Goal: Task Accomplishment & Management: Complete application form

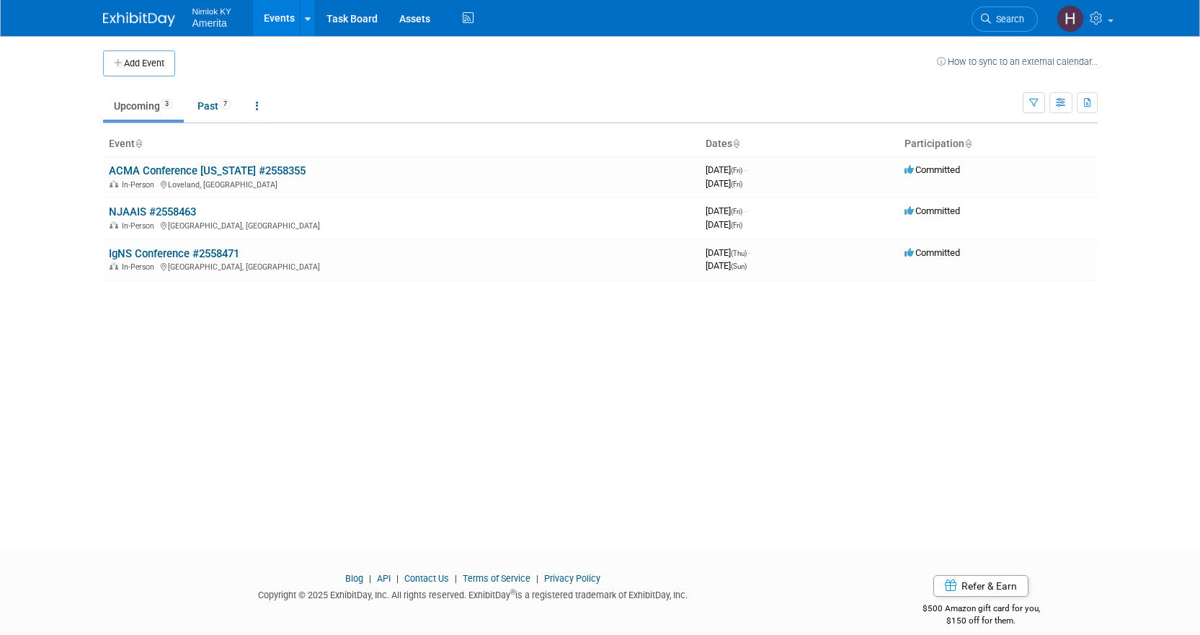
click at [848, 487] on div "Add Event How to sync to an external calendar... New Event Duplicate Event Warn…" at bounding box center [600, 280] width 1016 height 489
click at [146, 66] on button "Add Event" at bounding box center [139, 63] width 72 height 26
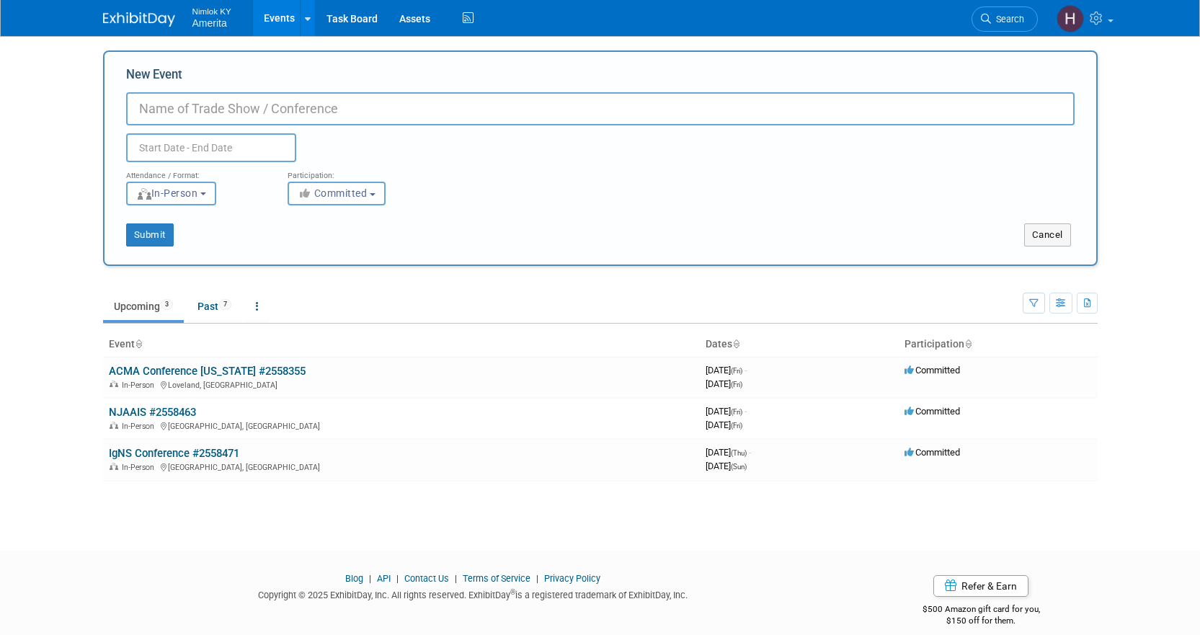
click at [236, 110] on input "New Event" at bounding box center [600, 108] width 948 height 33
type input "AANEM"
click at [174, 148] on input "text" at bounding box center [211, 147] width 170 height 29
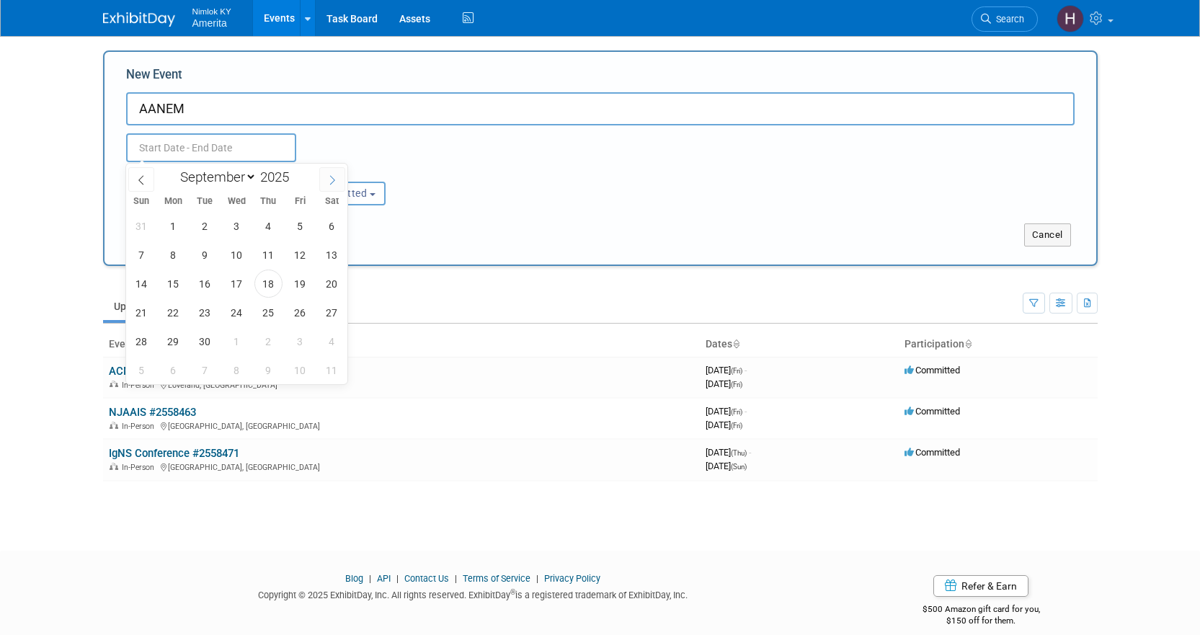
click at [330, 183] on icon at bounding box center [332, 180] width 10 height 10
select select "9"
click at [238, 349] on span "29" at bounding box center [237, 341] width 28 height 28
click at [303, 342] on span "31" at bounding box center [300, 341] width 28 height 28
type input "[DATE] to [DATE]"
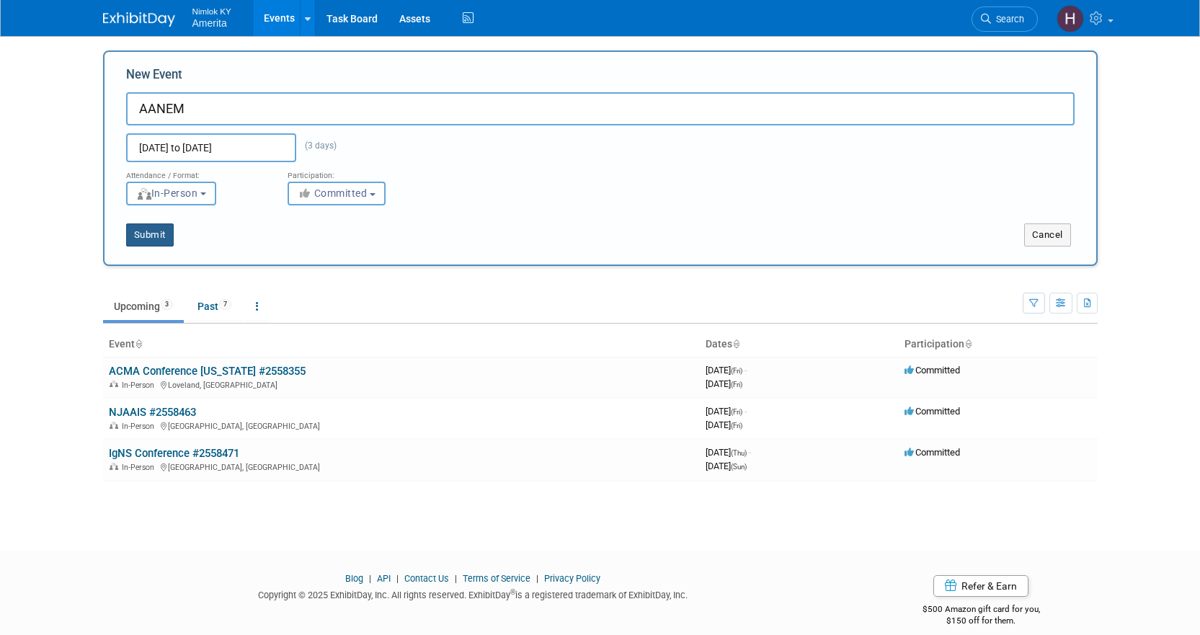
click at [150, 239] on button "Submit" at bounding box center [150, 234] width 48 height 23
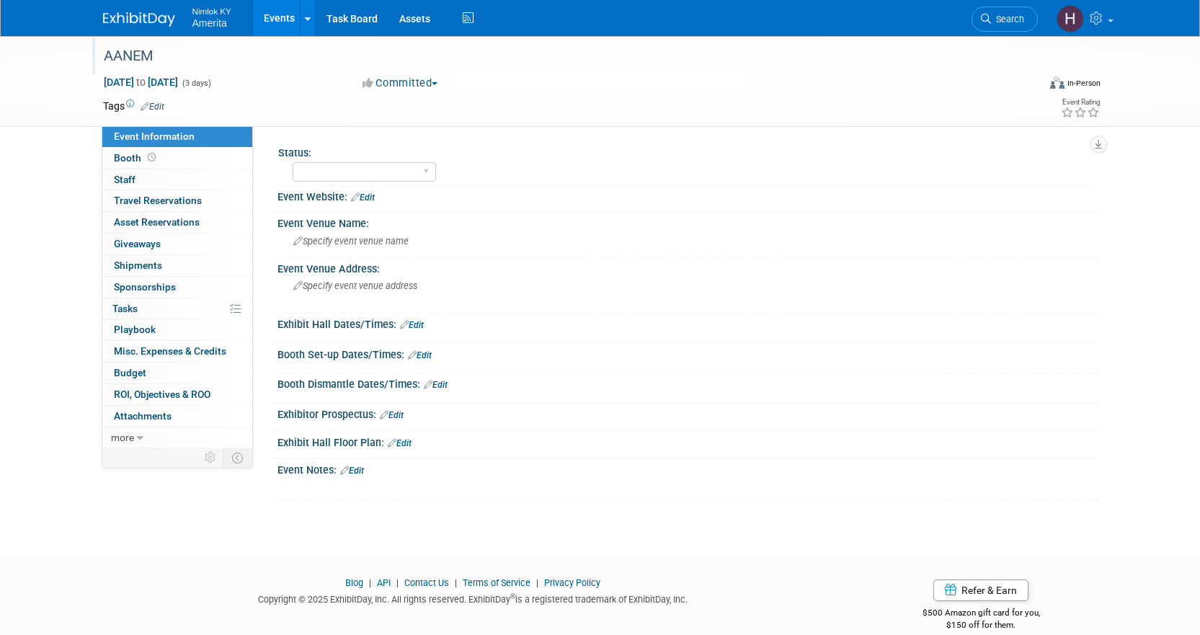
click at [143, 53] on div "AANEM" at bounding box center [557, 56] width 917 height 26
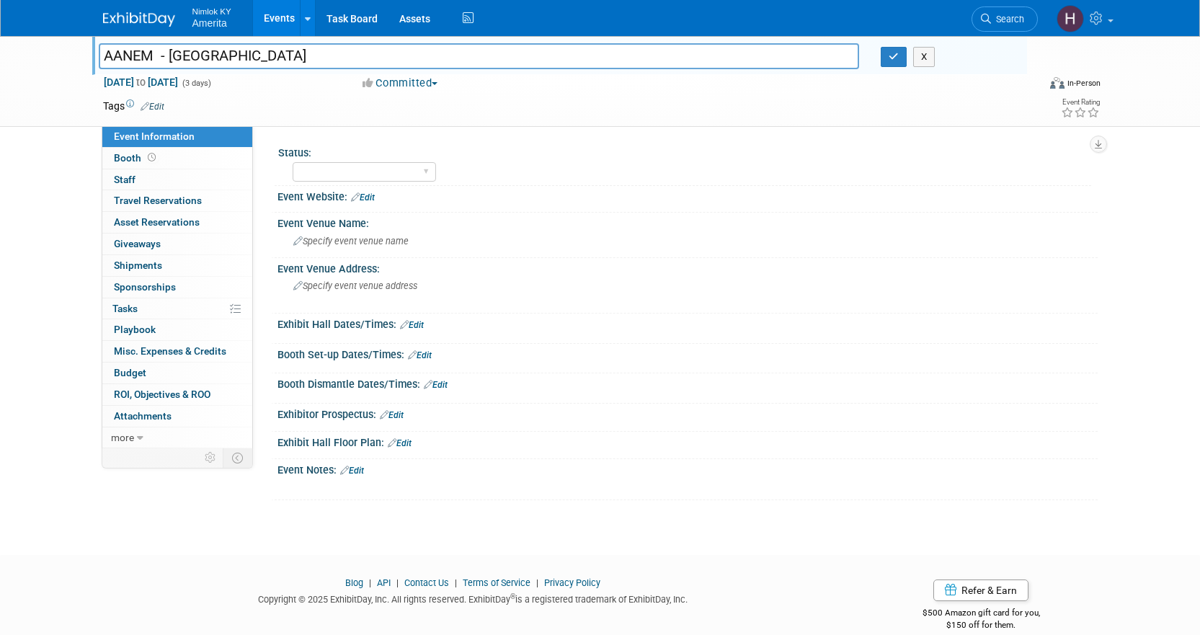
type input "AANEM - [GEOGRAPHIC_DATA]"
click at [297, 102] on td at bounding box center [547, 106] width 767 height 14
click at [312, 171] on select "Complete Preparing Shipment Shipping to Rep/AdvWH Waiting on RTN Shipment" at bounding box center [364, 171] width 143 height 19
click at [339, 135] on div "Status: Complete Preparing Shipment Shipping to Rep/AdvWH Waiting on RTN Shipme…" at bounding box center [675, 287] width 844 height 322
click at [370, 193] on link "Edit" at bounding box center [363, 197] width 24 height 10
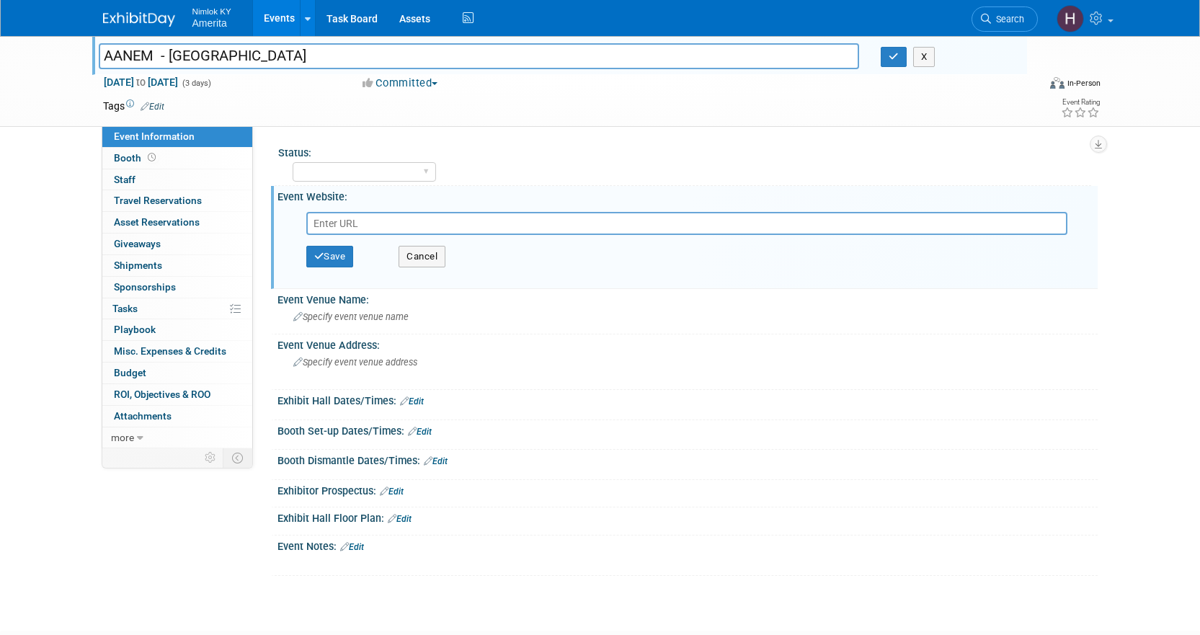
click at [452, 222] on input "text" at bounding box center [686, 223] width 761 height 23
paste input "https://www.aanem.org/meetings/annual-meeting"
type input "https://www.aanem.org/meetings/annual-meeting"
click at [339, 257] on button "Save" at bounding box center [330, 257] width 48 height 22
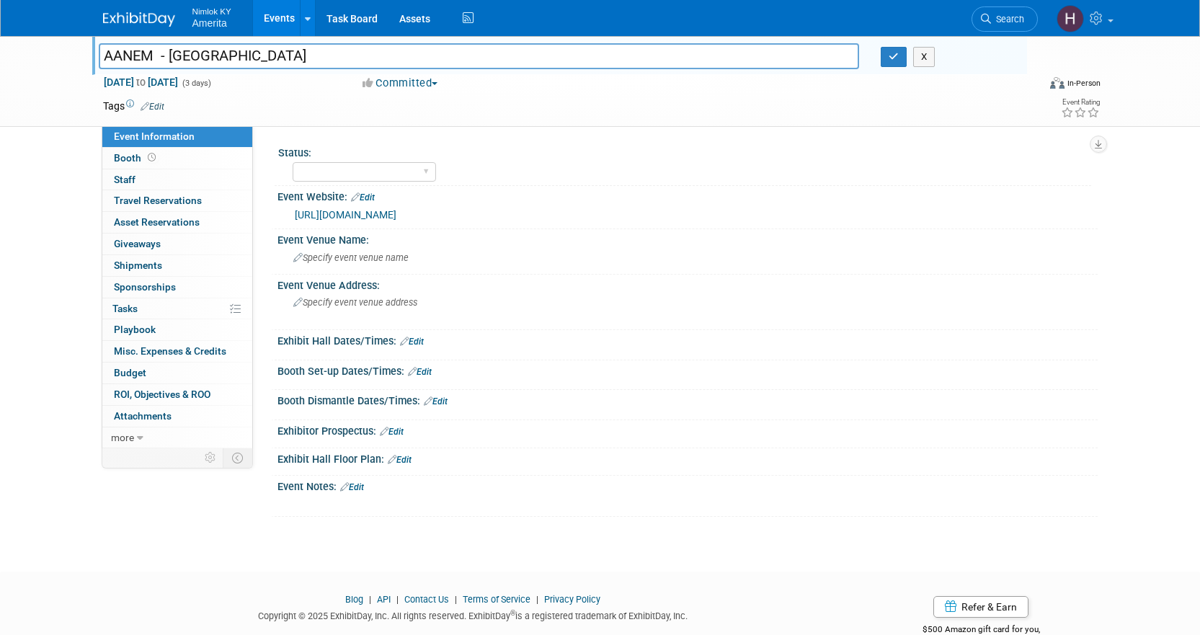
click at [368, 203] on div "https://www.aanem.org/meetings/annual-meeting" at bounding box center [687, 213] width 798 height 20
click at [366, 195] on link "Edit" at bounding box center [363, 197] width 24 height 10
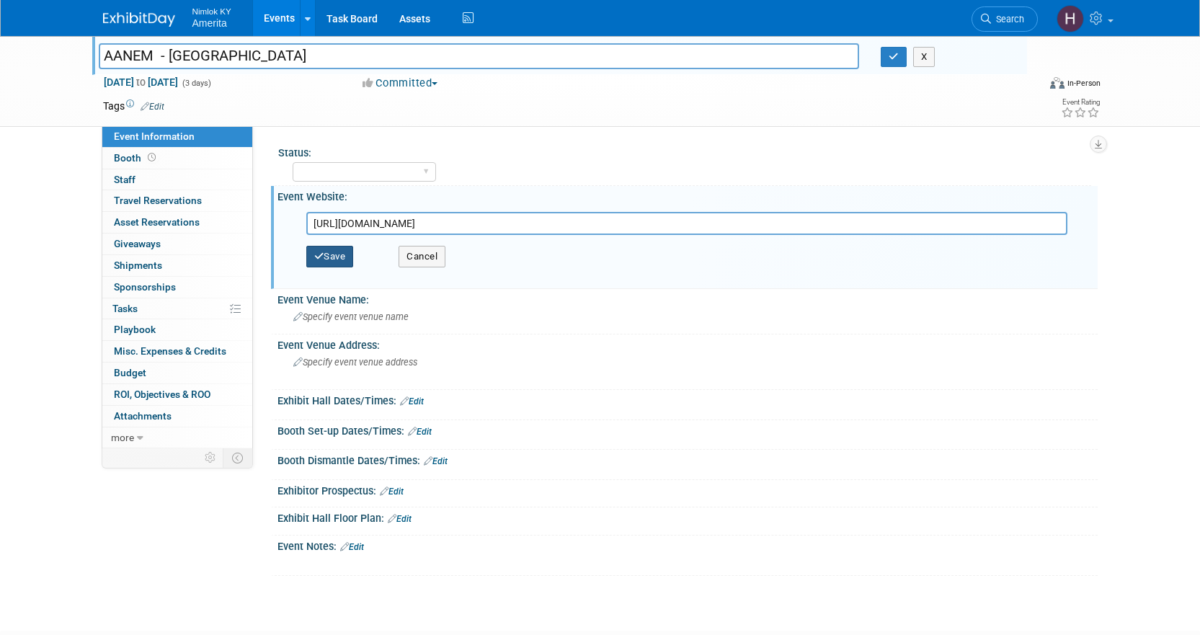
click at [343, 263] on button "Save" at bounding box center [330, 257] width 48 height 22
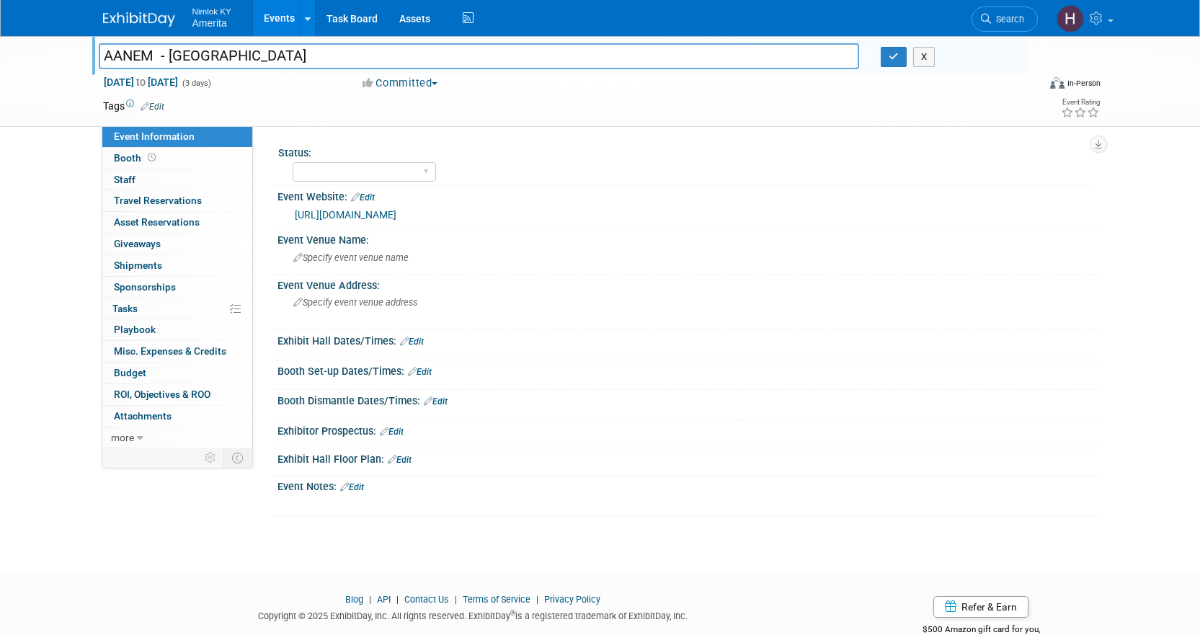
click at [347, 488] on icon at bounding box center [344, 486] width 9 height 9
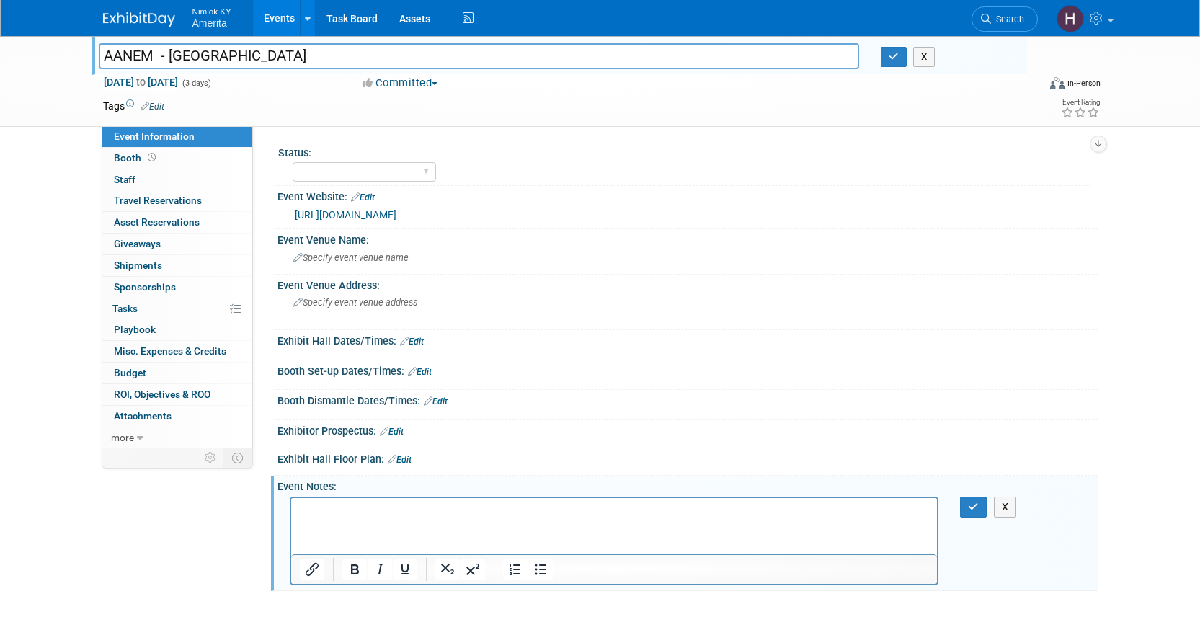
click at [568, 517] on html at bounding box center [613, 507] width 646 height 20
paste body "Rich Text Area. Press ALT-0 for help."
click at [968, 512] on button "button" at bounding box center [973, 506] width 27 height 21
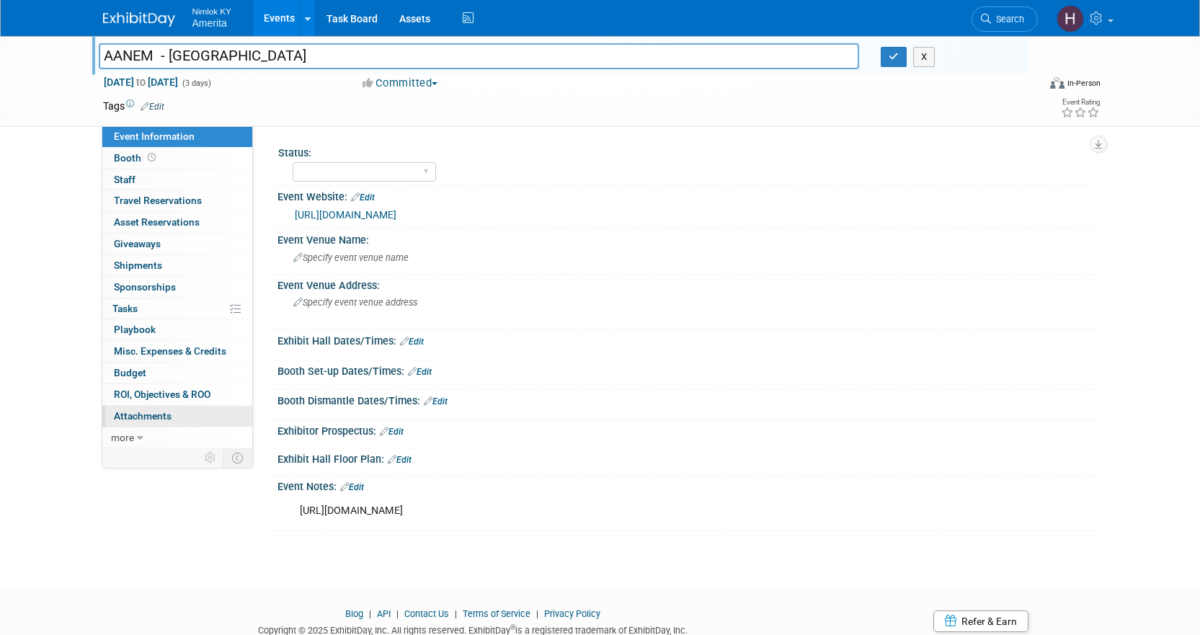
drag, startPoint x: 151, startPoint y: 411, endPoint x: 159, endPoint y: 412, distance: 7.3
click at [151, 411] on span "Attachments 0" at bounding box center [143, 416] width 58 height 12
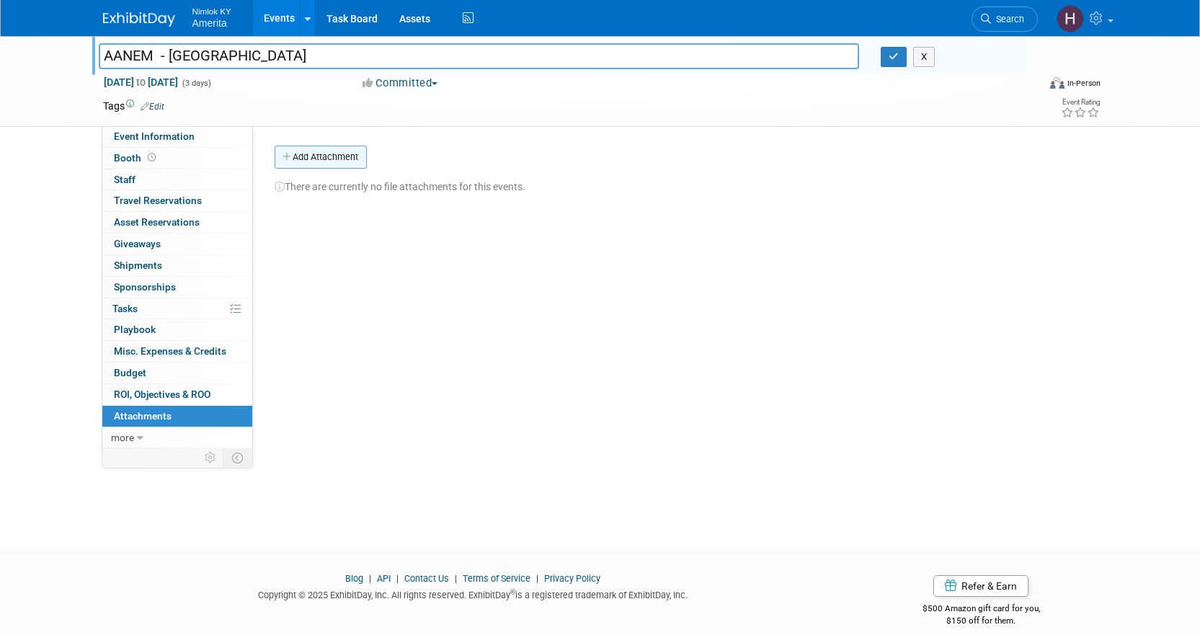
click at [332, 151] on button "Add Attachment" at bounding box center [321, 157] width 92 height 23
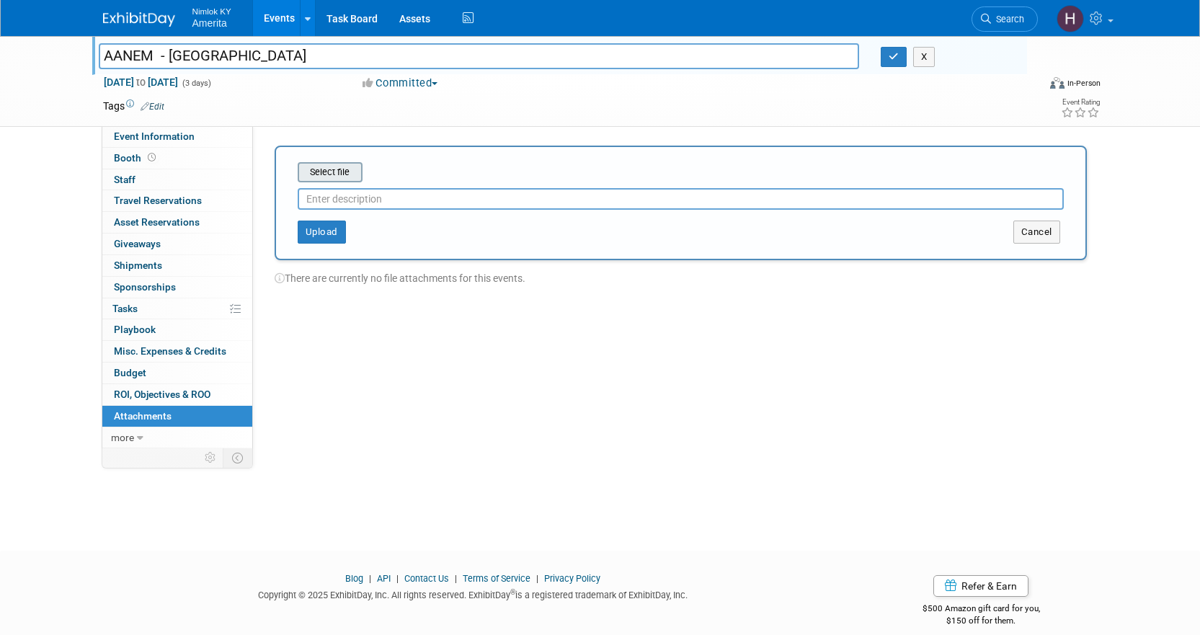
click at [325, 174] on input "file" at bounding box center [274, 172] width 171 height 17
click at [360, 201] on input "text" at bounding box center [681, 193] width 766 height 22
type input "Floor Plan"
click at [338, 227] on button "Upload" at bounding box center [322, 226] width 48 height 23
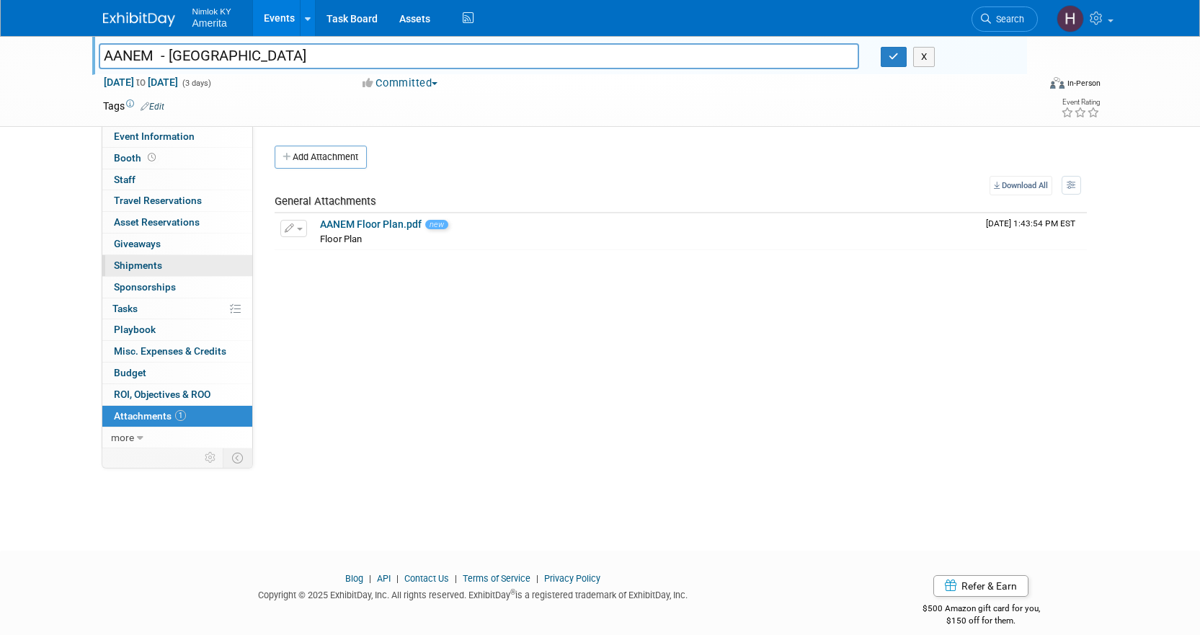
click at [166, 267] on link "0 Shipments 0" at bounding box center [177, 265] width 150 height 21
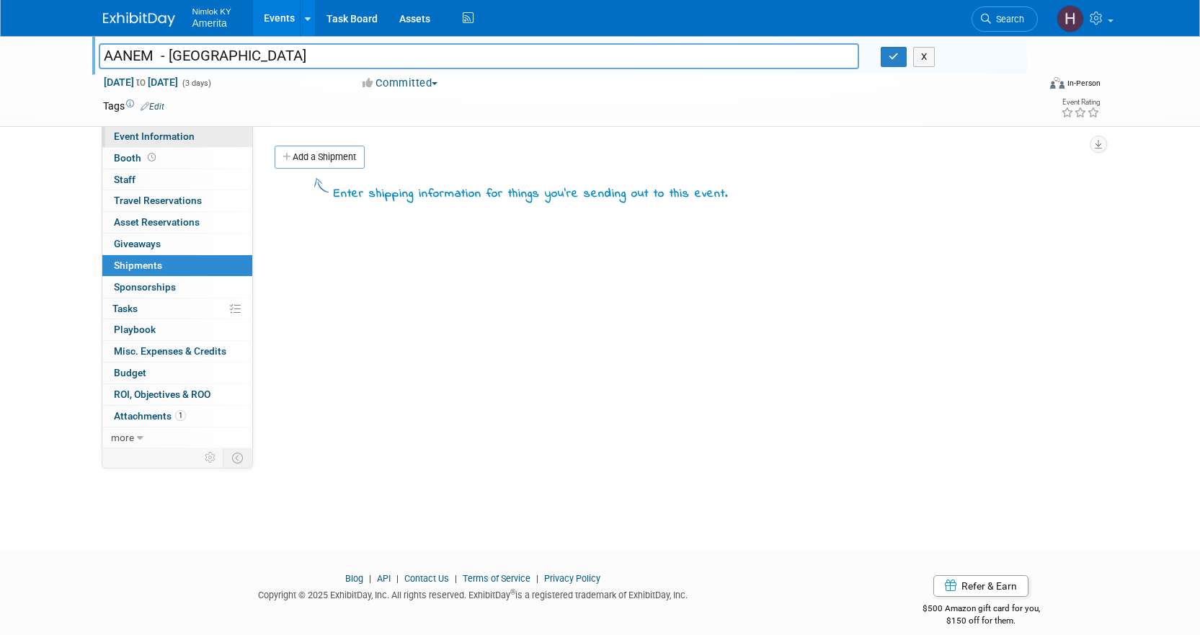
click at [184, 133] on span "Event Information" at bounding box center [154, 136] width 81 height 12
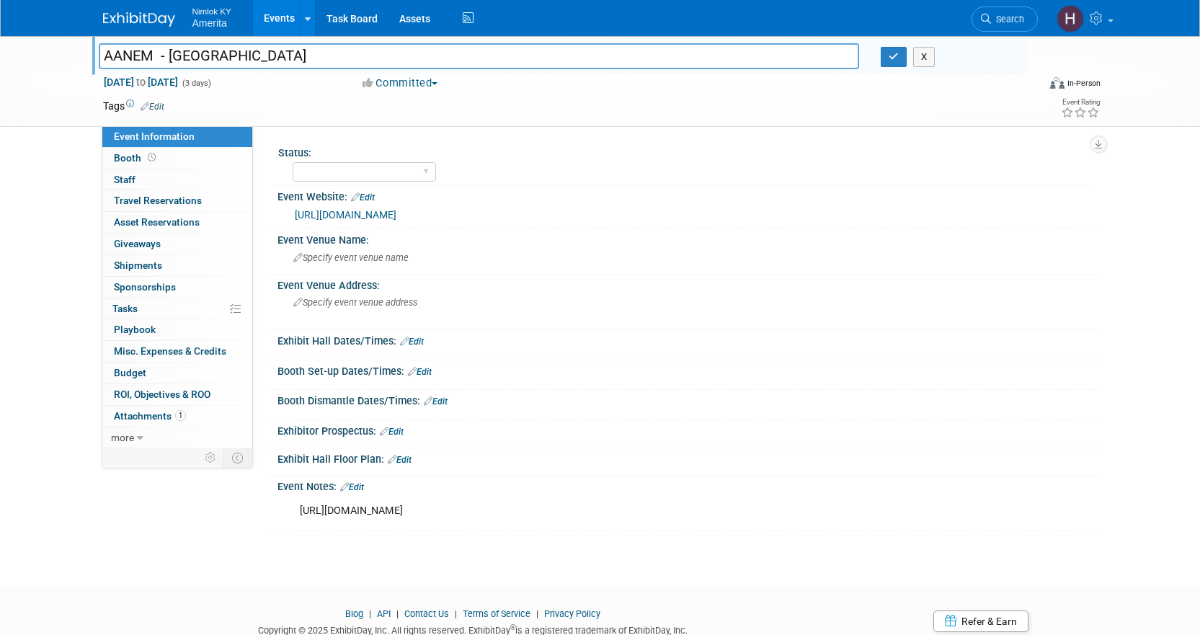
click at [354, 482] on link "Edit" at bounding box center [352, 487] width 24 height 10
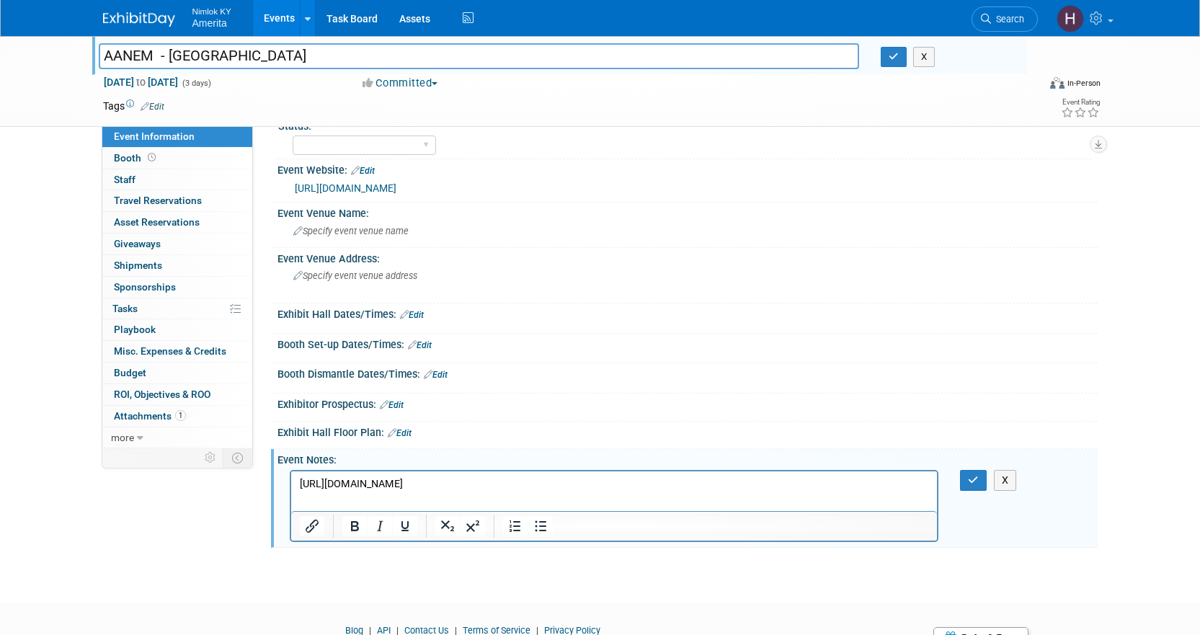
scroll to position [94, 0]
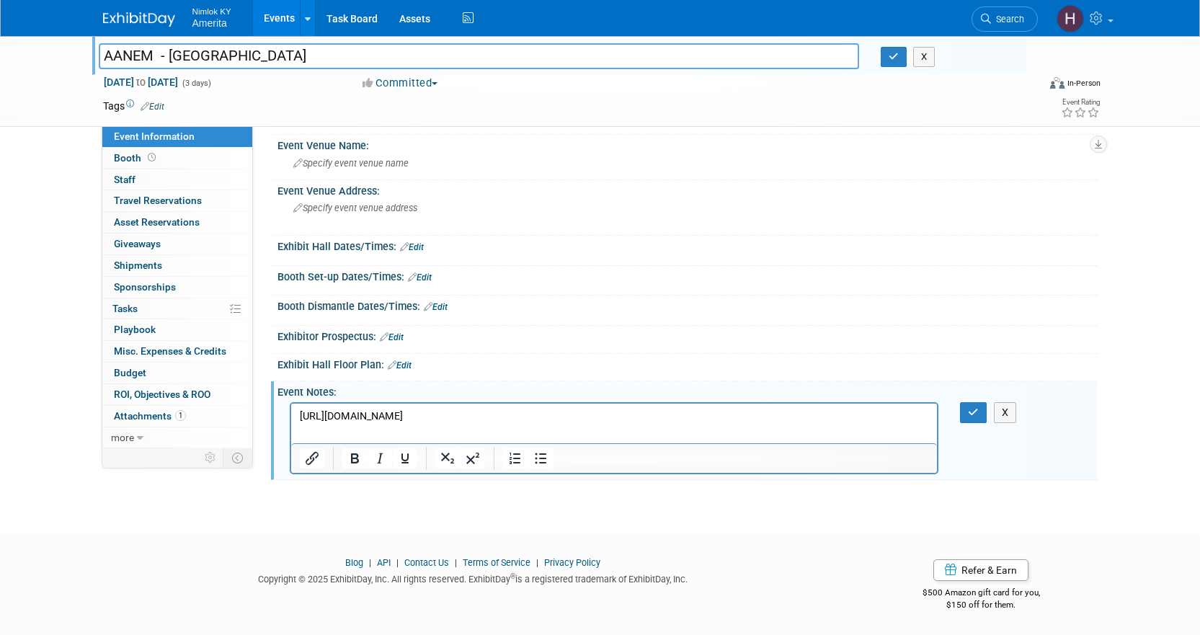
click at [574, 409] on p "https://online.flippingbook.com/view/940701361/14/" at bounding box center [614, 416] width 630 height 14
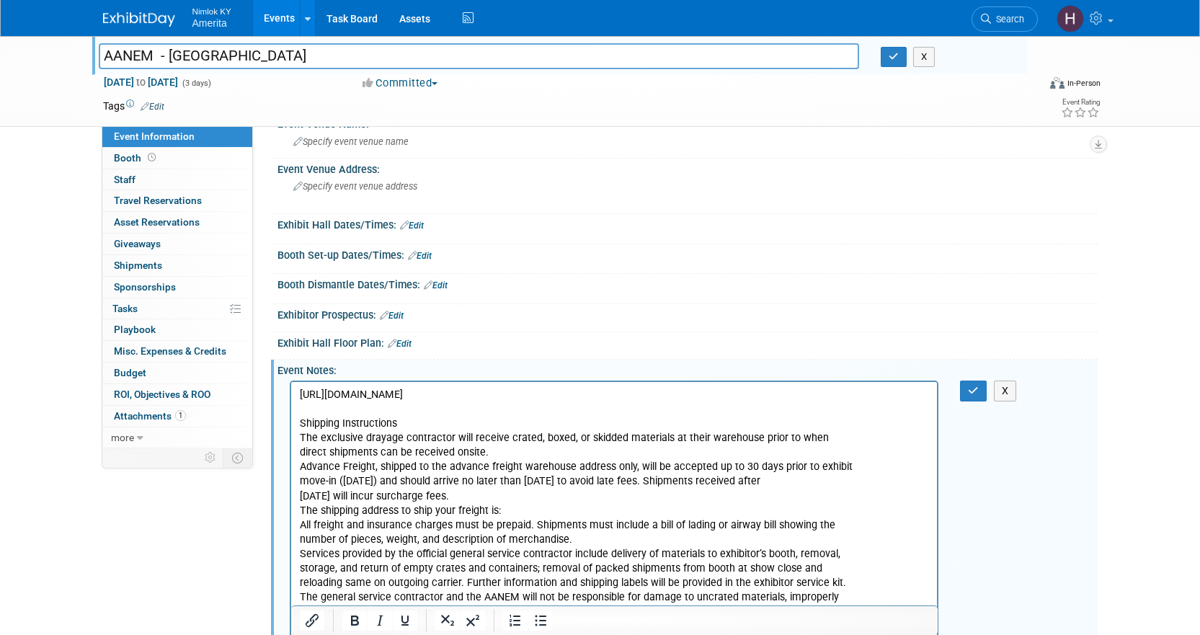
scroll to position [188, 0]
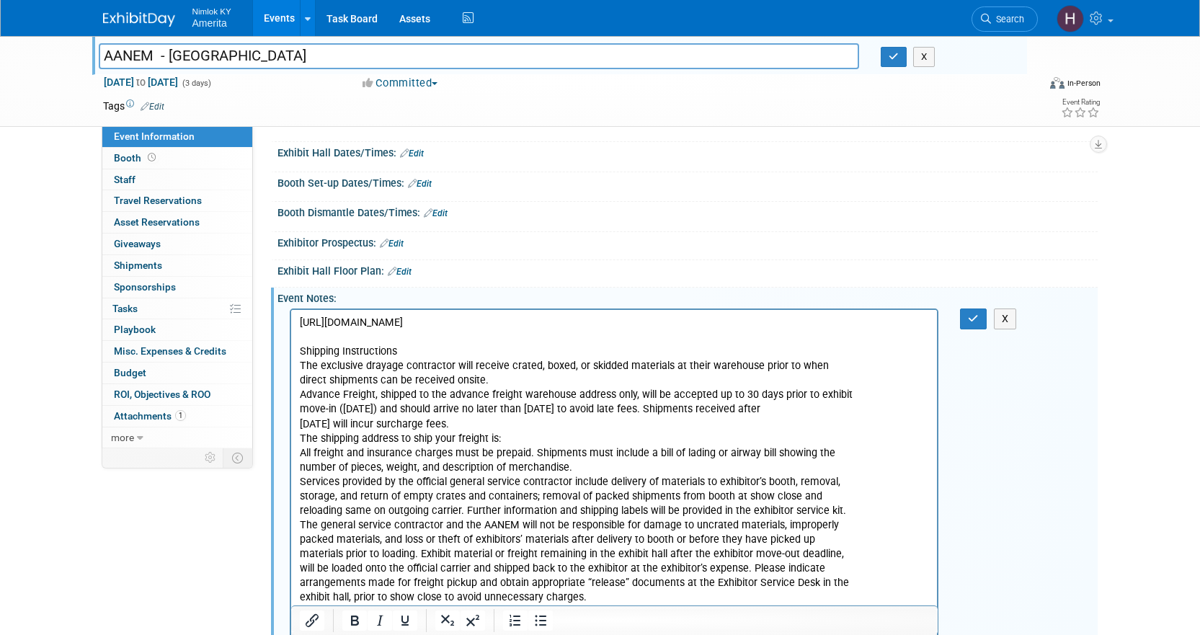
click at [502, 375] on p "Shipping Instructions The exclusive drayage contractor will receive crated, box…" at bounding box center [614, 590] width 630 height 492
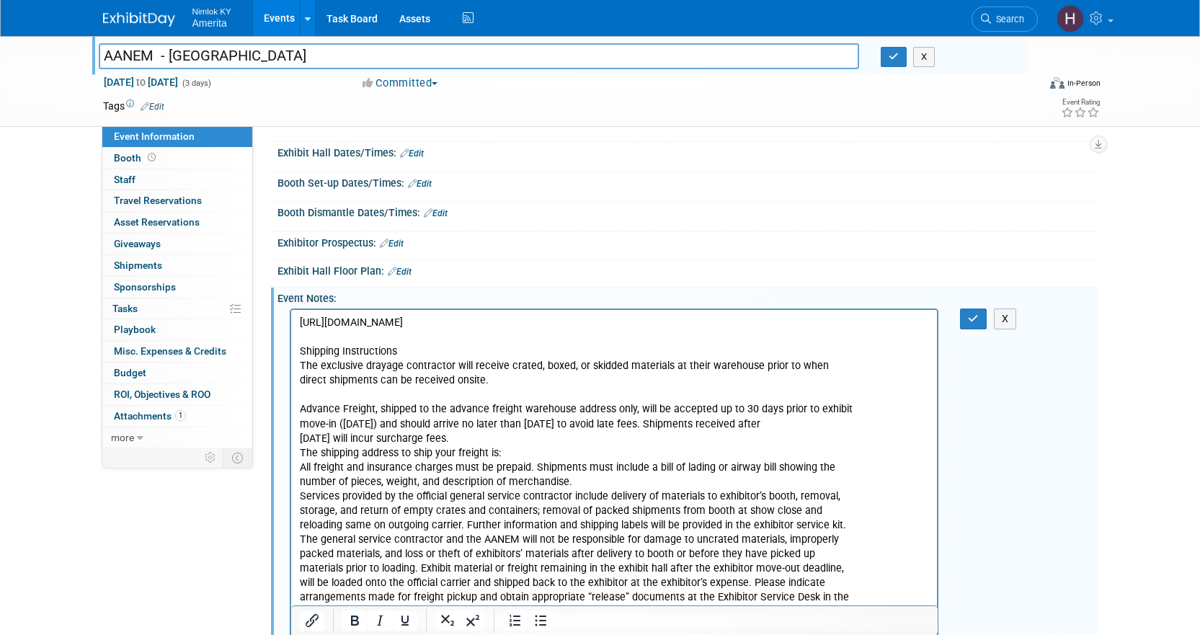
click at [488, 435] on p "Advance Freight, shipped to the advance freight warehouse address only, will be…" at bounding box center [614, 618] width 630 height 463
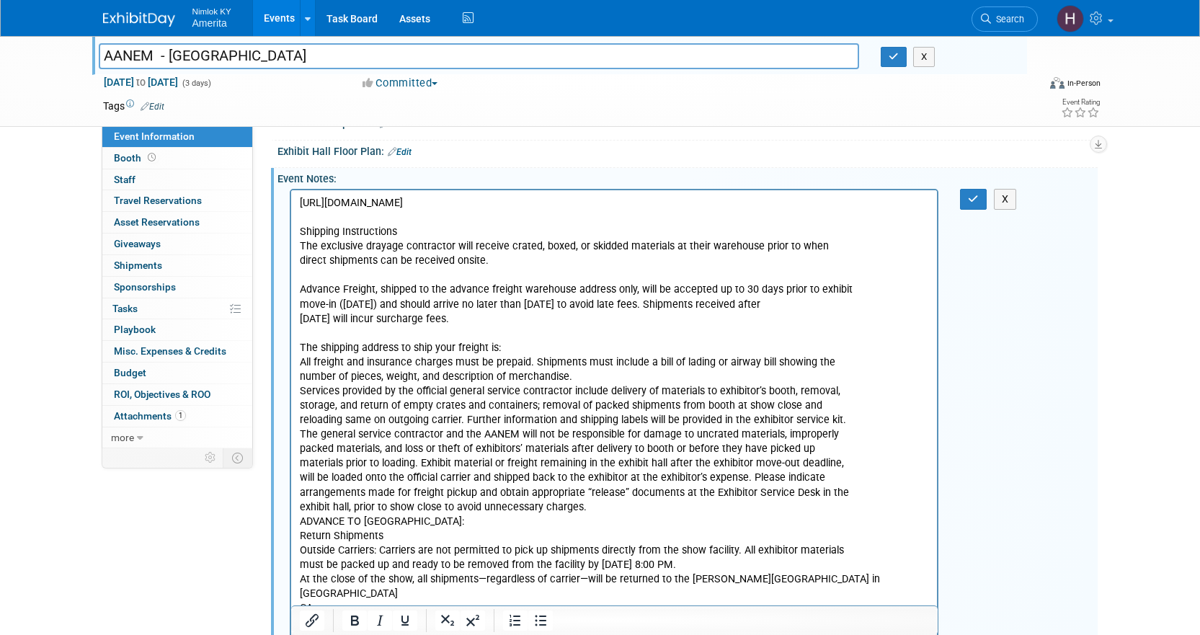
scroll to position [332, 0]
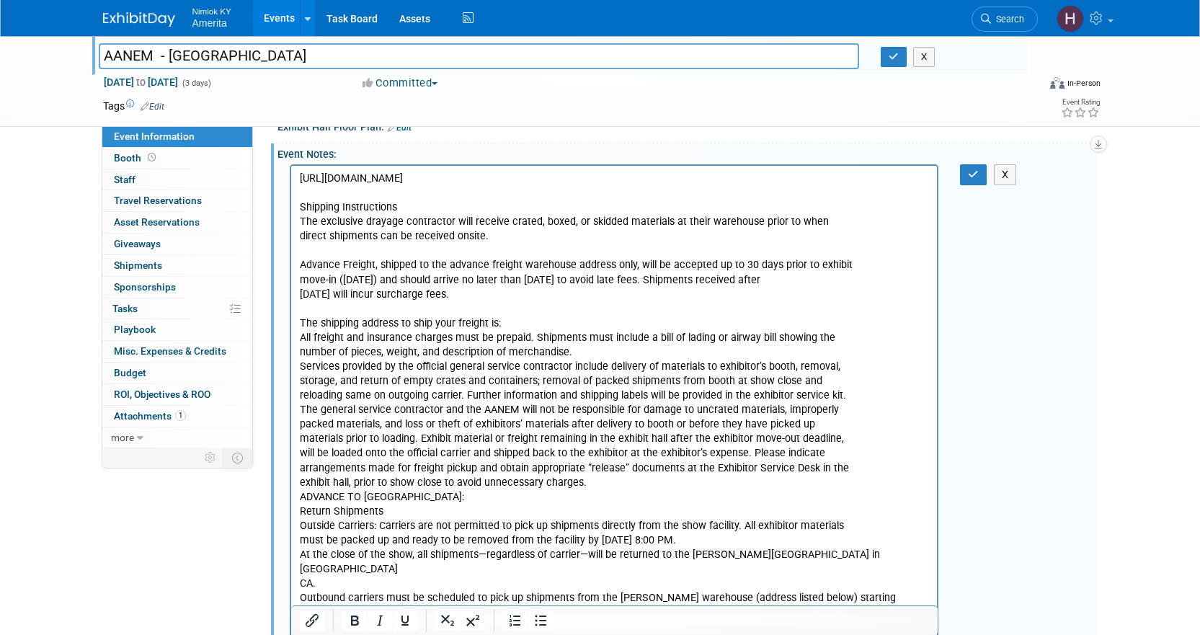
click at [841, 394] on p "The shipping address to ship your freight is: All freight and insurance charges…" at bounding box center [614, 510] width 630 height 419
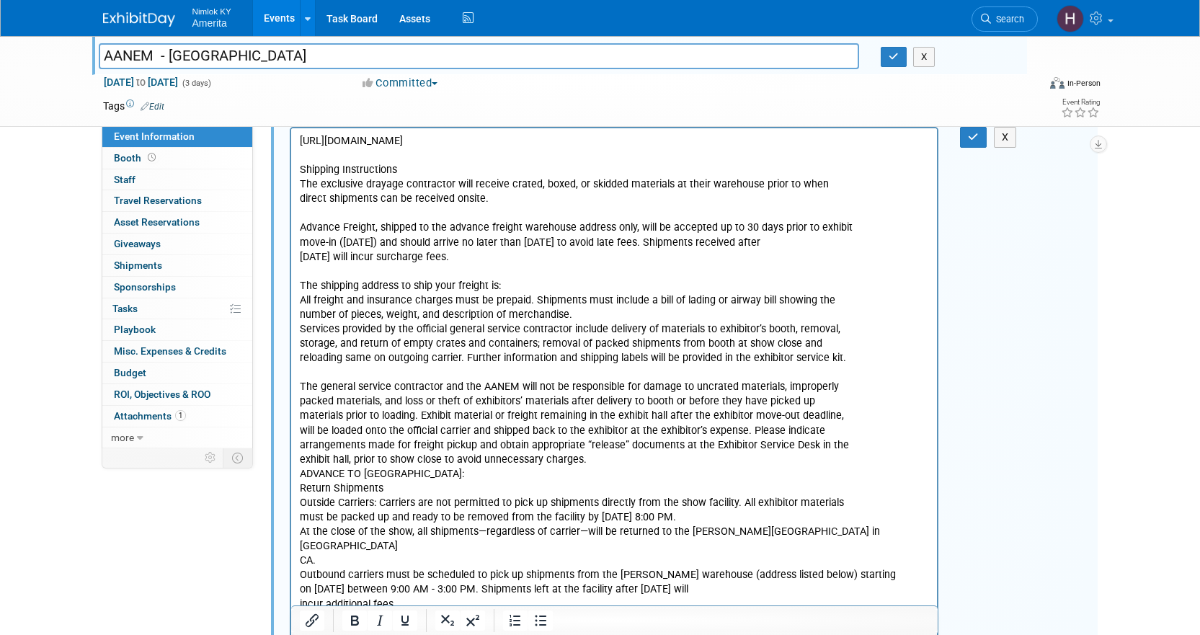
scroll to position [404, 0]
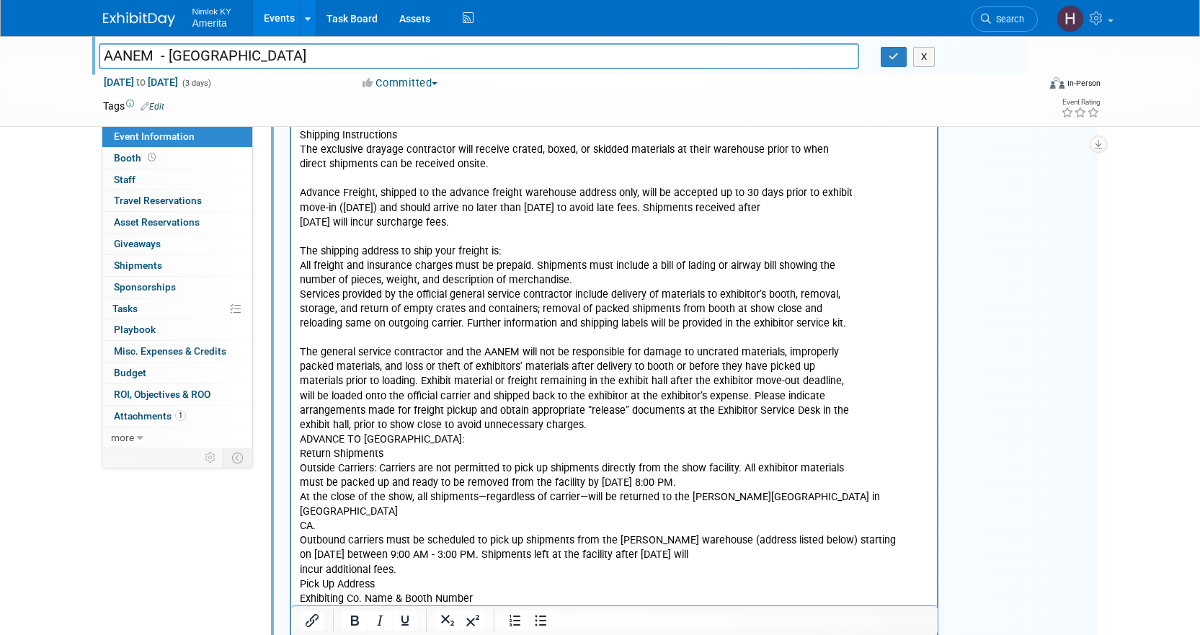
click at [505, 250] on p "The shipping address to ship your freight is: All freight and insurance charges…" at bounding box center [614, 280] width 630 height 102
drag, startPoint x: 426, startPoint y: 264, endPoint x: 495, endPoint y: 264, distance: 69.2
click at [427, 264] on p "The shipping address to ship your freight is: All freight and insurance charges…" at bounding box center [614, 280] width 630 height 102
click at [521, 252] on p "The shipping address to ship your freight is: All freight and insurance charges…" at bounding box center [614, 280] width 630 height 102
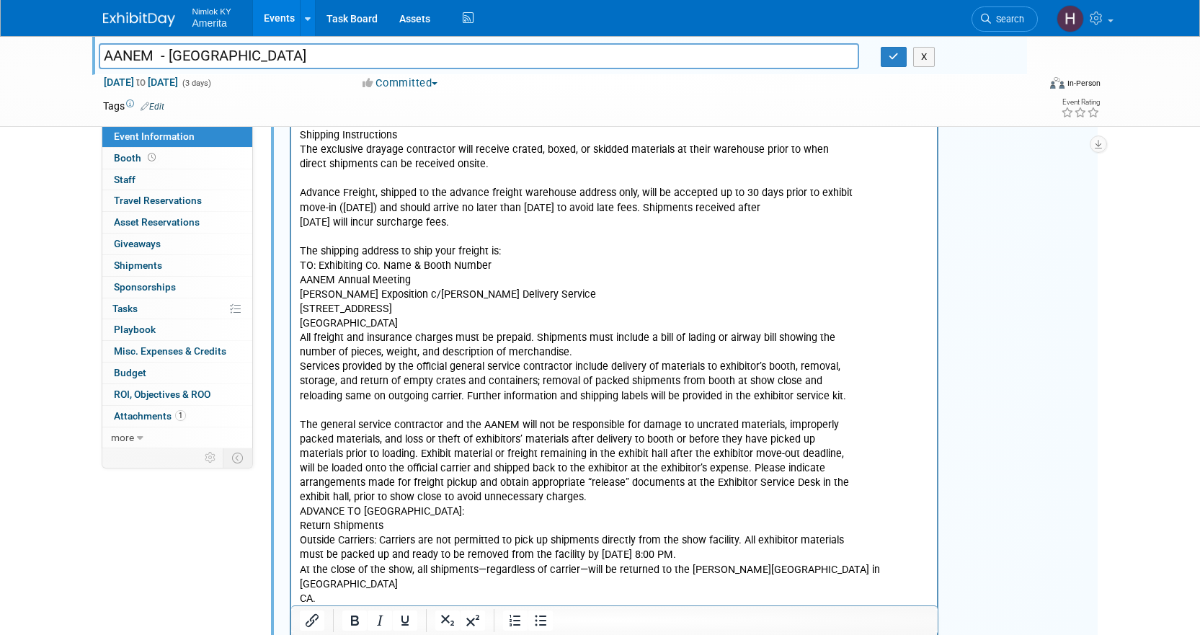
click at [419, 321] on p "TO: Exhibiting Co. Name & Booth Number AANEM Annual Meeting Shepard Exposition …" at bounding box center [614, 330] width 630 height 145
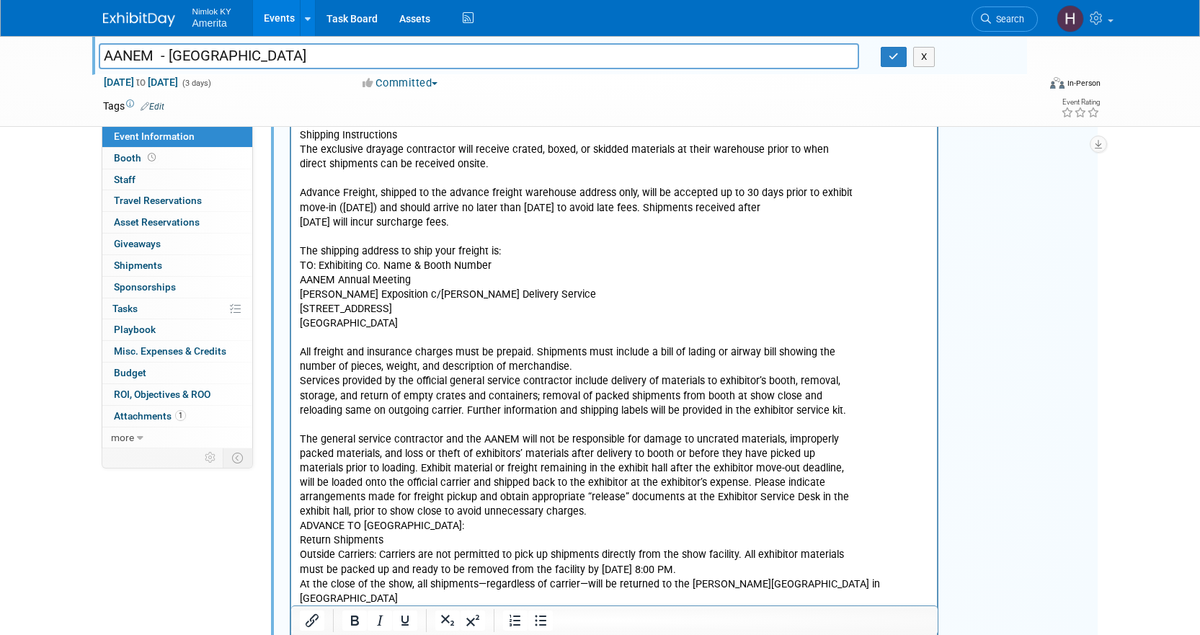
click at [514, 244] on p "The shipping address to ship your freight is:" at bounding box center [614, 243] width 630 height 29
click at [466, 253] on p "The shipping address to ship your freight is:" at bounding box center [614, 243] width 630 height 29
click at [352, 623] on icon "Bold" at bounding box center [355, 620] width 8 height 10
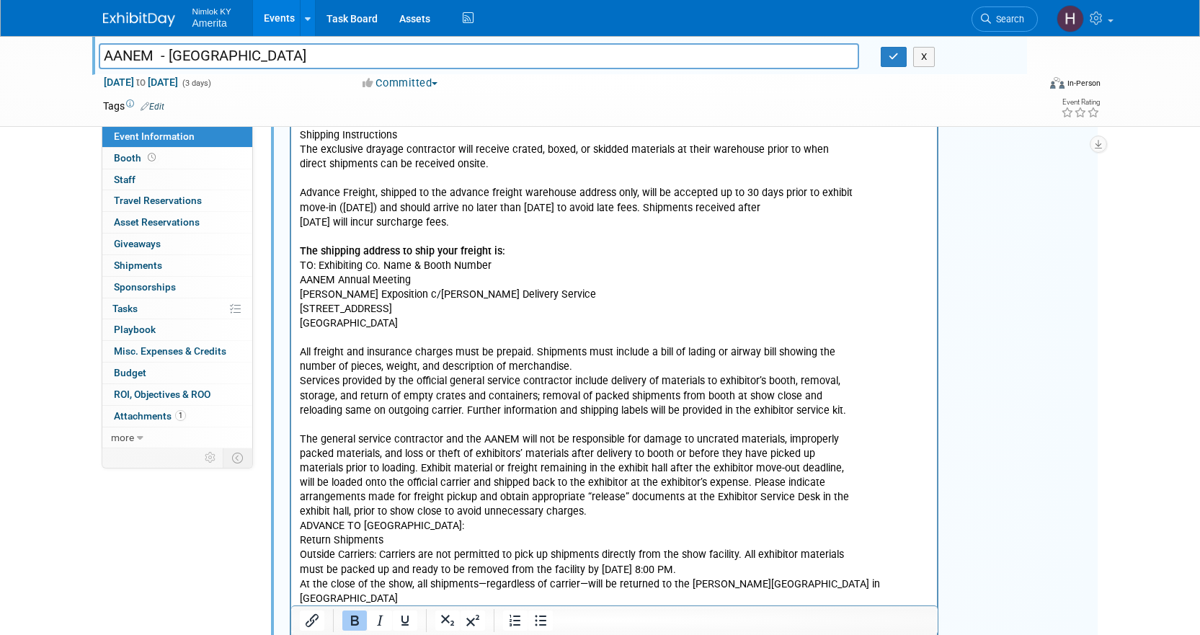
click at [419, 458] on p "The general service contractor and the AANEM will not be responsible for damage…" at bounding box center [614, 583] width 630 height 333
click at [326, 267] on p "TO: Exhibiting Co. Name & Booth Number AANEM Annual Meeting Shepard Exposition …" at bounding box center [614, 294] width 630 height 72
drag, startPoint x: 318, startPoint y: 267, endPoint x: 299, endPoint y: 267, distance: 18.7
click at [299, 267] on p "TO: Exhibiting Co. Name & Booth Number AANEM Annual Meeting Shepard Exposition …" at bounding box center [614, 294] width 630 height 72
click at [357, 622] on icon "Bold" at bounding box center [354, 620] width 17 height 17
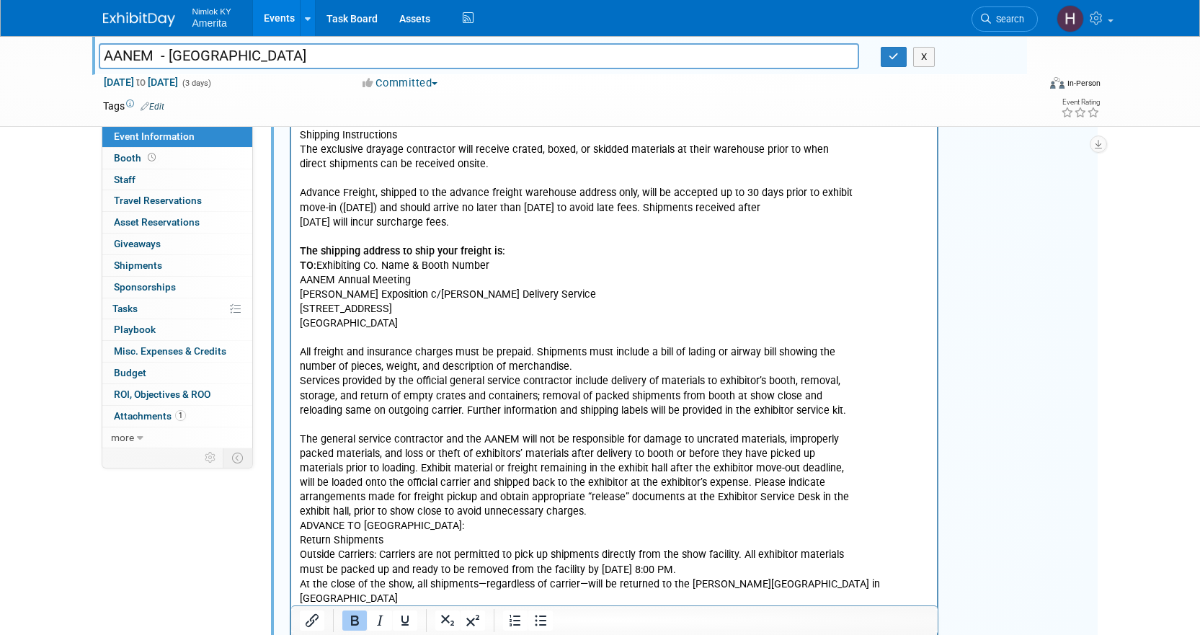
click at [434, 385] on p "All freight and insurance charges must be prepaid. Shipments must include a bil…" at bounding box center [614, 373] width 630 height 86
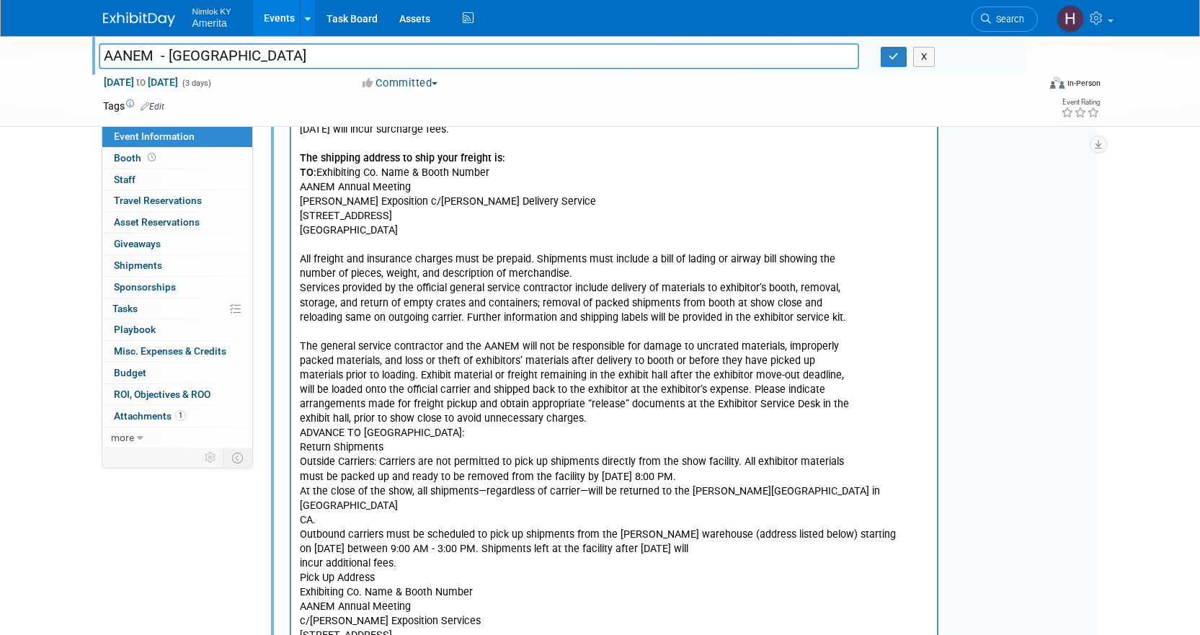
scroll to position [620, 0]
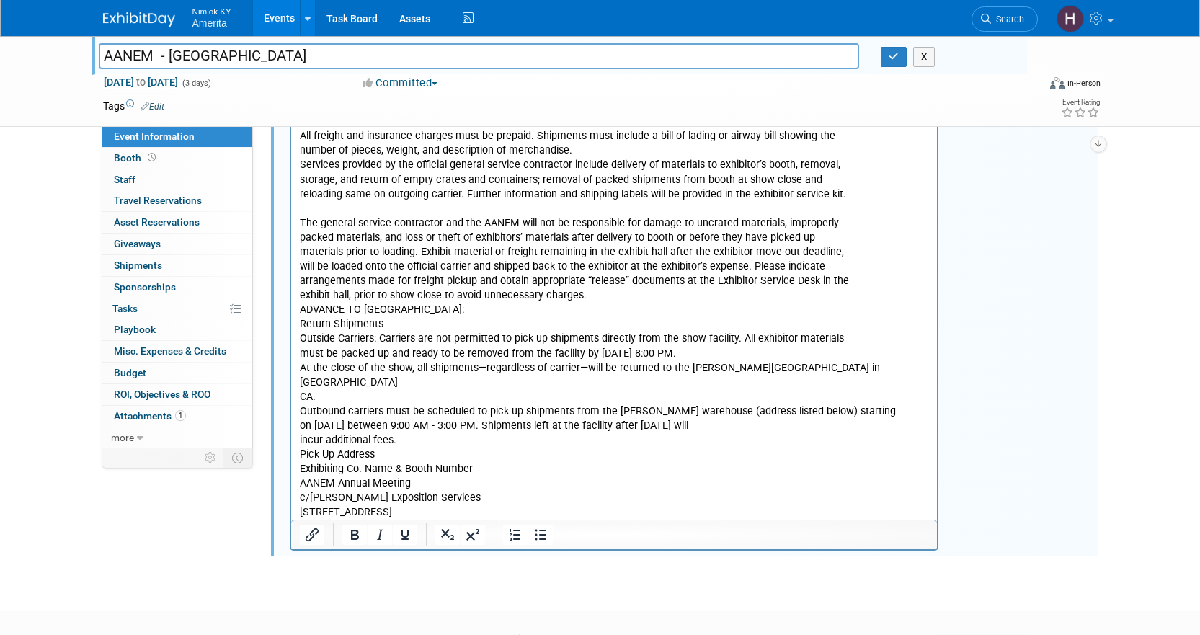
click at [432, 309] on p "The general service contractor and the AANEM will not be responsible for damage…" at bounding box center [614, 368] width 630 height 333
click at [320, 313] on p "The general service contractor and the AANEM will not be responsible for damage…" at bounding box center [614, 368] width 630 height 333
copy p "ADVANCE TO WAREHOUSE:"
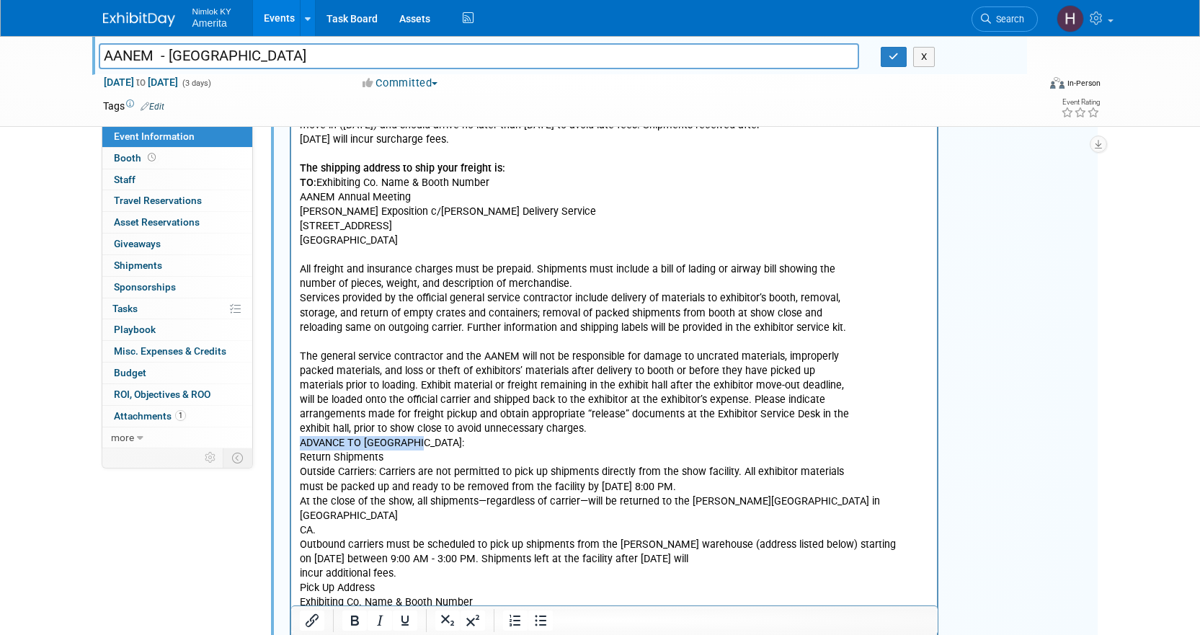
scroll to position [476, 0]
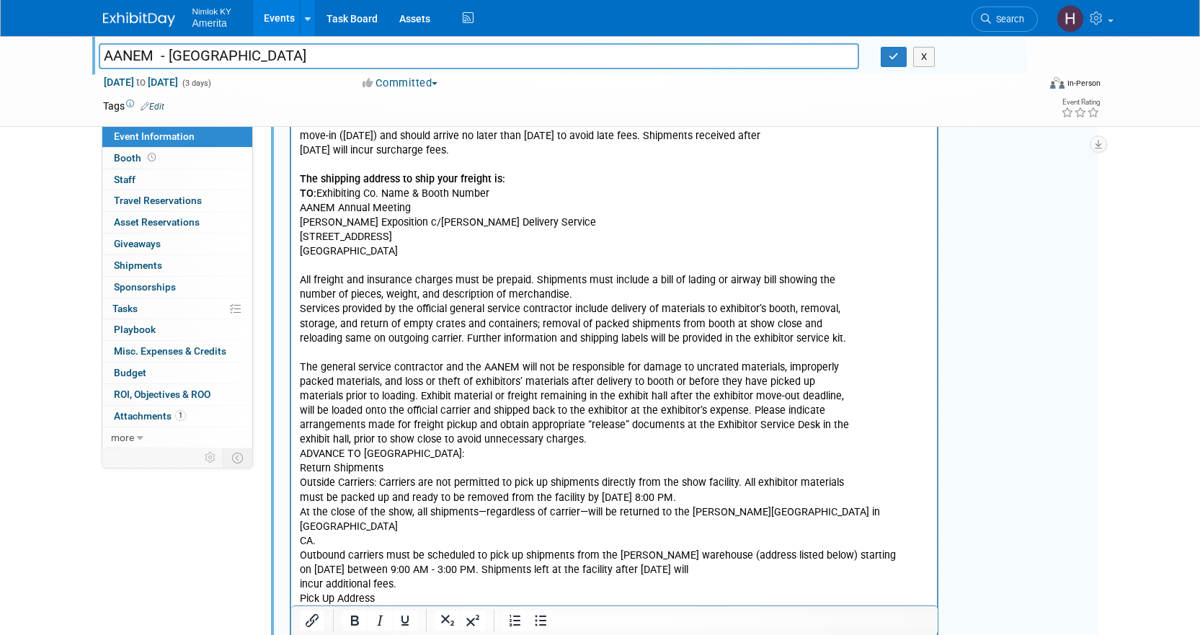
click at [507, 182] on p "The shipping address to ship your freight is:" at bounding box center [614, 171] width 630 height 29
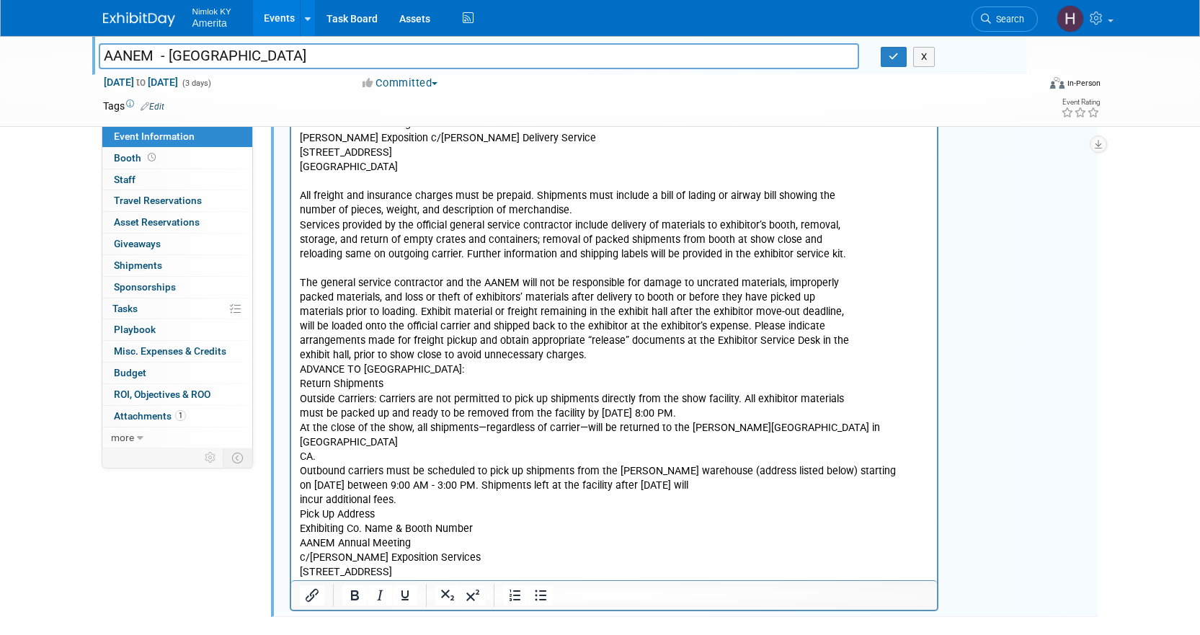
scroll to position [620, 0]
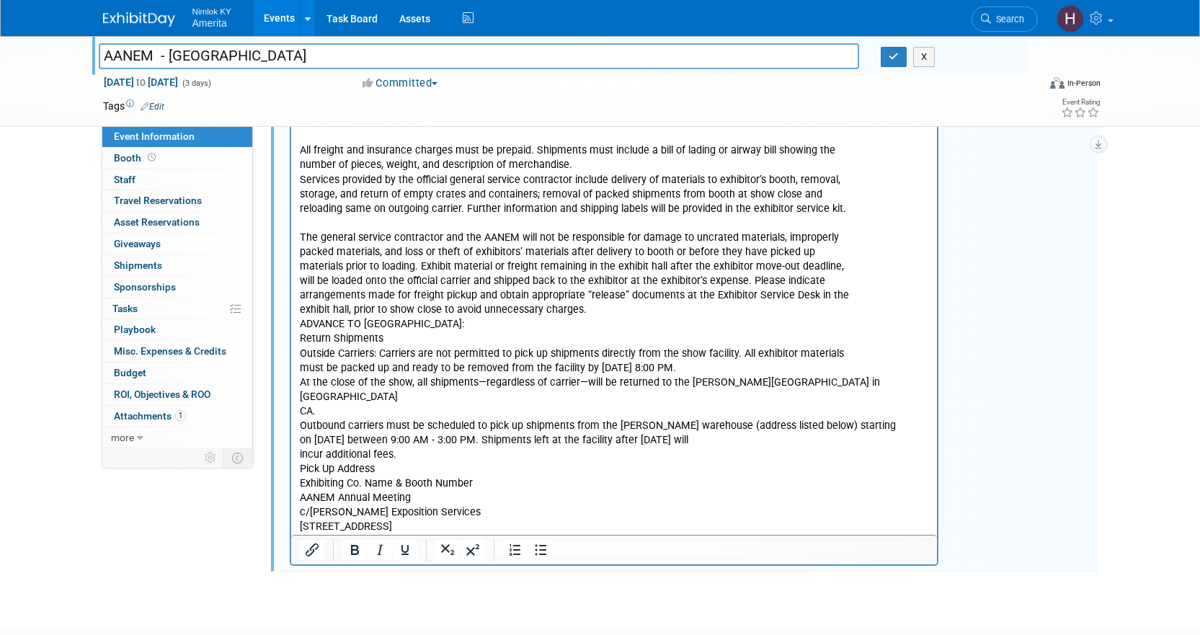
click at [425, 321] on p "The general service contractor and the AANEM will not be responsible for damage…" at bounding box center [614, 382] width 630 height 333
drag, startPoint x: 401, startPoint y: 366, endPoint x: 422, endPoint y: 370, distance: 21.2
click at [401, 366] on p "The general service contractor and the AANEM will not be responsible for damage…" at bounding box center [614, 382] width 630 height 333
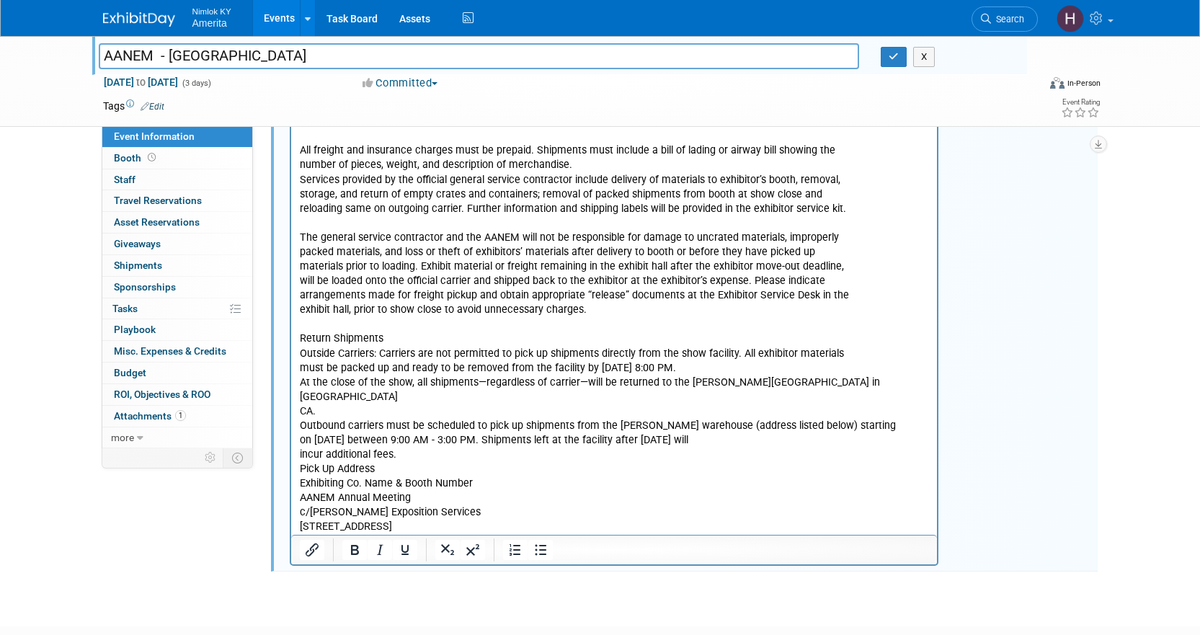
drag, startPoint x: 581, startPoint y: 371, endPoint x: 592, endPoint y: 371, distance: 10.8
click at [582, 371] on p "The general service contractor and the AANEM will not be responsible for damage…" at bounding box center [614, 382] width 630 height 333
click at [507, 406] on p "The general service contractor and the AANEM will not be responsible for damage…" at bounding box center [614, 382] width 630 height 333
click at [406, 439] on p "The general service contractor and the AANEM will not be responsible for damage…" at bounding box center [614, 382] width 630 height 333
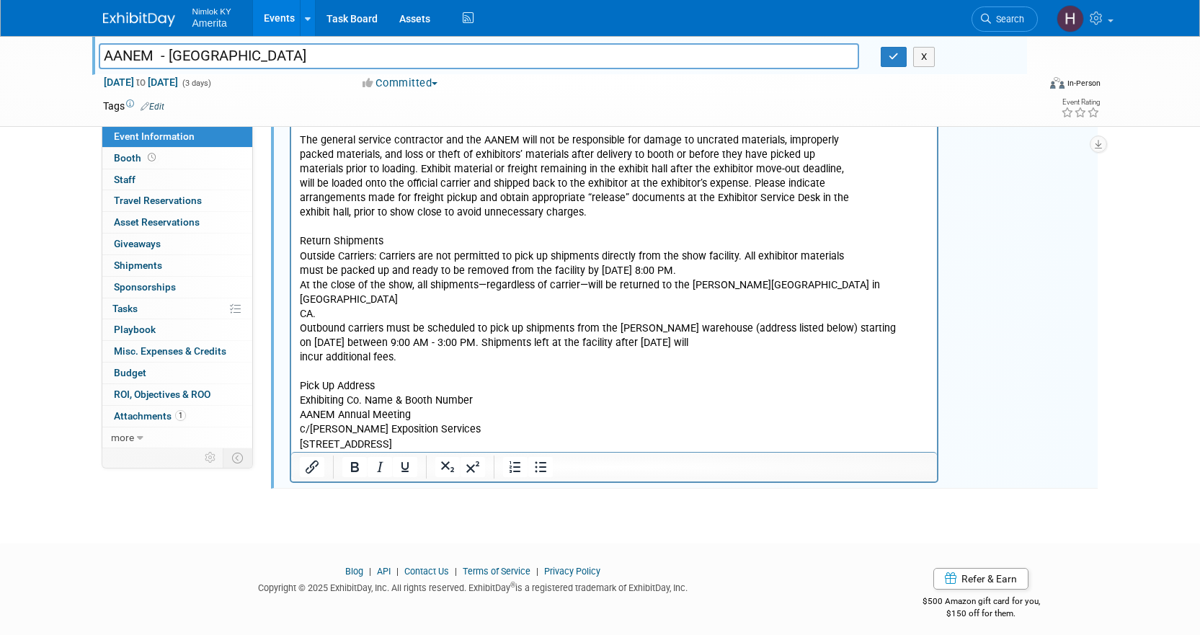
scroll to position [726, 0]
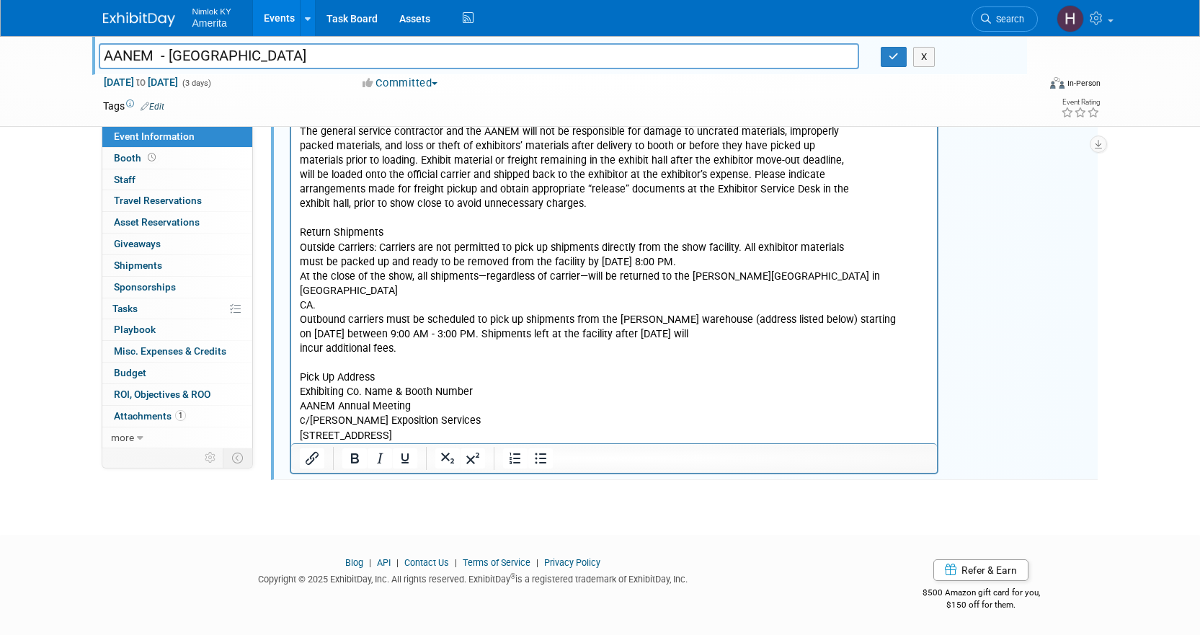
click at [322, 367] on p "Pick Up Address Exhibiting Co. Name & Booth Number AANEM Annual Meeting c/o She…" at bounding box center [614, 407] width 630 height 102
click at [357, 463] on icon "Bold" at bounding box center [354, 458] width 17 height 17
click at [388, 387] on p "Pick Up Address Exhibiting Co. Name & Booth Number AANEM Annual Meeting c/o She…" at bounding box center [614, 407] width 630 height 102
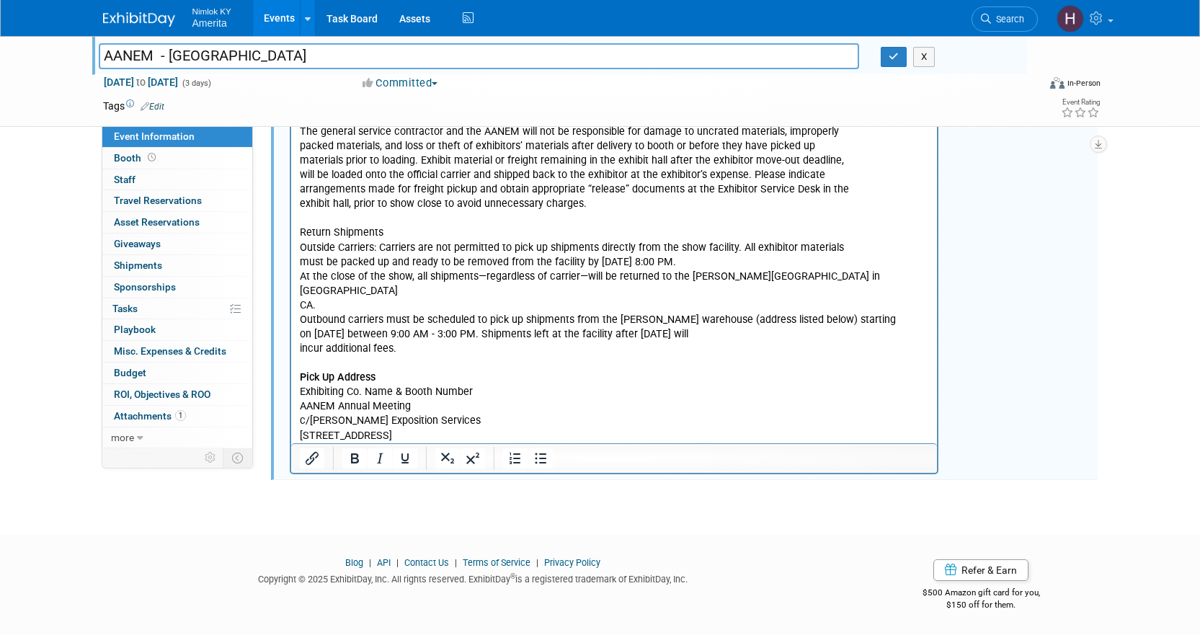
click at [408, 445] on div at bounding box center [614, 458] width 646 height 30
click at [406, 428] on p "Pick Up Address Exhibiting Co. Name & Booth Number AANEM Annual Meeting c/o She…" at bounding box center [614, 407] width 630 height 102
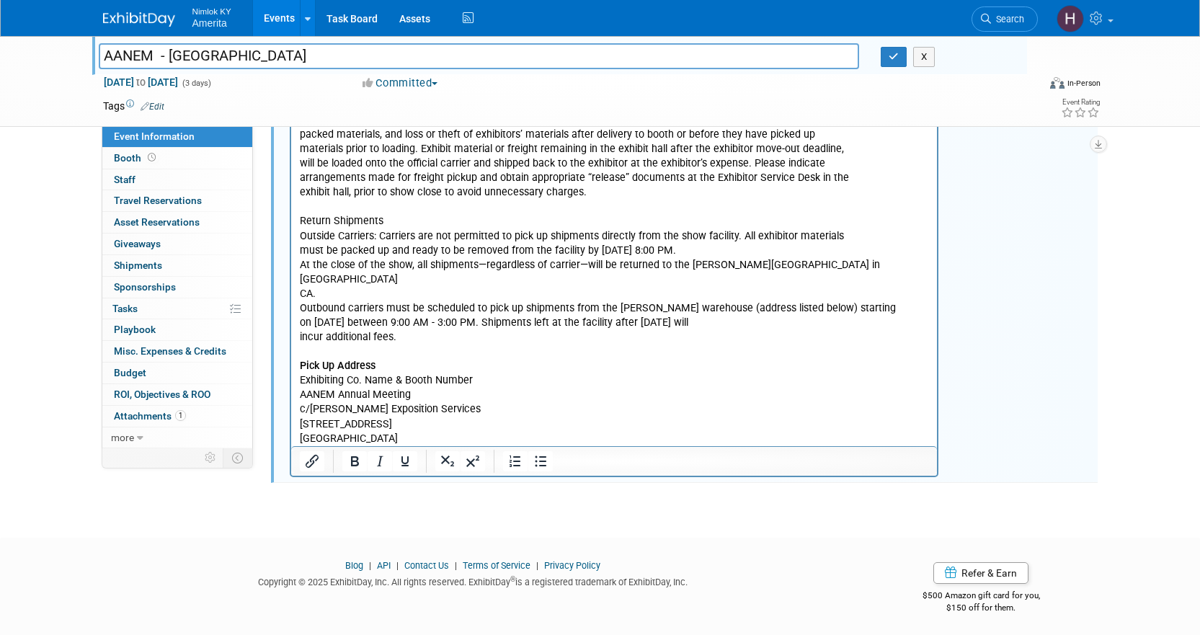
scroll to position [741, 0]
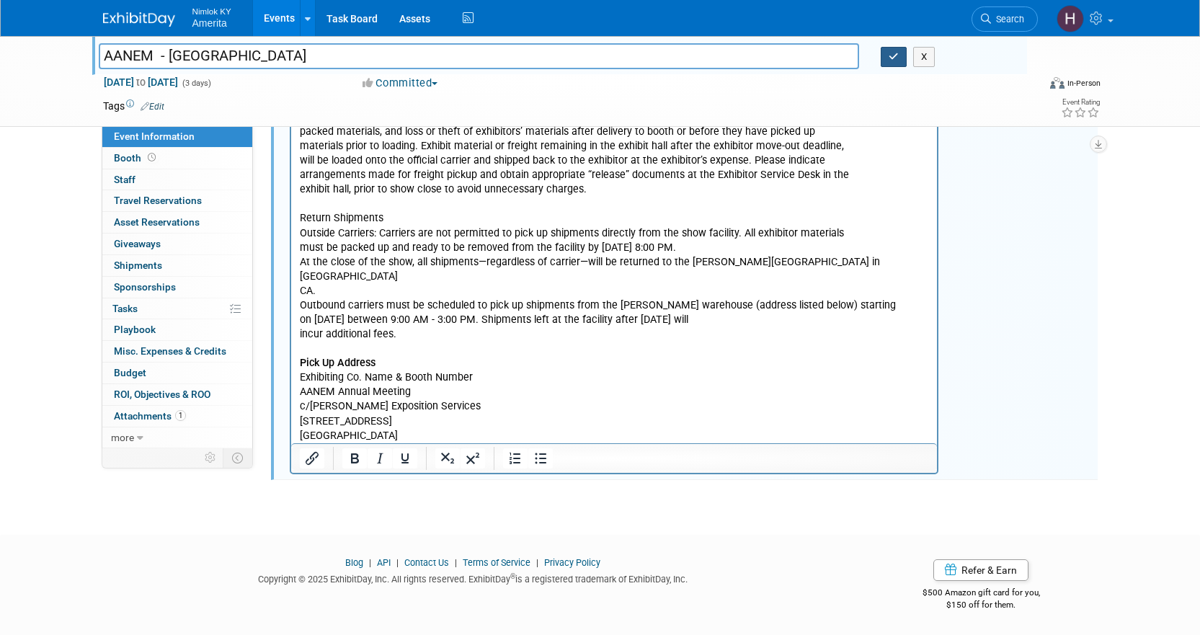
click at [899, 58] on button "button" at bounding box center [893, 57] width 26 height 20
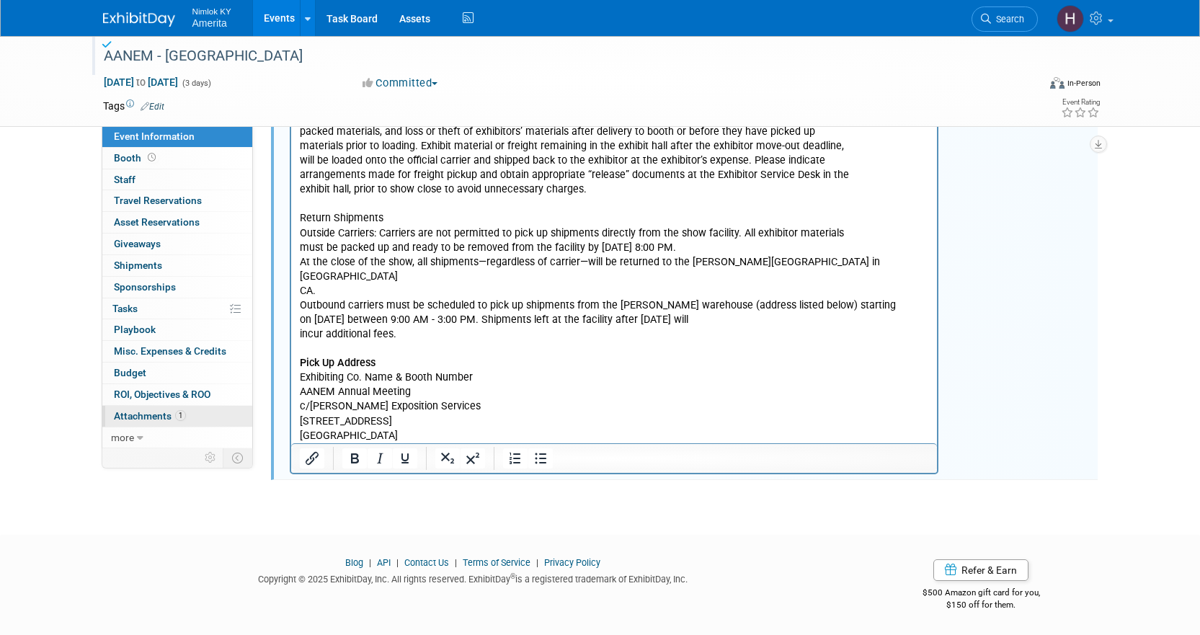
click at [151, 420] on span "Attachments 1" at bounding box center [150, 416] width 72 height 12
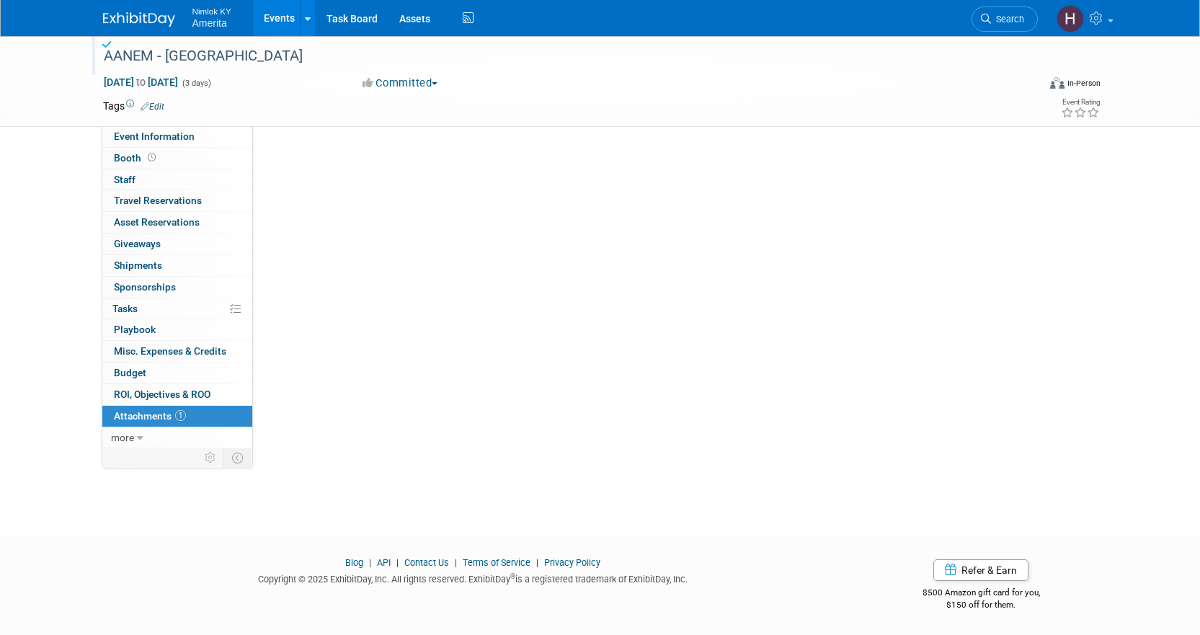
scroll to position [0, 0]
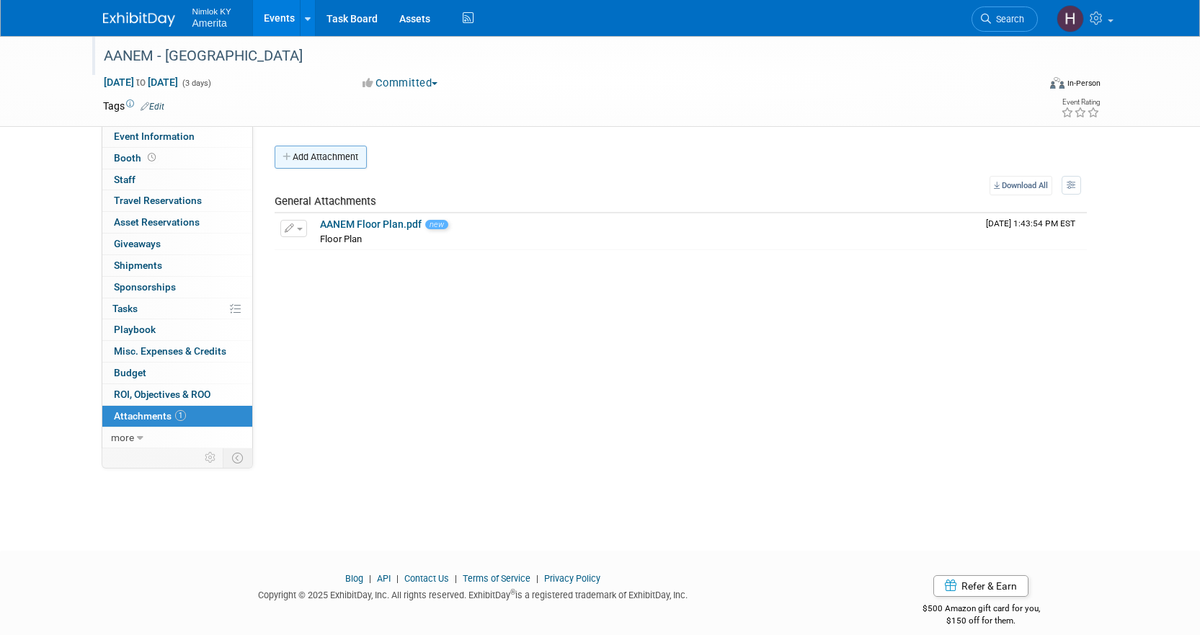
click at [339, 168] on button "Add Attachment" at bounding box center [321, 157] width 92 height 23
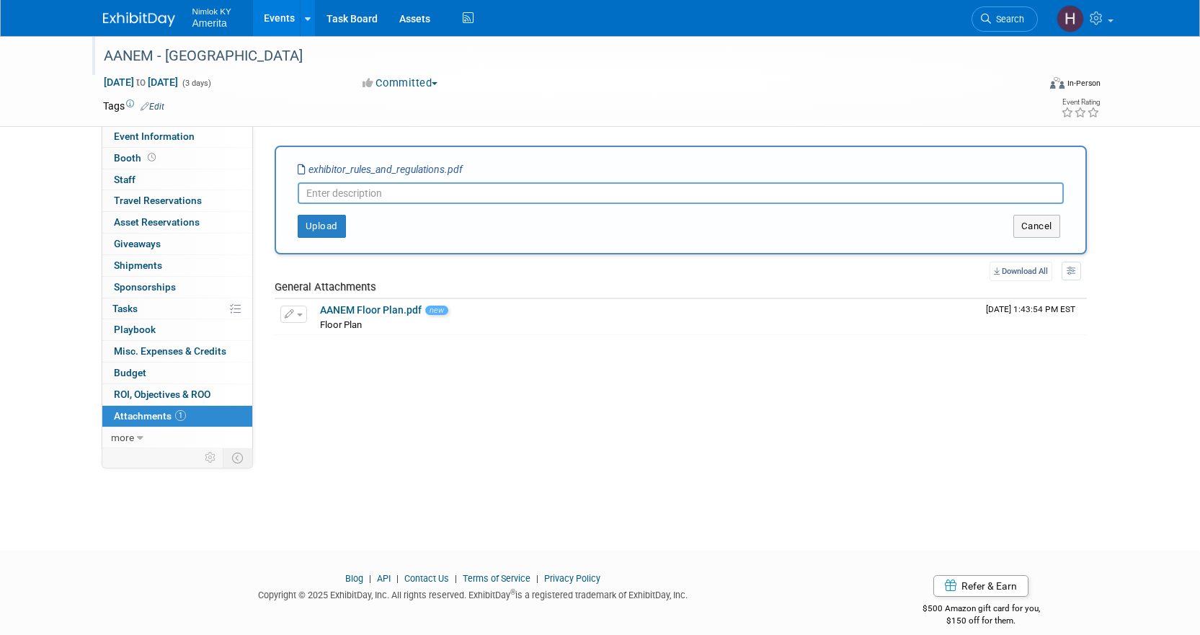
click at [329, 192] on input "text" at bounding box center [681, 193] width 766 height 22
type input "Exhibitor Rules and Regulation"
click at [336, 225] on button "Upload" at bounding box center [322, 226] width 48 height 23
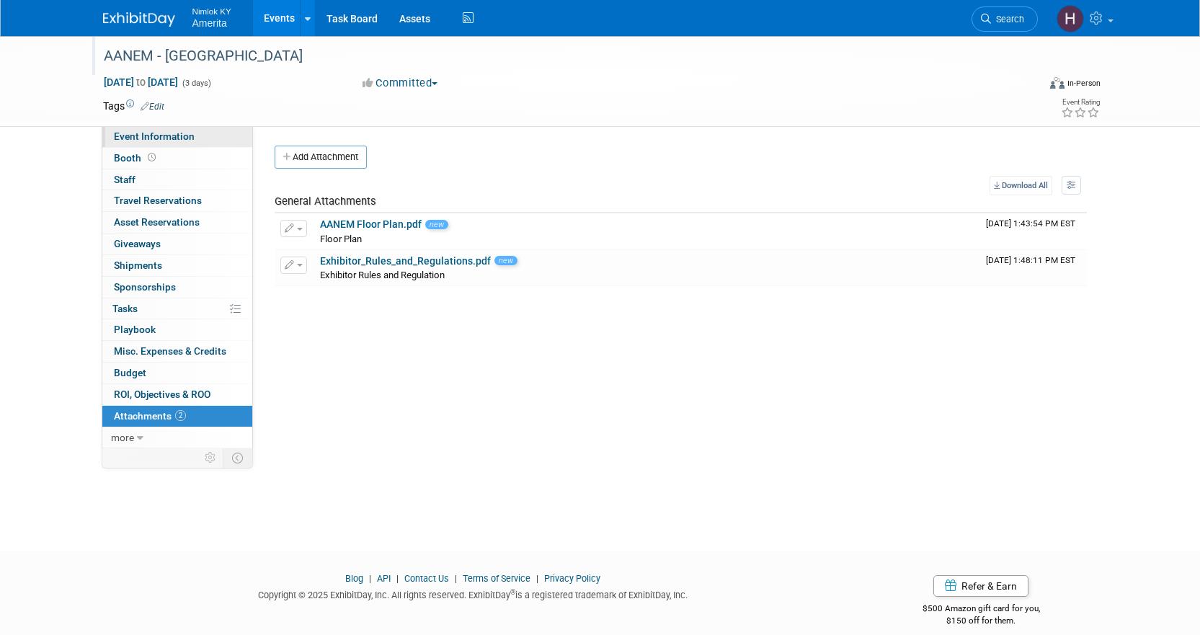
click at [174, 135] on span "Event Information" at bounding box center [154, 136] width 81 height 12
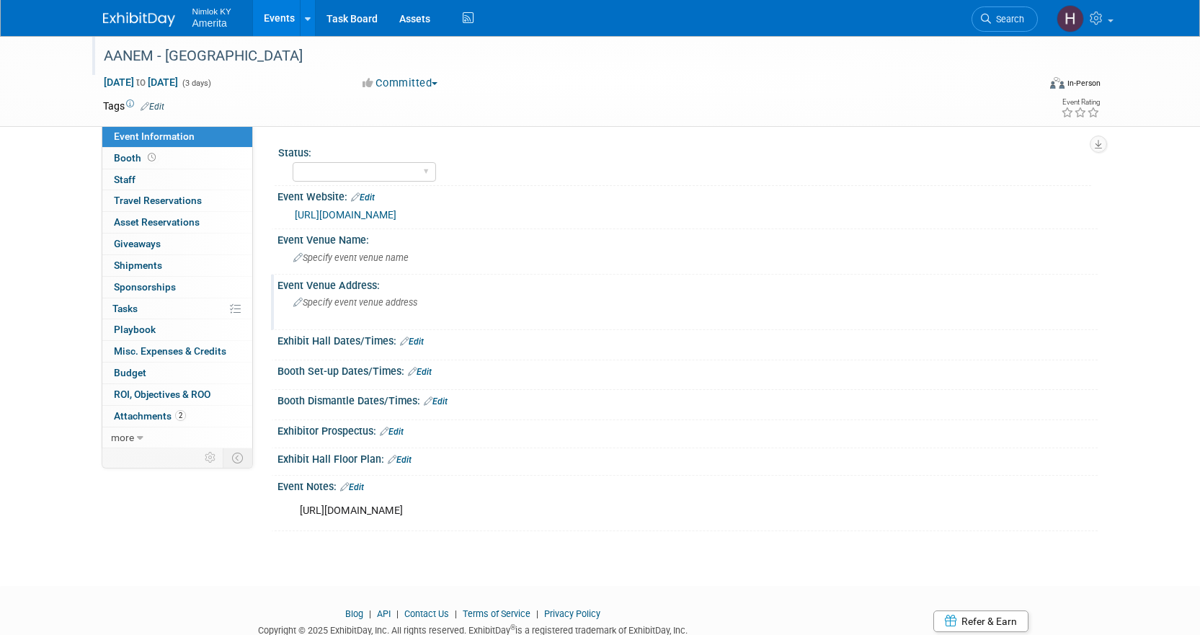
click at [373, 298] on span "Specify event venue address" at bounding box center [355, 302] width 124 height 11
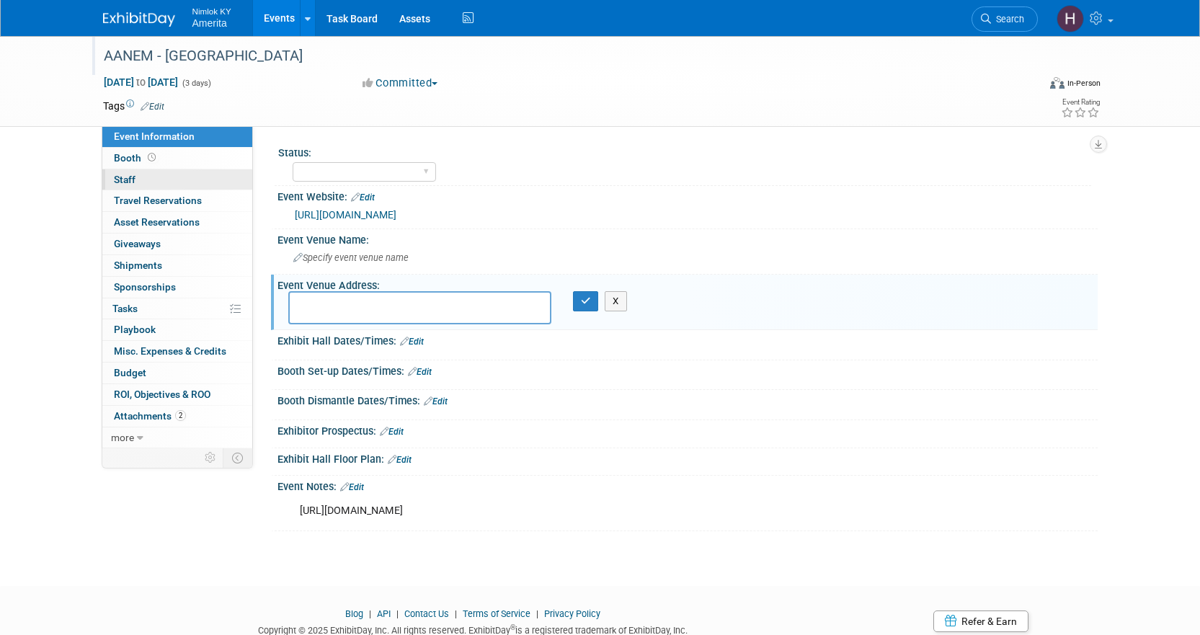
click at [132, 179] on span "Staff 0" at bounding box center [125, 180] width 22 height 12
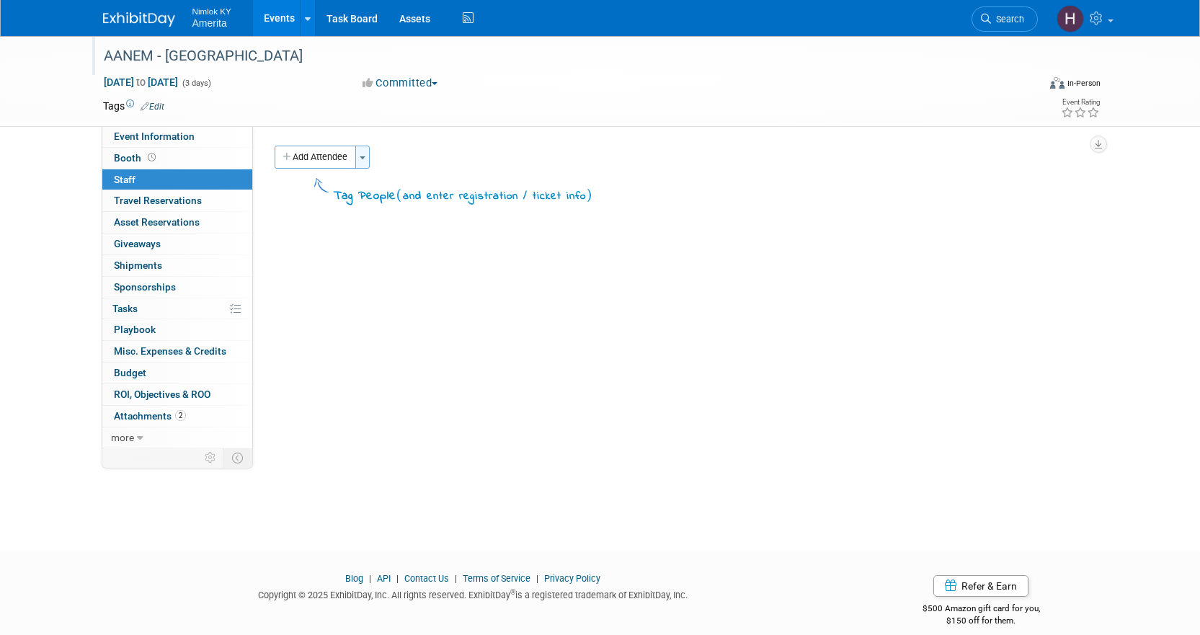
click at [361, 163] on button "Toggle Dropdown" at bounding box center [362, 157] width 14 height 23
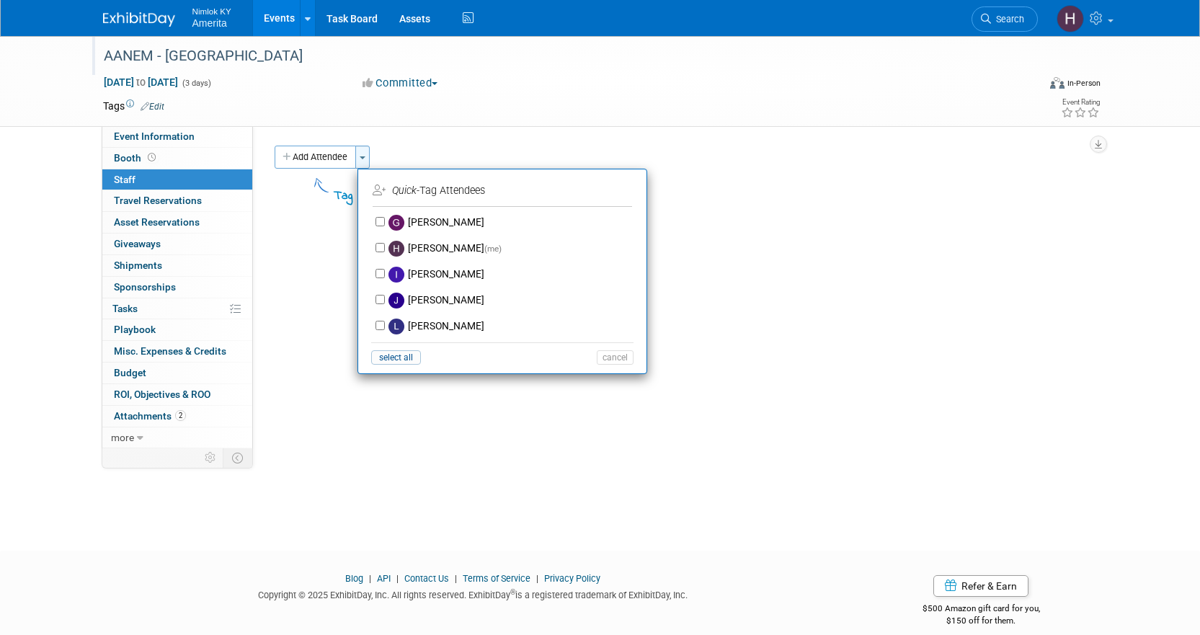
click at [361, 163] on button "Toggle Dropdown" at bounding box center [362, 157] width 14 height 23
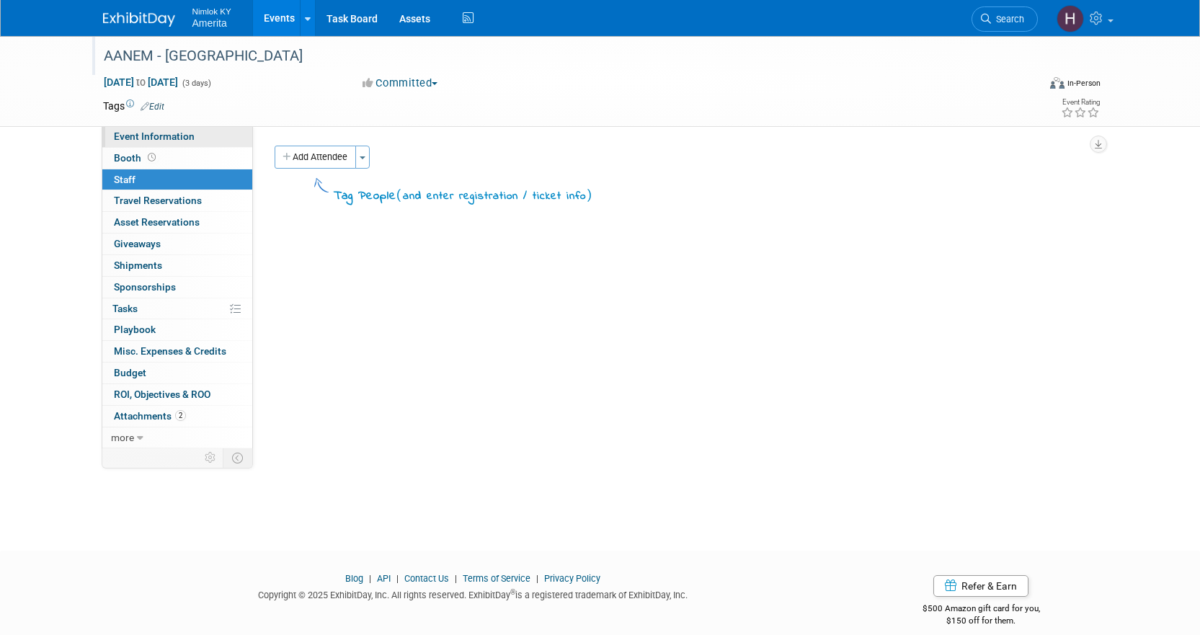
click at [177, 136] on span "Event Information" at bounding box center [154, 136] width 81 height 12
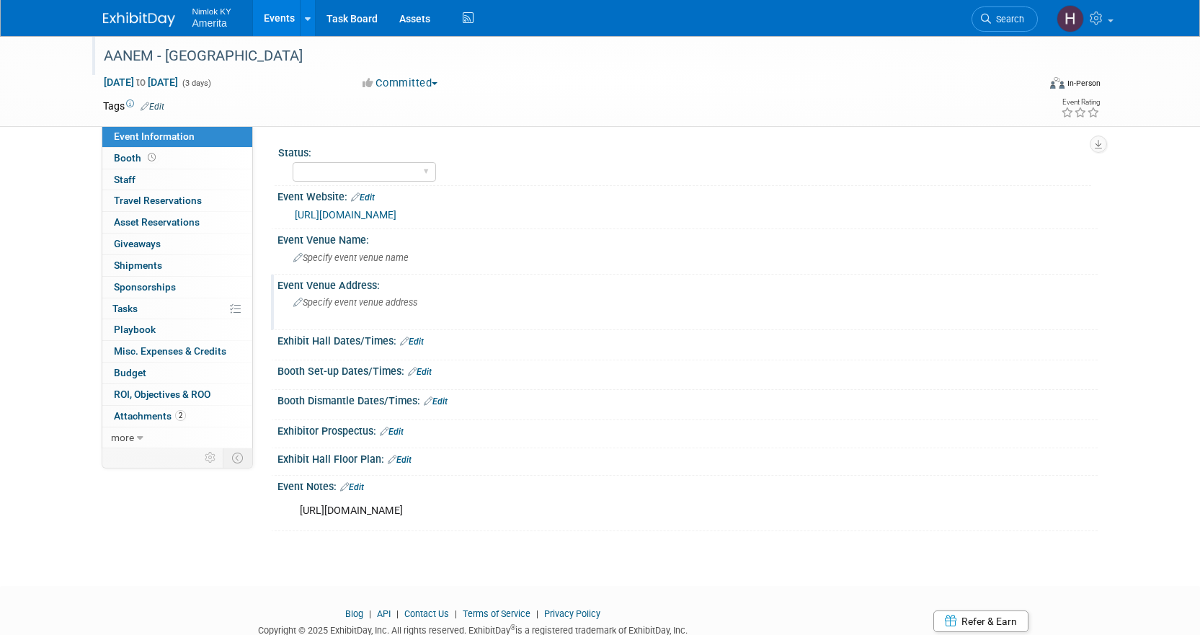
click at [353, 309] on div "Specify event venue address" at bounding box center [448, 307] width 320 height 33
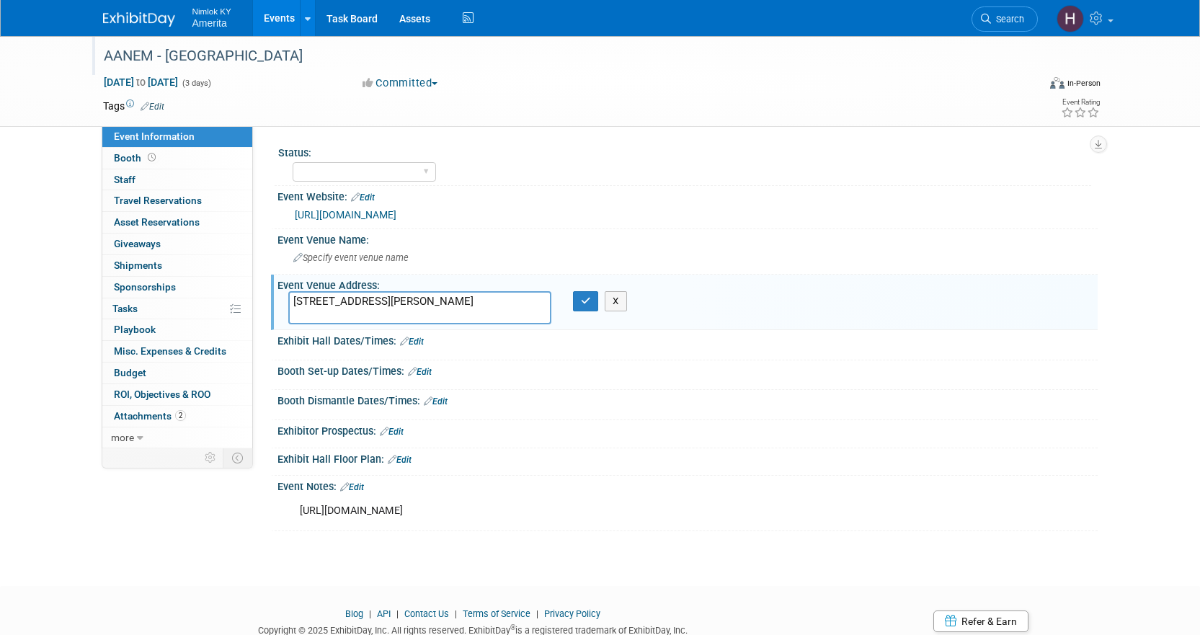
click at [491, 307] on textarea "333 O'Farrell St, San Francisco, CA 94102" at bounding box center [419, 307] width 263 height 33
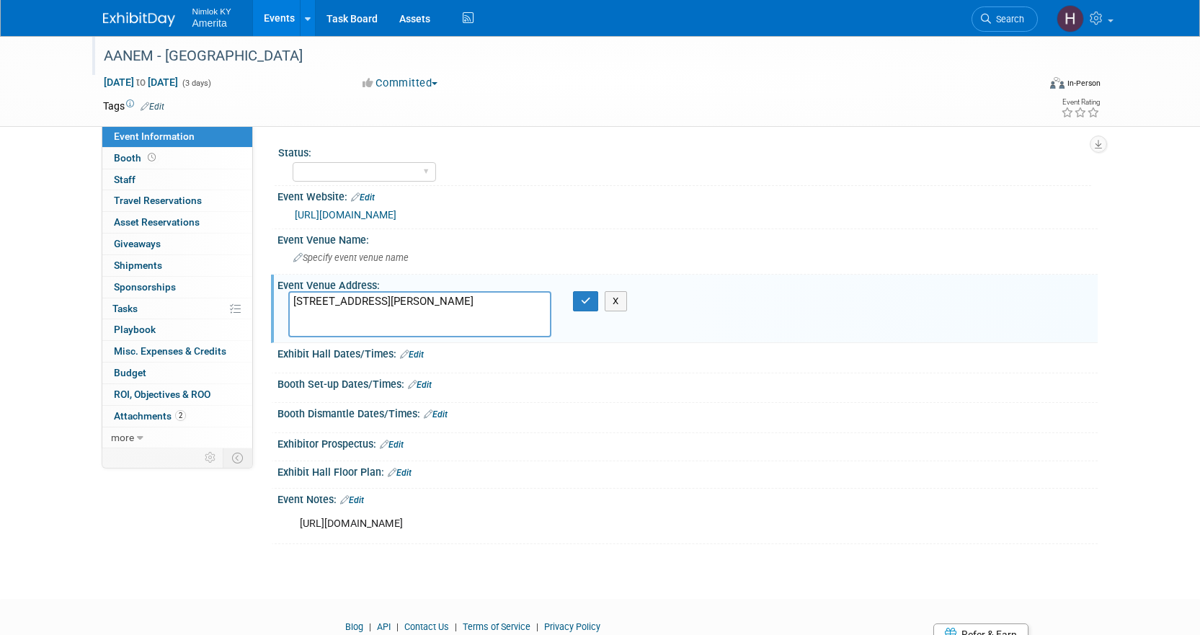
paste textarea "The Exhibit Hall is in the Grand Ballroom on the Grand Ballroom level of the Hi…"
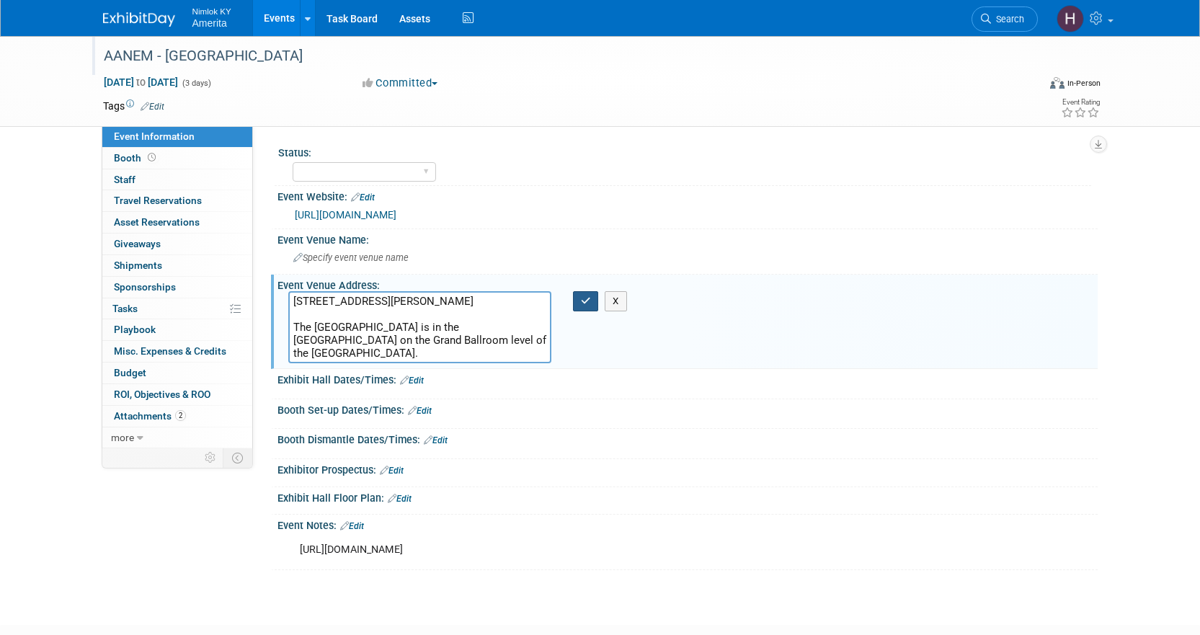
type textarea "333 O'Farrell St, San Francisco, CA 94102 The Exhibit Hall is in the Grand Ball…"
click at [582, 301] on icon "button" at bounding box center [586, 300] width 10 height 9
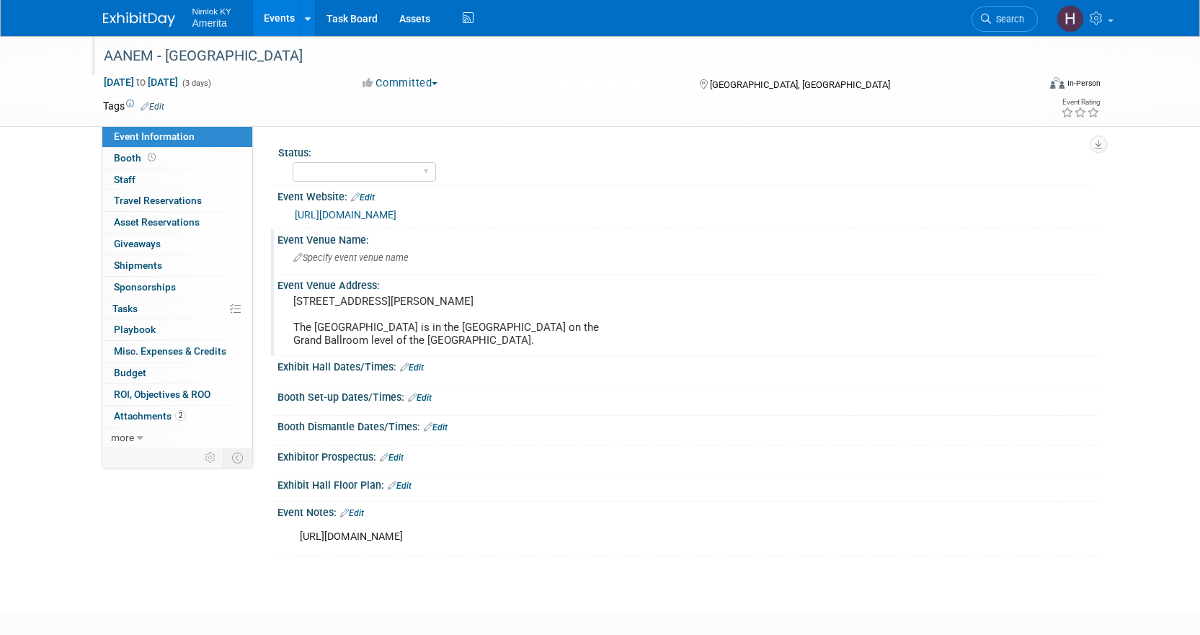
click at [329, 258] on span "Specify event venue name" at bounding box center [350, 257] width 115 height 11
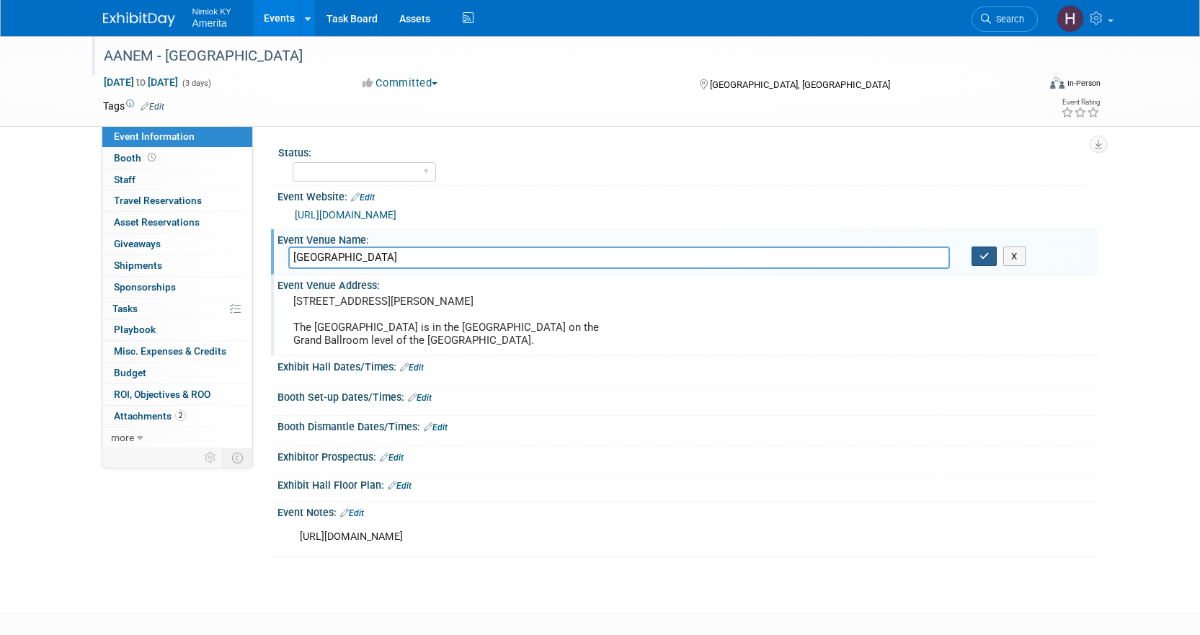
type input "Hilton San Francisco Union Square"
click at [985, 256] on icon "button" at bounding box center [984, 255] width 10 height 9
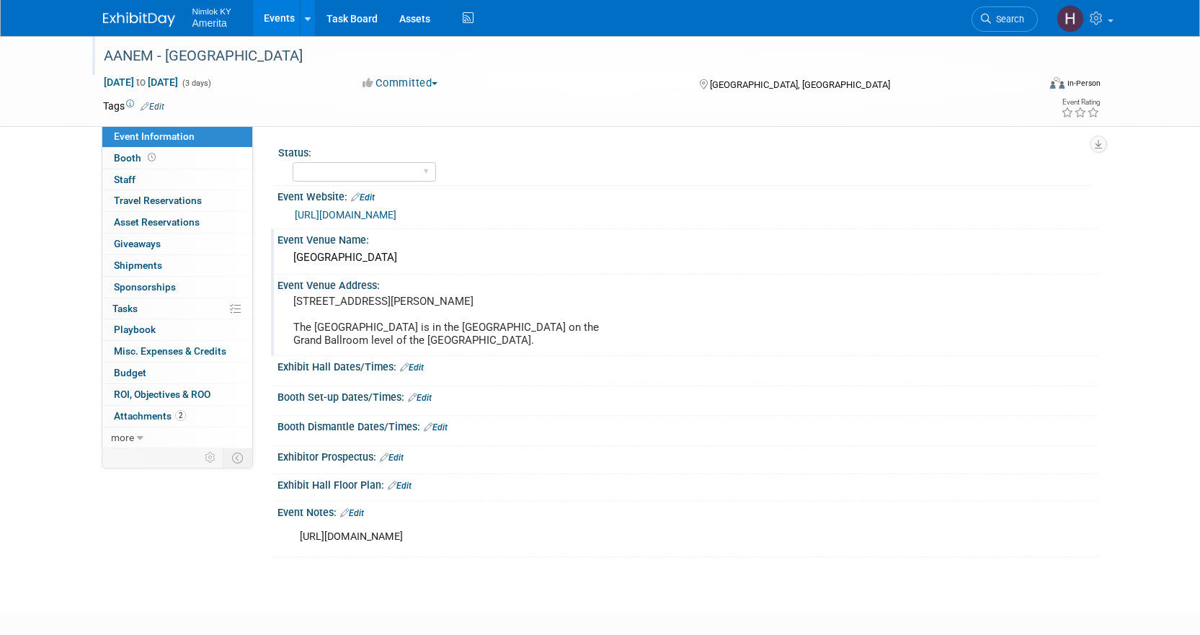
click at [410, 368] on link "Edit" at bounding box center [412, 367] width 24 height 10
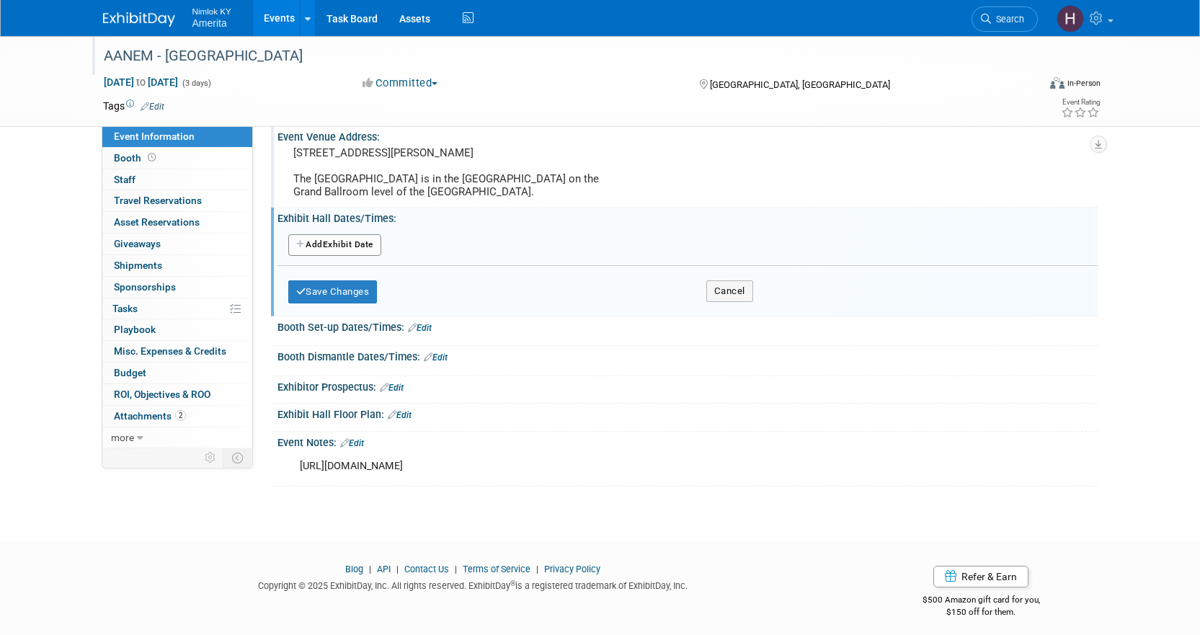
scroll to position [156, 0]
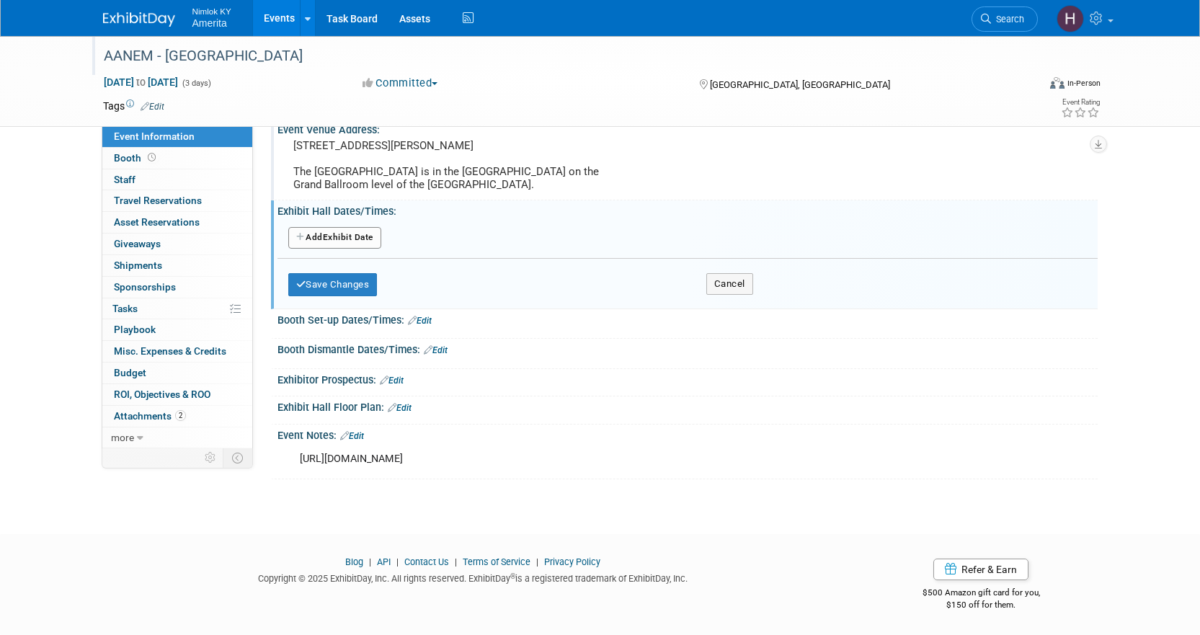
click at [368, 233] on button "Add Another Exhibit Date" at bounding box center [334, 238] width 93 height 22
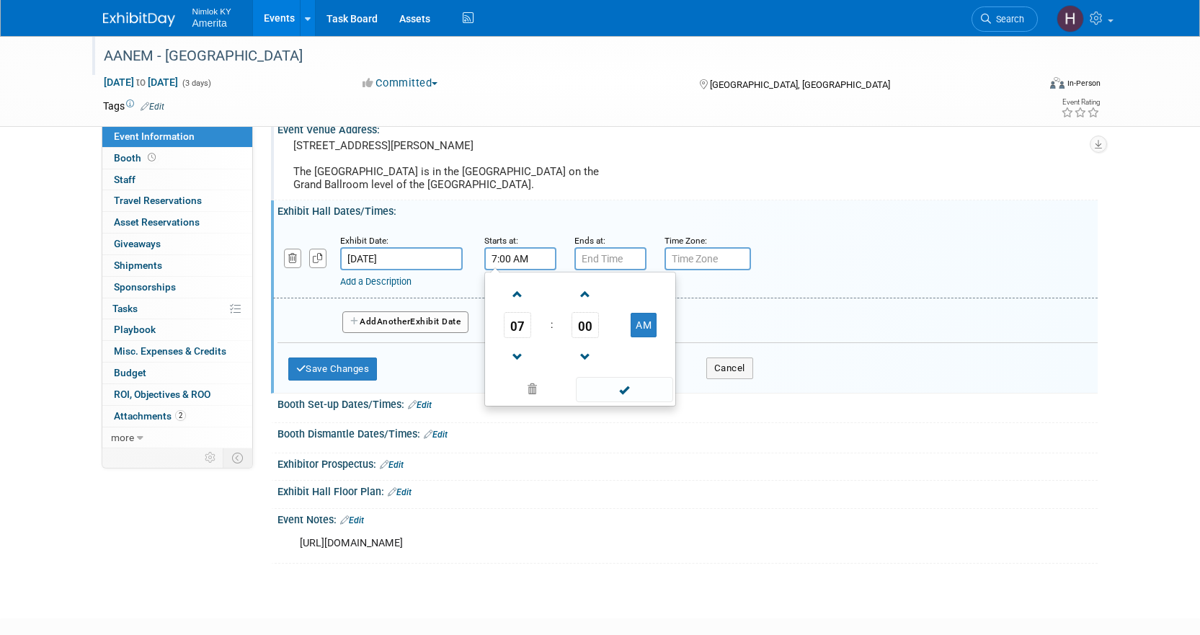
click at [535, 253] on input "7:00 AM" at bounding box center [520, 258] width 72 height 23
click at [518, 347] on span at bounding box center [517, 356] width 25 height 25
click at [524, 287] on span at bounding box center [517, 294] width 25 height 25
click at [513, 348] on span at bounding box center [517, 356] width 25 height 25
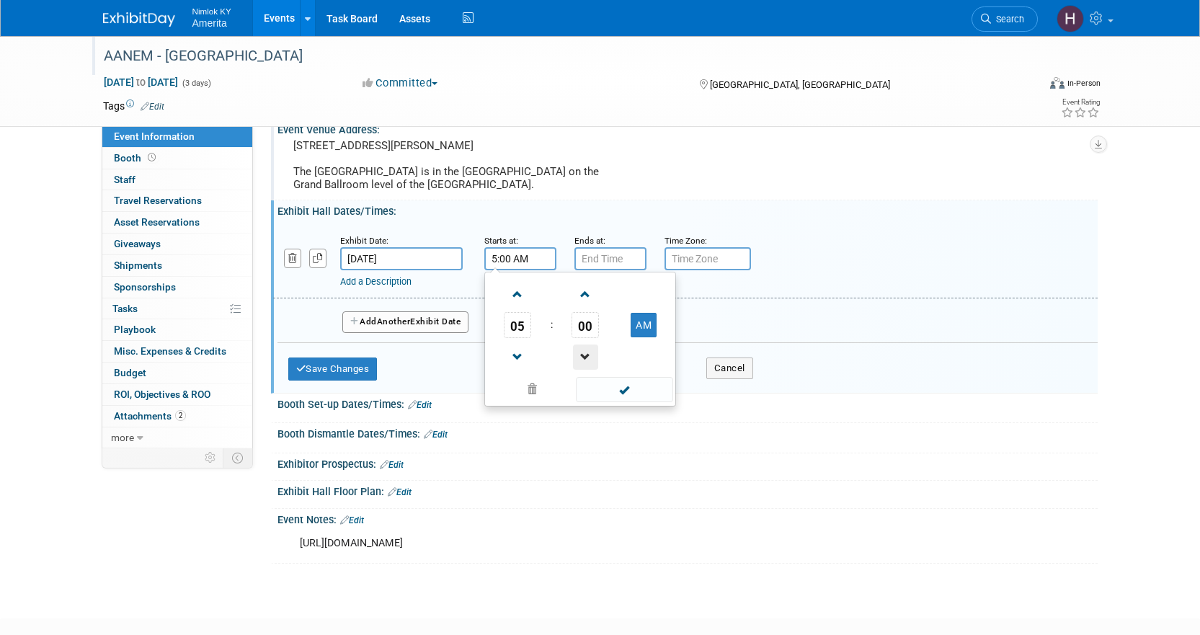
click at [583, 351] on span at bounding box center [585, 356] width 25 height 25
click at [592, 296] on span at bounding box center [585, 294] width 25 height 25
click at [581, 326] on span "00" at bounding box center [584, 325] width 27 height 26
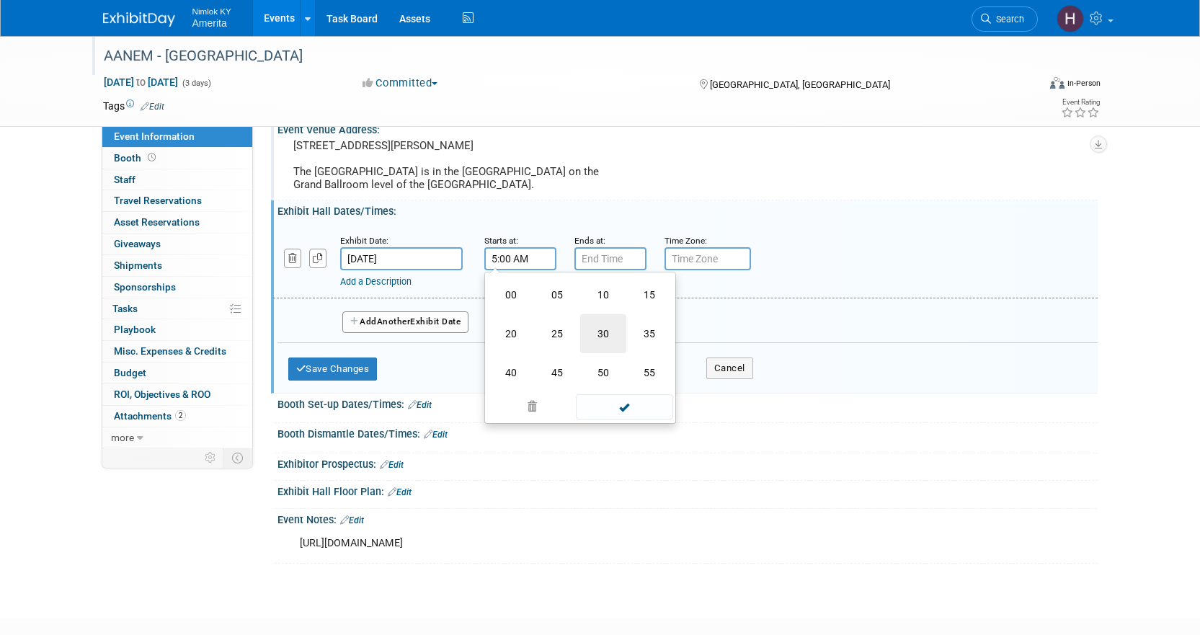
click at [587, 334] on td "30" at bounding box center [603, 333] width 46 height 39
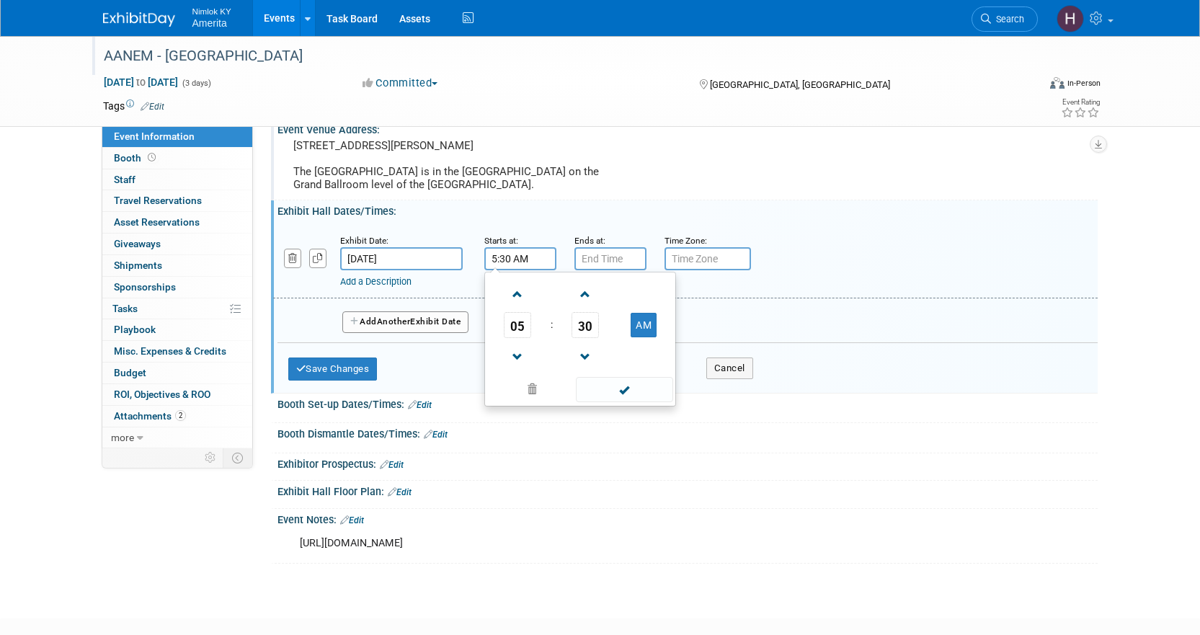
click at [629, 326] on td "AM" at bounding box center [643, 325] width 57 height 26
click at [636, 324] on button "AM" at bounding box center [643, 325] width 26 height 24
type input "5:30 PM"
type input "7:00 PM"
click at [621, 254] on input "7:00 PM" at bounding box center [610, 258] width 72 height 23
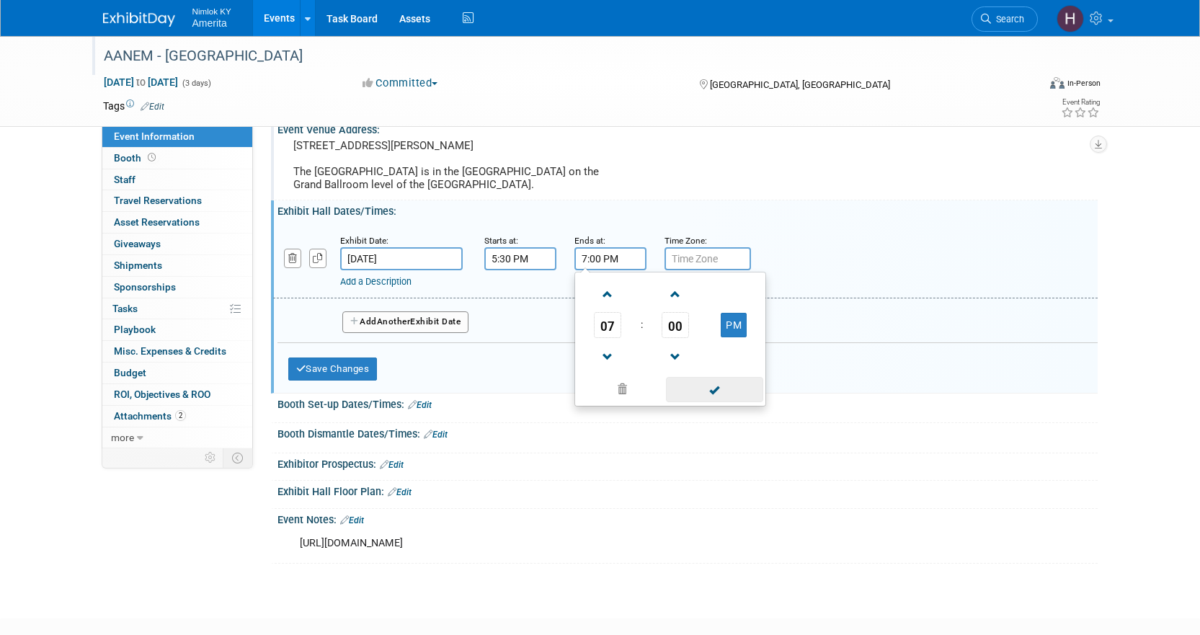
click at [726, 401] on span at bounding box center [714, 389] width 97 height 25
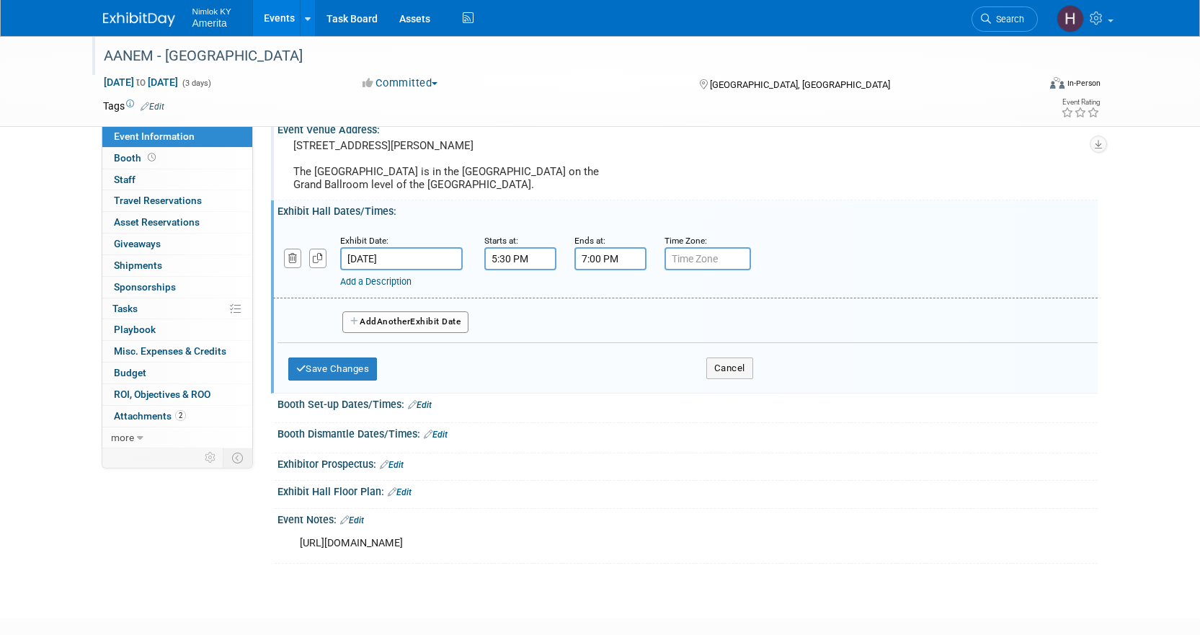
click at [383, 320] on span "Another" at bounding box center [394, 321] width 34 height 10
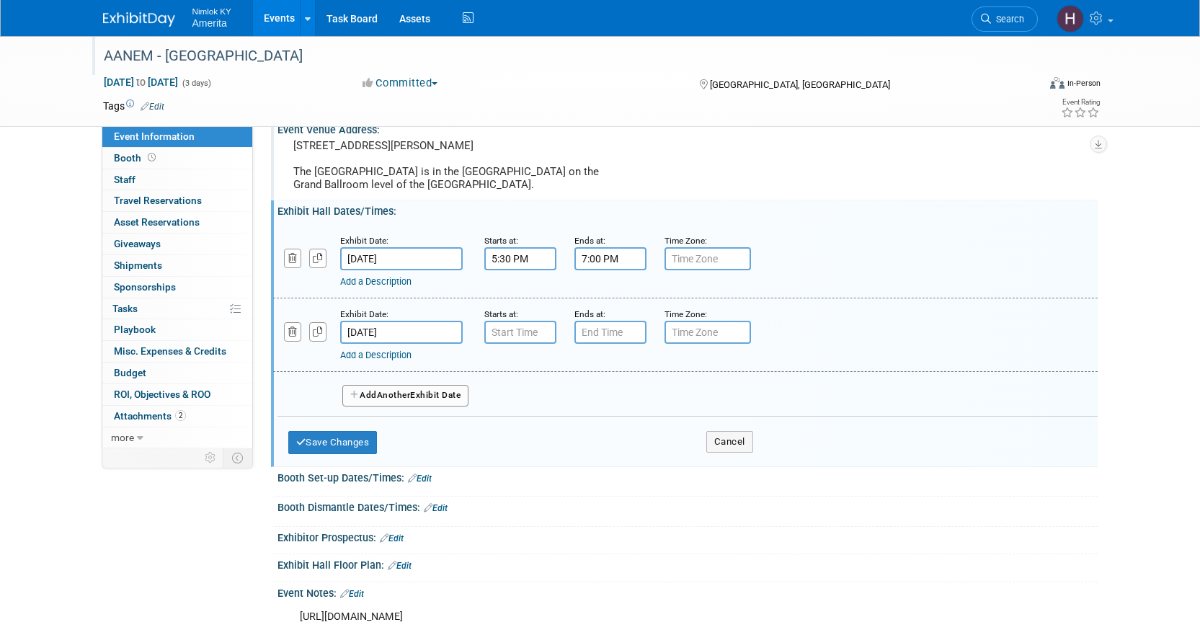
click at [367, 324] on input "Oct 30, 2025" at bounding box center [401, 332] width 122 height 23
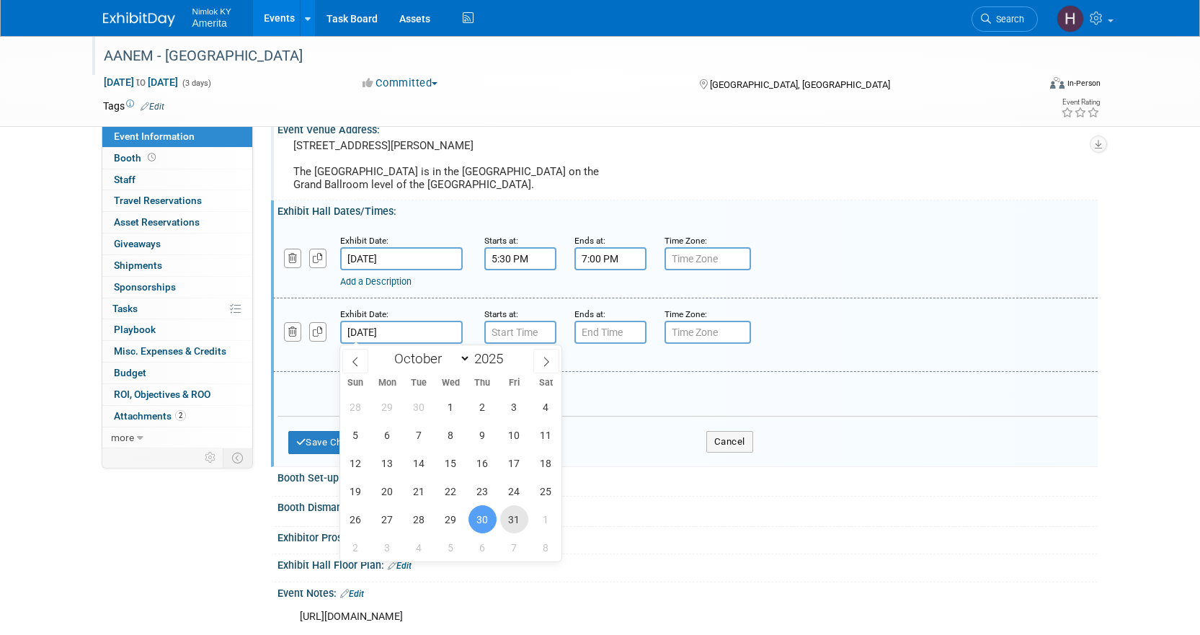
click at [504, 517] on span "31" at bounding box center [514, 519] width 28 height 28
type input "Oct 31, 2025"
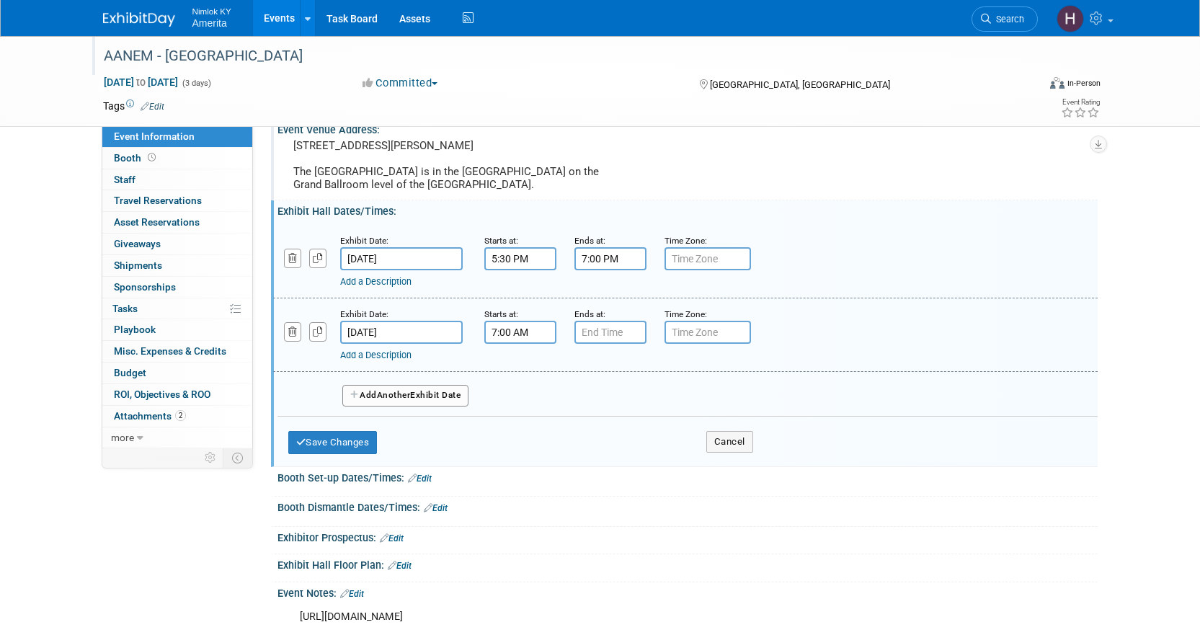
click at [506, 333] on input "7:00 AM" at bounding box center [520, 332] width 72 height 23
click at [517, 370] on span at bounding box center [517, 367] width 25 height 25
type input "9:00 AM"
click at [610, 331] on input "7:00 PM" at bounding box center [610, 332] width 72 height 23
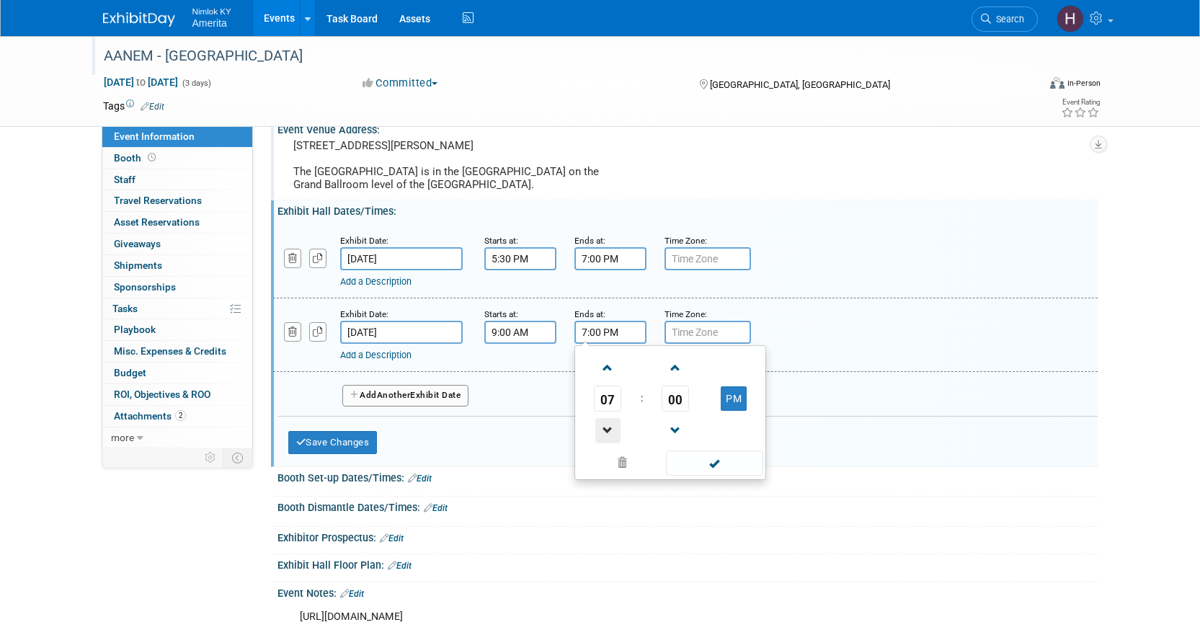
click at [612, 432] on span at bounding box center [607, 430] width 25 height 25
type input "4:00 PM"
click at [720, 463] on span at bounding box center [714, 462] width 97 height 25
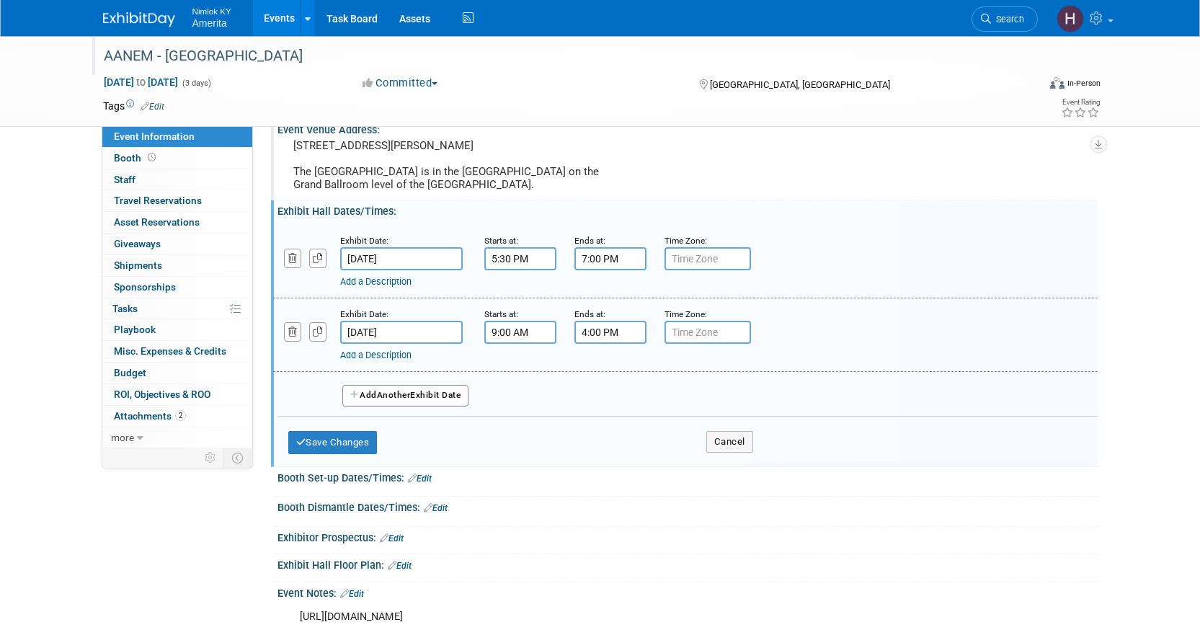
click at [414, 361] on div "Add a Description" at bounding box center [648, 355] width 616 height 13
click at [403, 360] on div "Add a Description" at bounding box center [648, 355] width 616 height 13
click at [385, 393] on span "Another" at bounding box center [394, 395] width 34 height 10
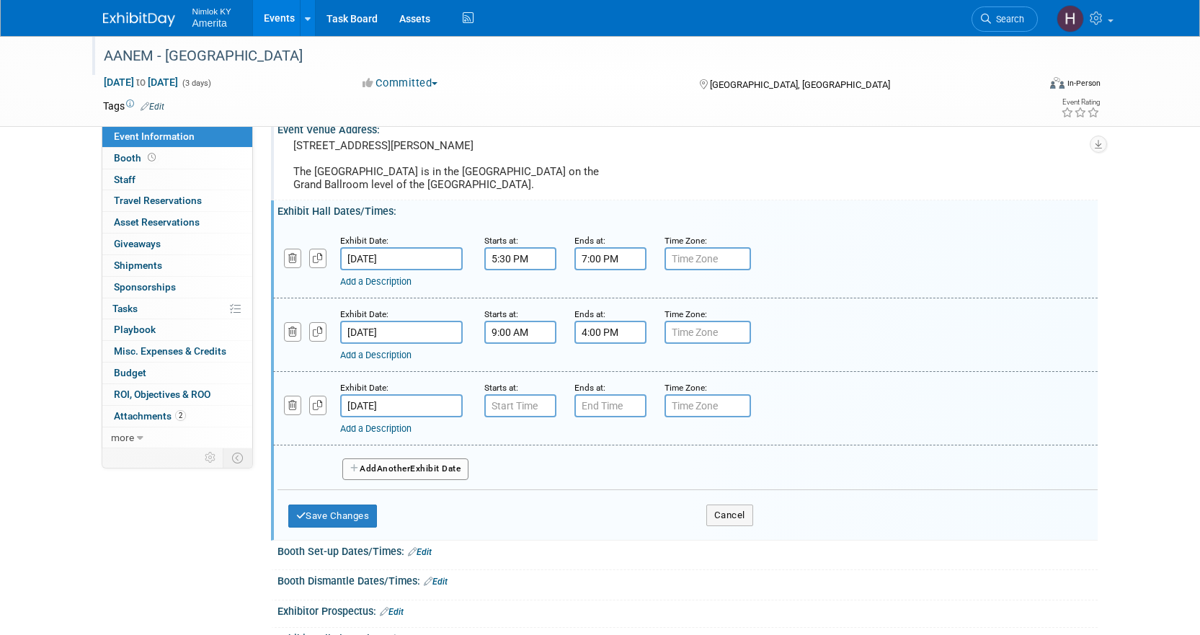
click at [843, 501] on div "Exhibit Date: Oct 29, 2025 Starts at: 5:30 PM Ends at: 7:00 PM Time Zone: Apply…" at bounding box center [687, 377] width 820 height 318
click at [518, 266] on input "5:30 PM" at bounding box center [520, 258] width 72 height 23
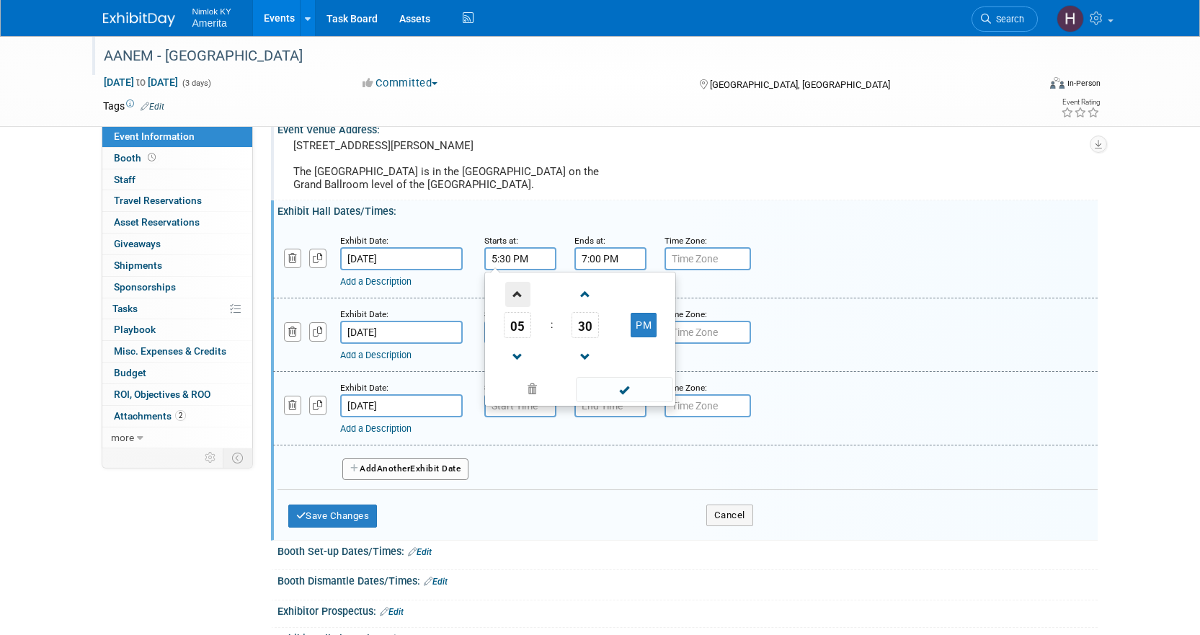
click at [515, 298] on span at bounding box center [517, 294] width 25 height 25
click at [584, 329] on span "30" at bounding box center [584, 325] width 27 height 26
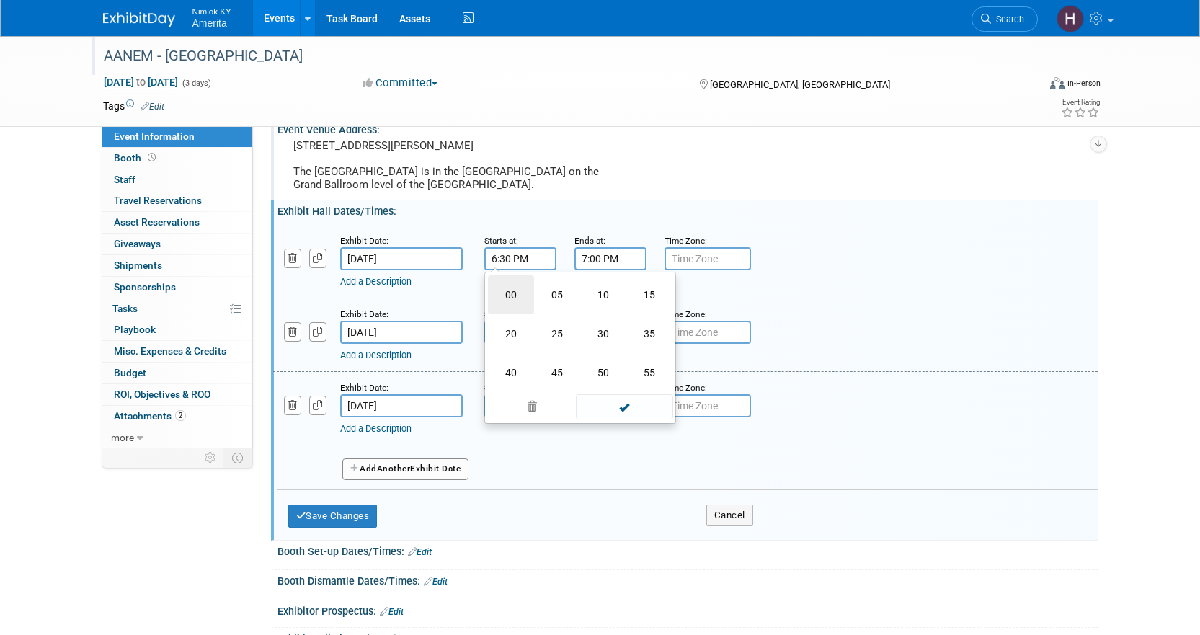
click at [489, 293] on td "00" at bounding box center [511, 294] width 46 height 39
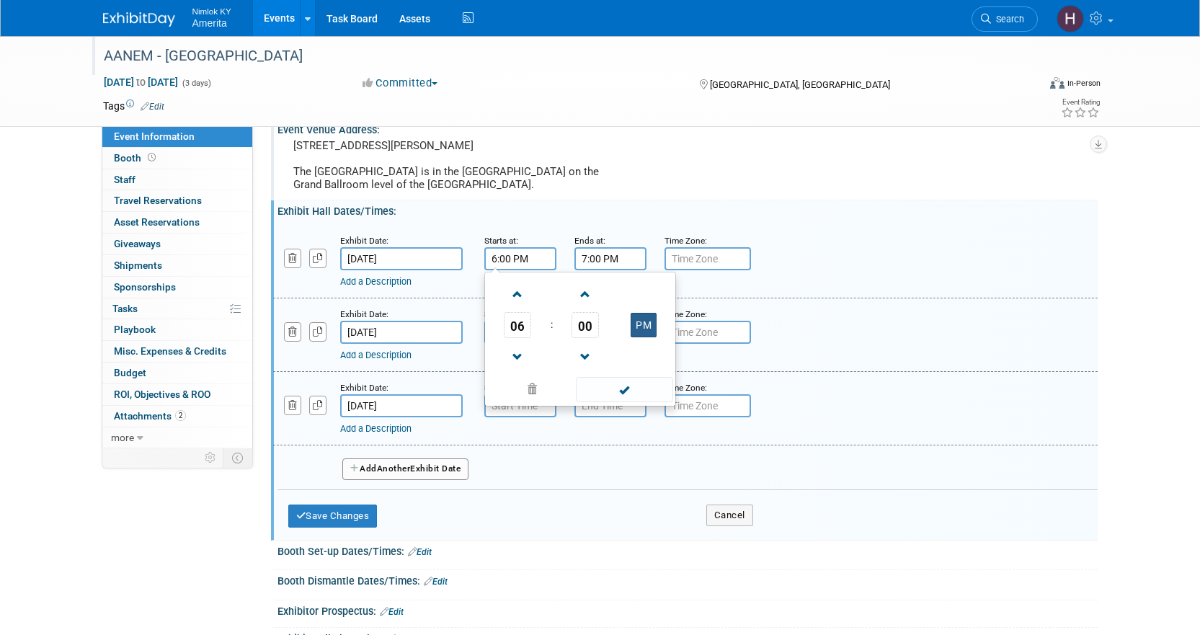
click at [638, 328] on button "PM" at bounding box center [643, 325] width 26 height 24
type input "6:00 AM"
click at [625, 396] on span at bounding box center [624, 389] width 97 height 25
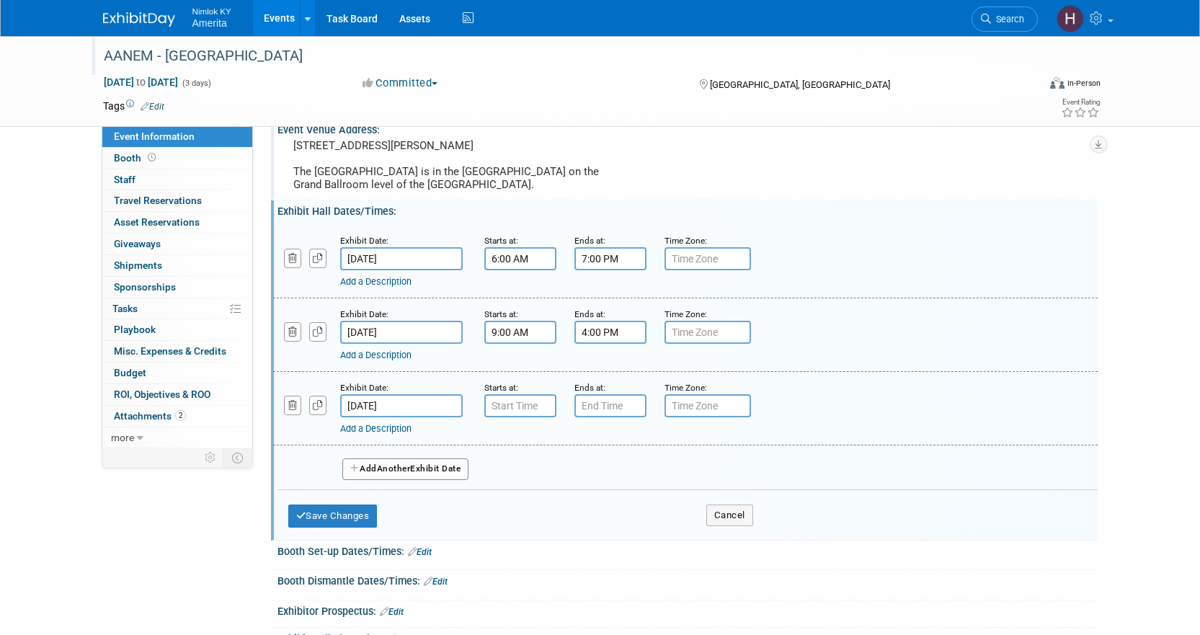
click at [608, 330] on input "4:00 PM" at bounding box center [610, 332] width 72 height 23
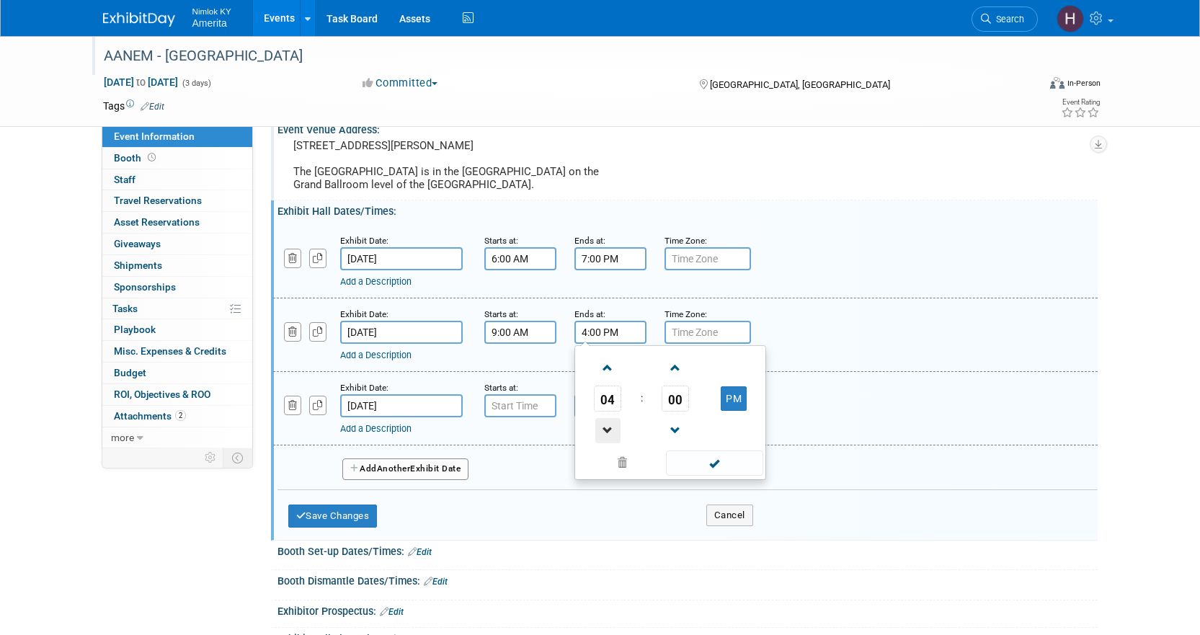
click at [612, 428] on span at bounding box center [607, 430] width 25 height 25
click at [620, 366] on span at bounding box center [607, 367] width 25 height 25
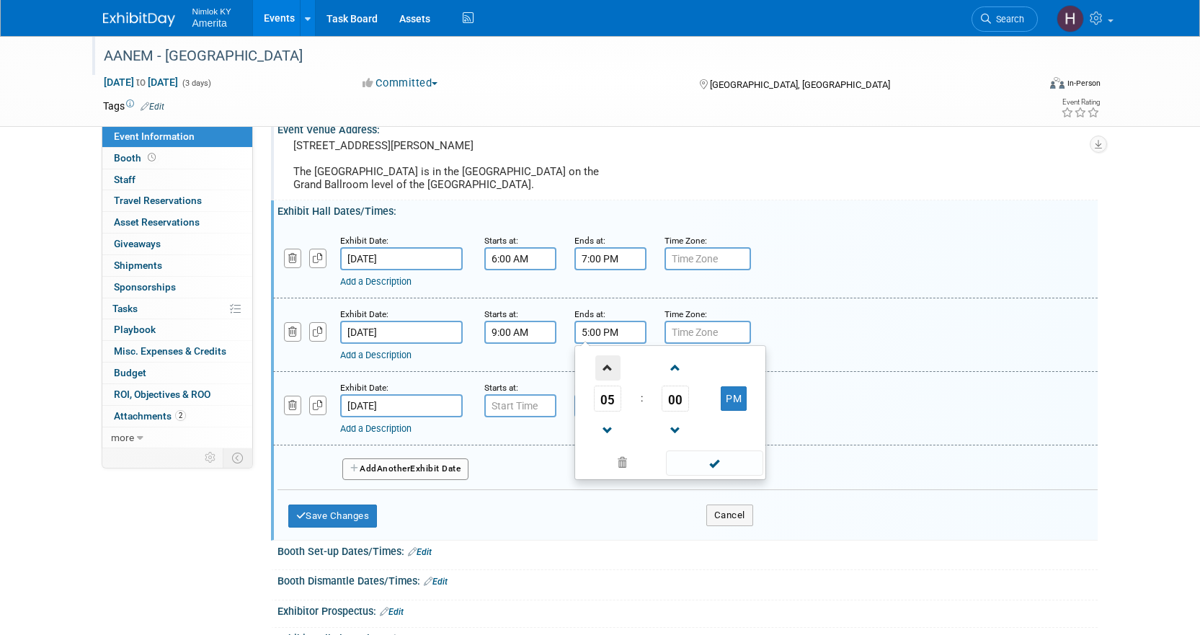
click at [620, 366] on span at bounding box center [607, 367] width 25 height 25
click at [666, 391] on span "00" at bounding box center [674, 398] width 27 height 26
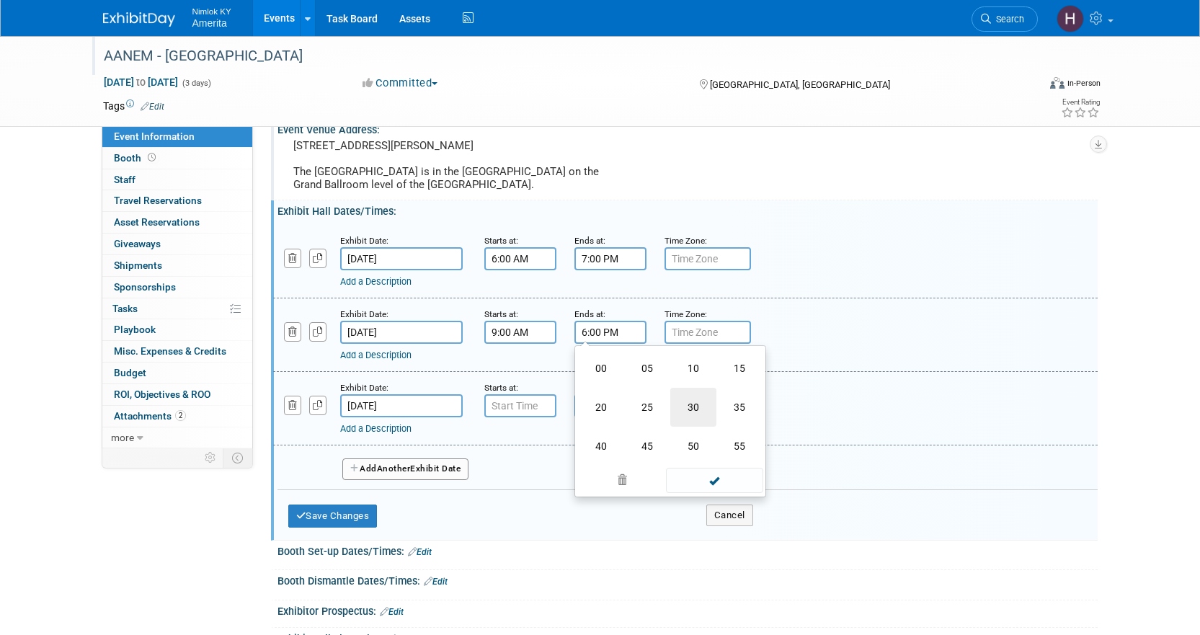
click at [686, 406] on td "30" at bounding box center [693, 407] width 46 height 39
type input "6:30 PM"
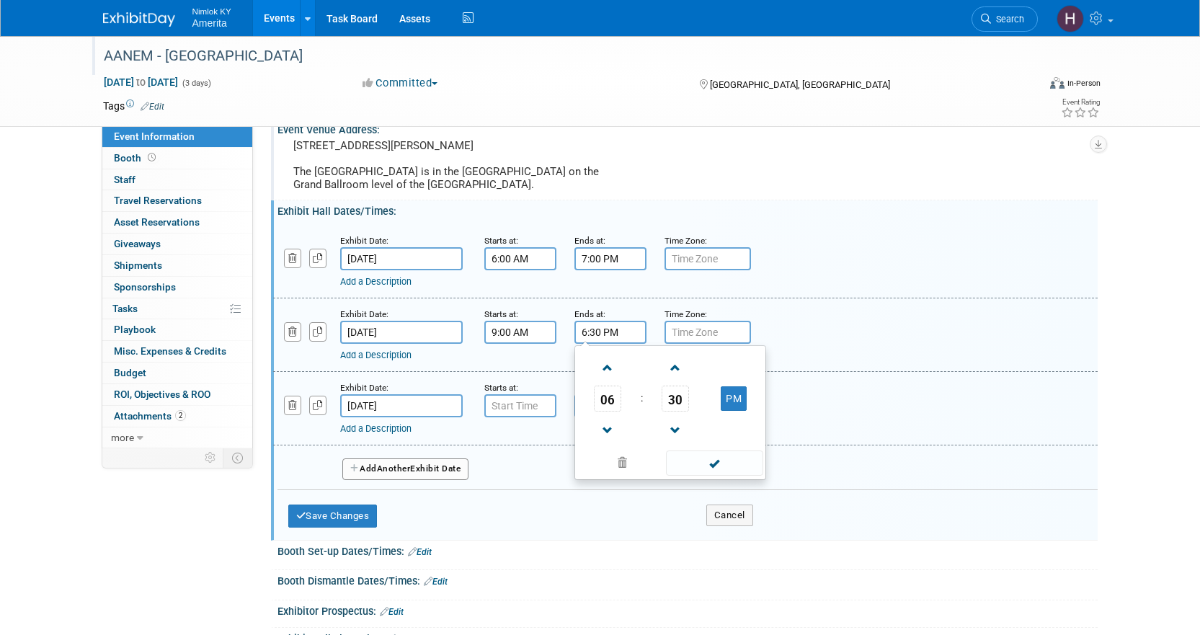
click at [779, 386] on div "Add a Description Description:" at bounding box center [685, 407] width 846 height 55
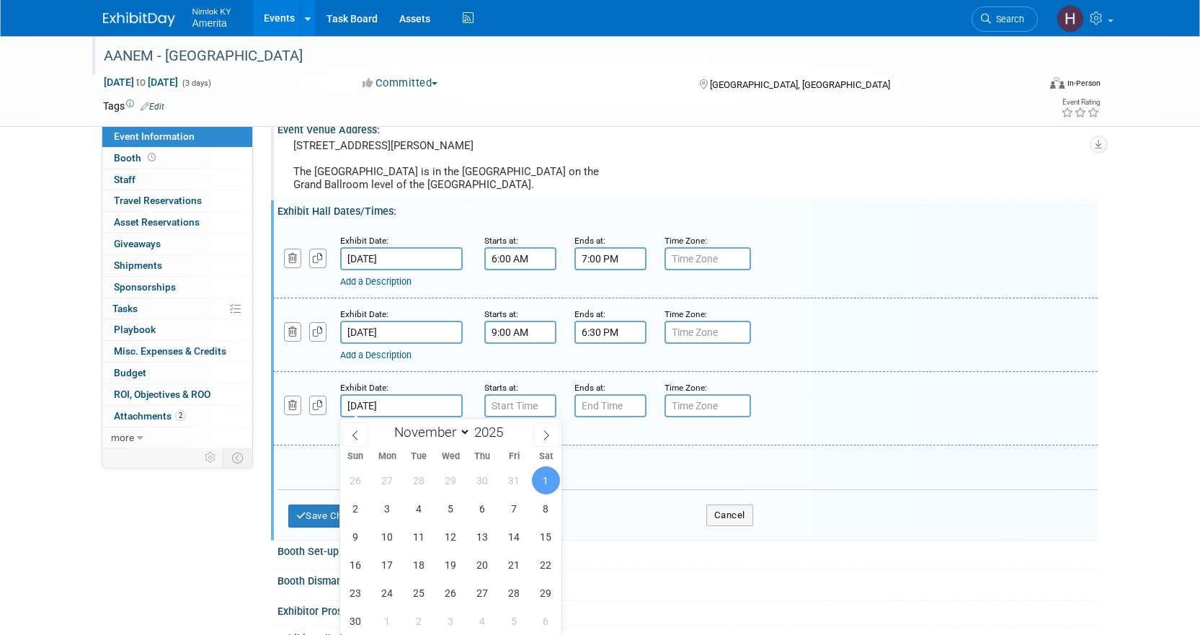
click at [370, 403] on input "Nov 1, 2025" at bounding box center [401, 405] width 122 height 23
click at [386, 333] on input "Oct 31, 2025" at bounding box center [401, 332] width 122 height 23
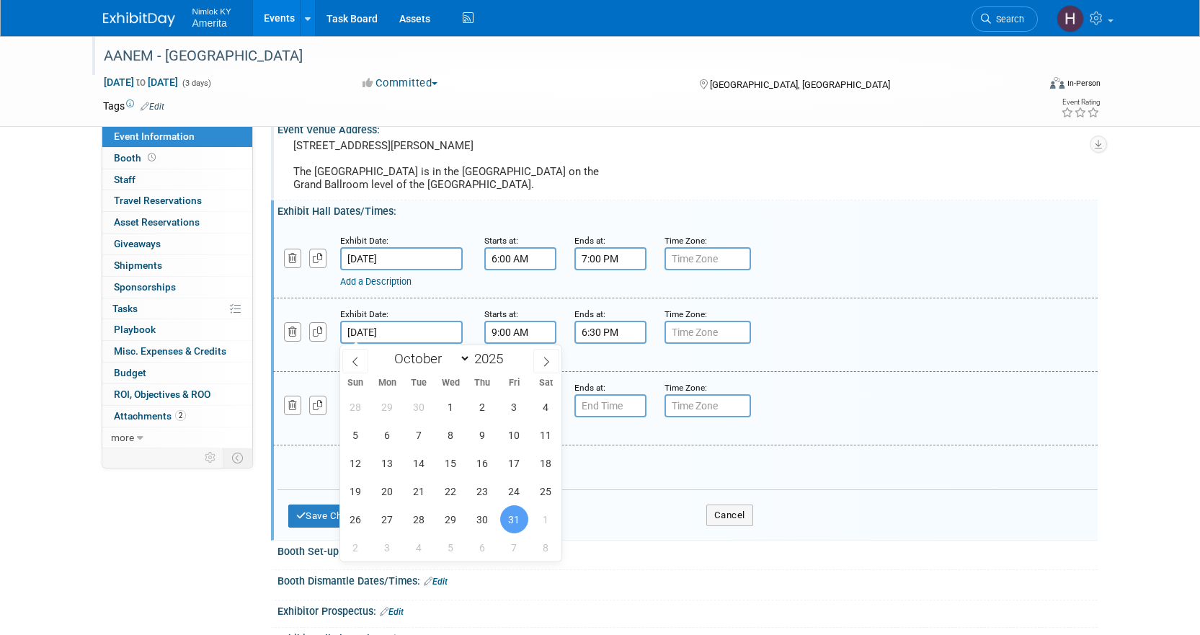
click at [370, 264] on input "[DATE]" at bounding box center [401, 258] width 122 height 23
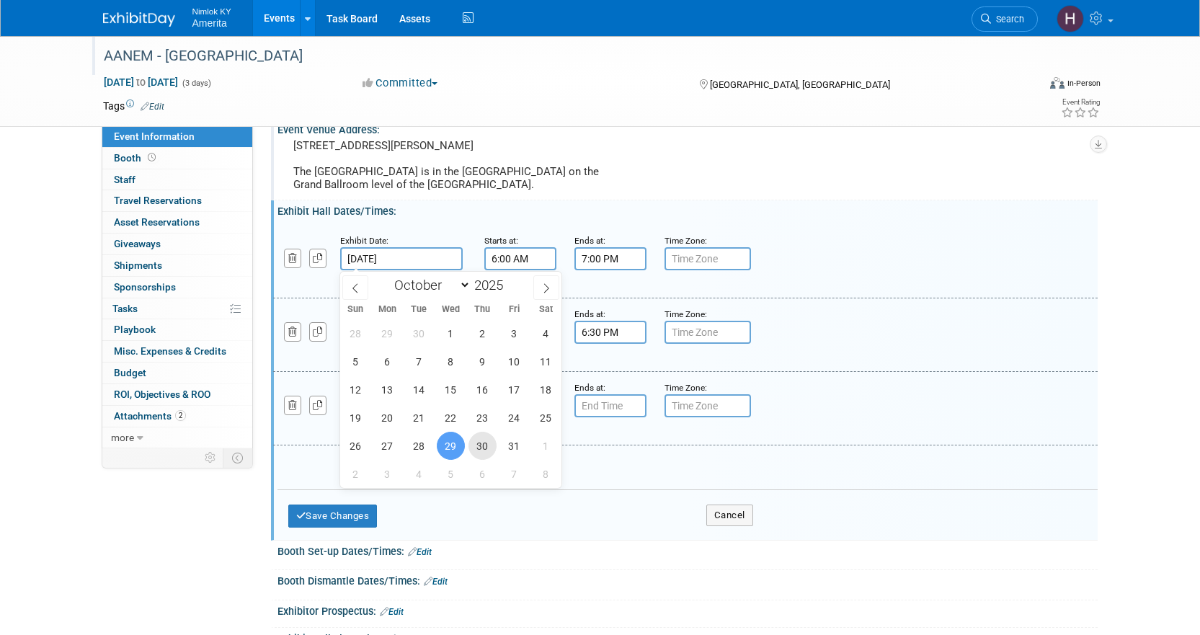
click at [472, 443] on span "30" at bounding box center [482, 446] width 28 height 28
type input "Oct 30, 2025"
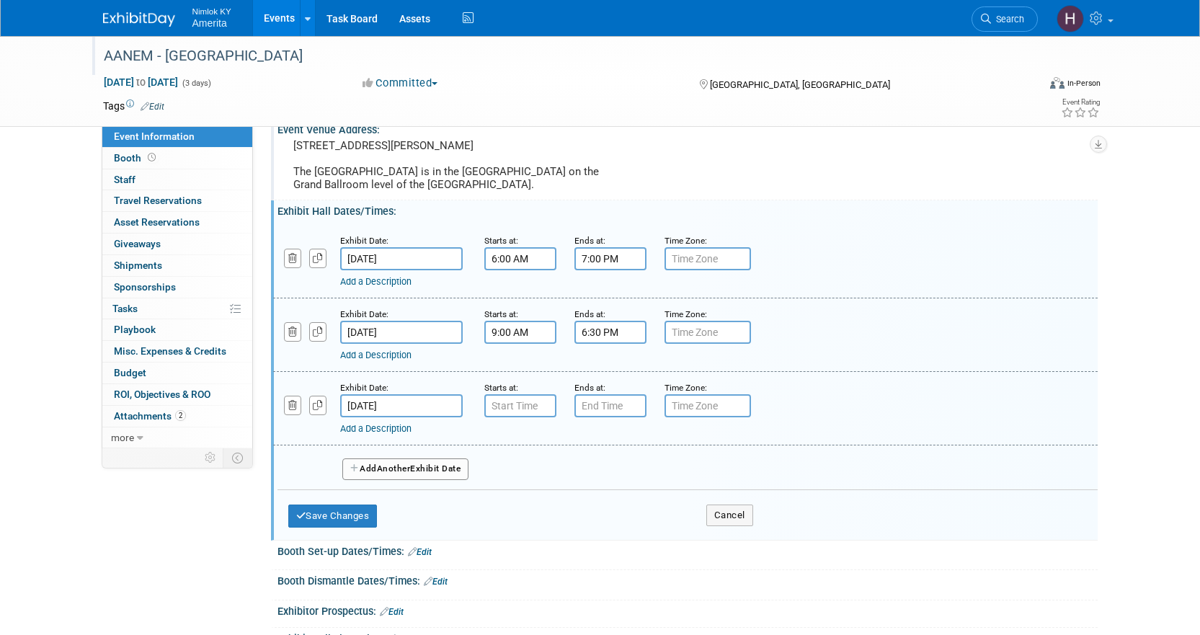
click at [409, 334] on input "Oct 31, 2025" at bounding box center [401, 332] width 122 height 23
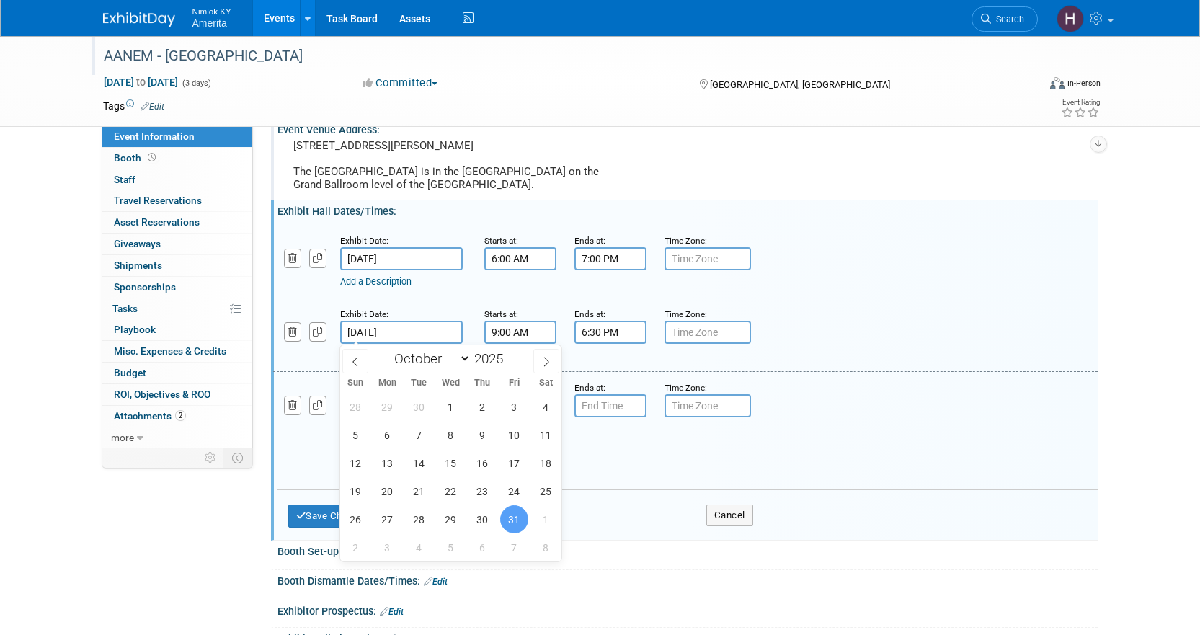
click at [521, 513] on span "31" at bounding box center [514, 519] width 28 height 28
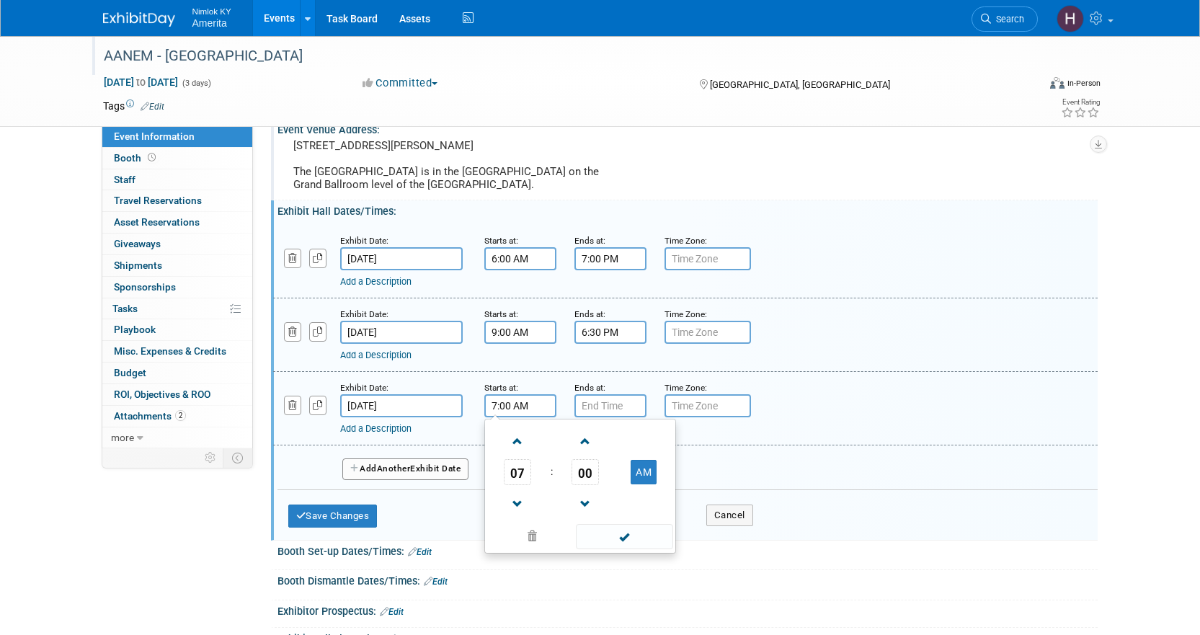
click at [507, 407] on input "7:00 AM" at bounding box center [520, 405] width 72 height 23
click at [517, 443] on span at bounding box center [517, 441] width 25 height 25
type input "9:00 AM"
click at [599, 405] on input "7:00 PM" at bounding box center [610, 405] width 72 height 23
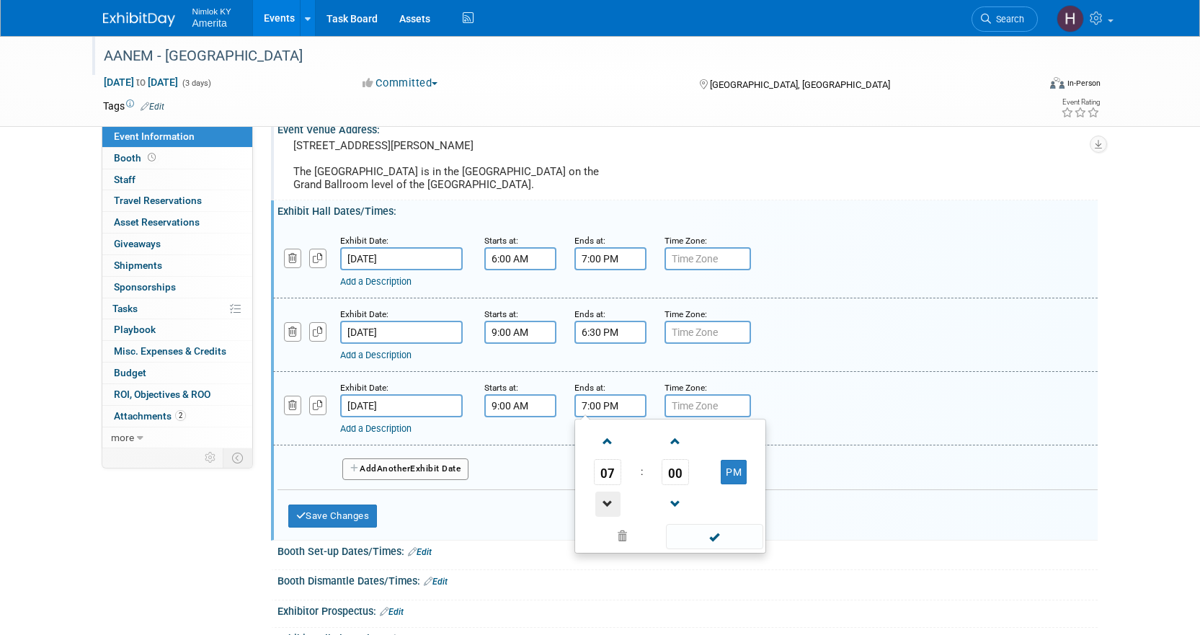
click at [616, 504] on span at bounding box center [607, 503] width 25 height 25
type input "6:00 PM"
click at [716, 532] on span at bounding box center [714, 536] width 97 height 25
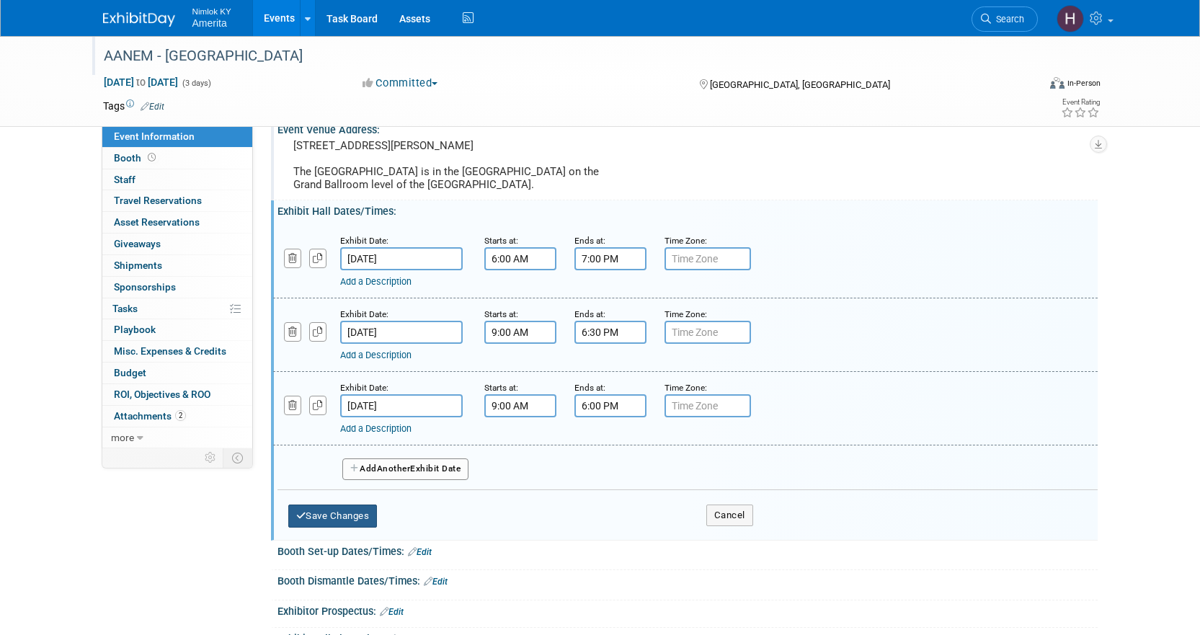
click at [342, 517] on button "Save Changes" at bounding box center [332, 515] width 89 height 23
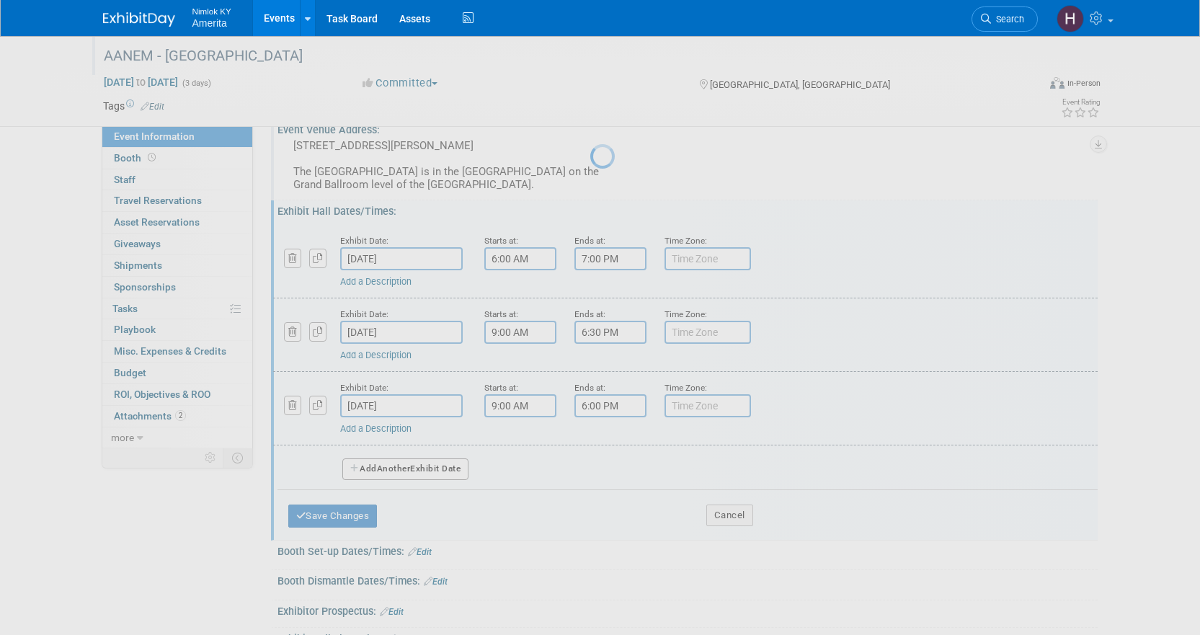
scroll to position [75, 0]
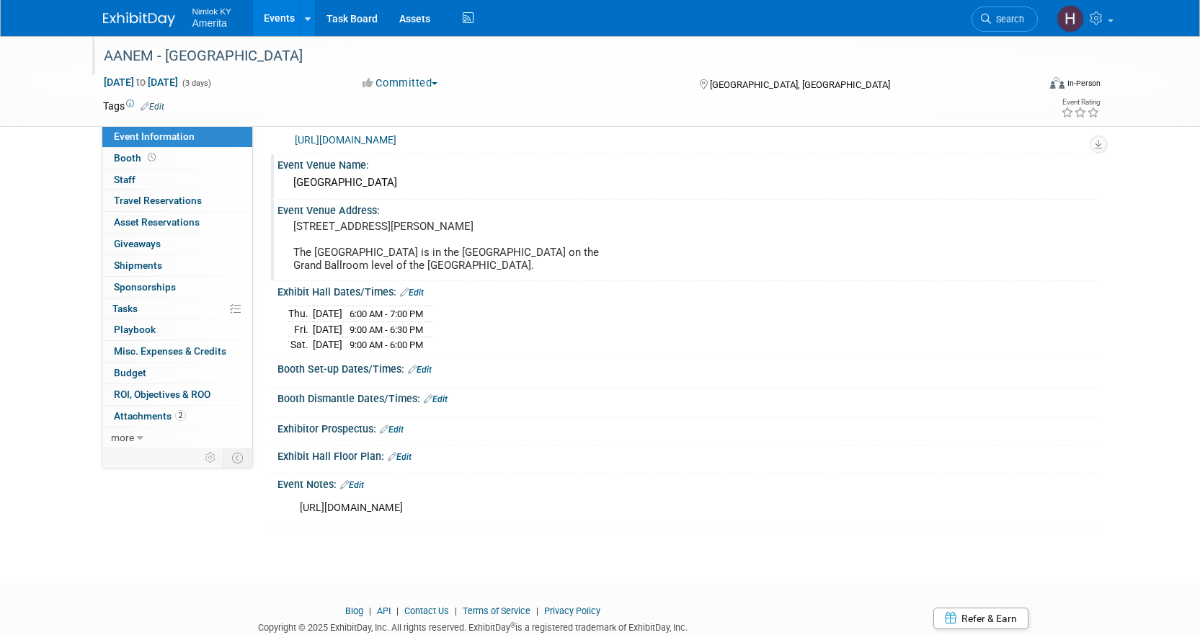
click at [160, 107] on link "Edit" at bounding box center [153, 107] width 24 height 10
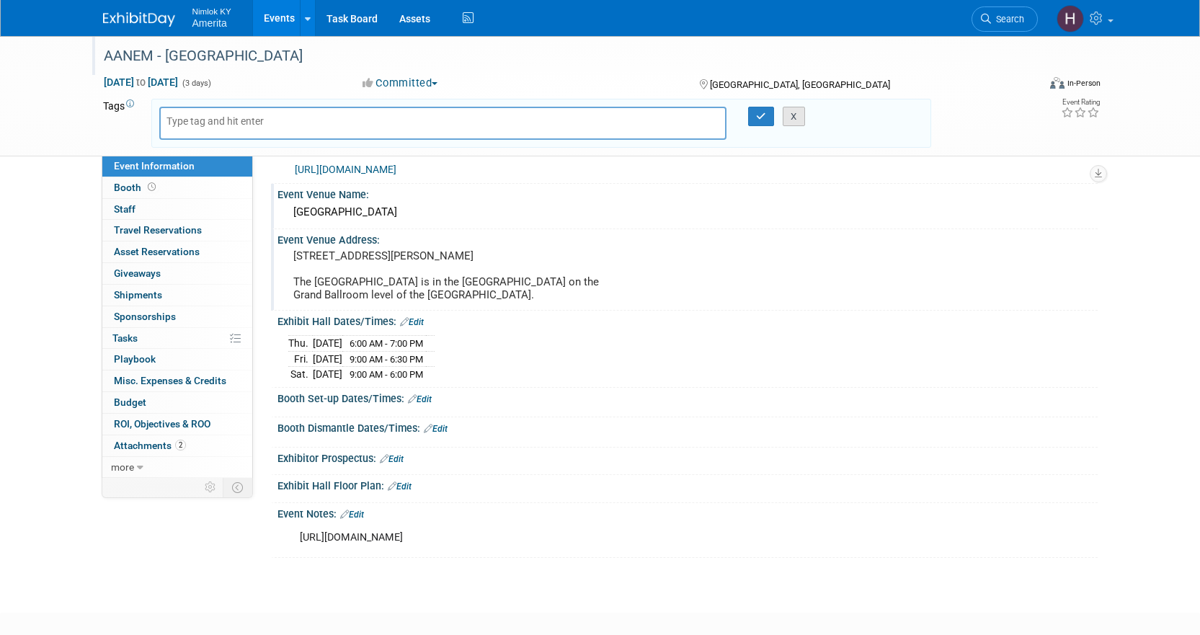
click at [791, 120] on button "X" at bounding box center [793, 117] width 22 height 20
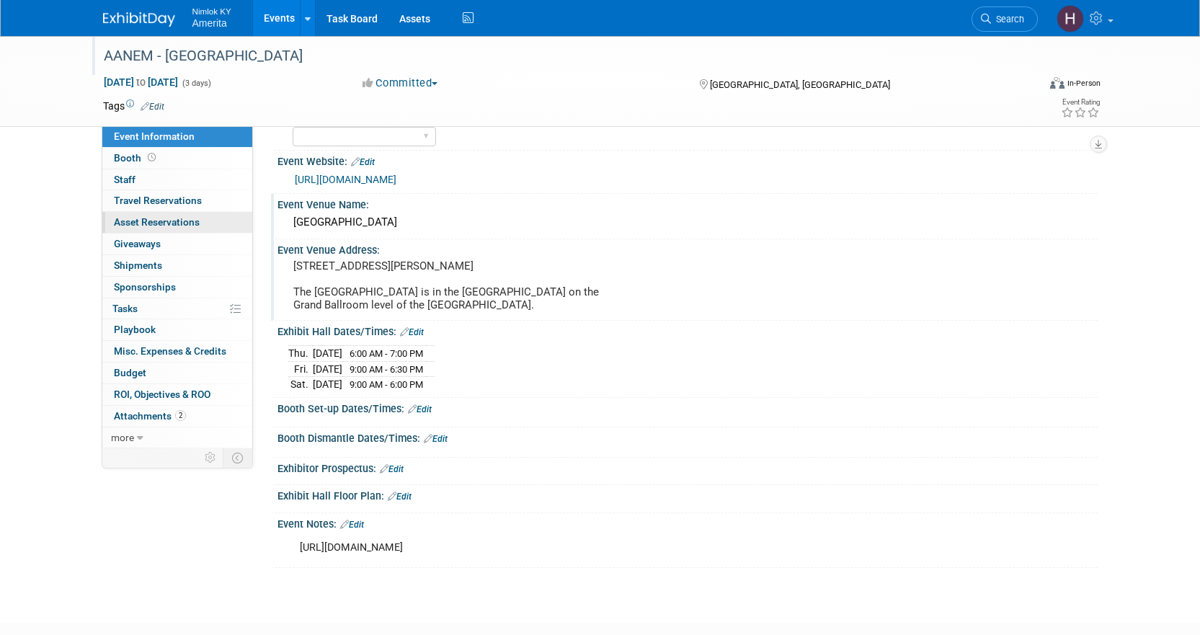
scroll to position [0, 0]
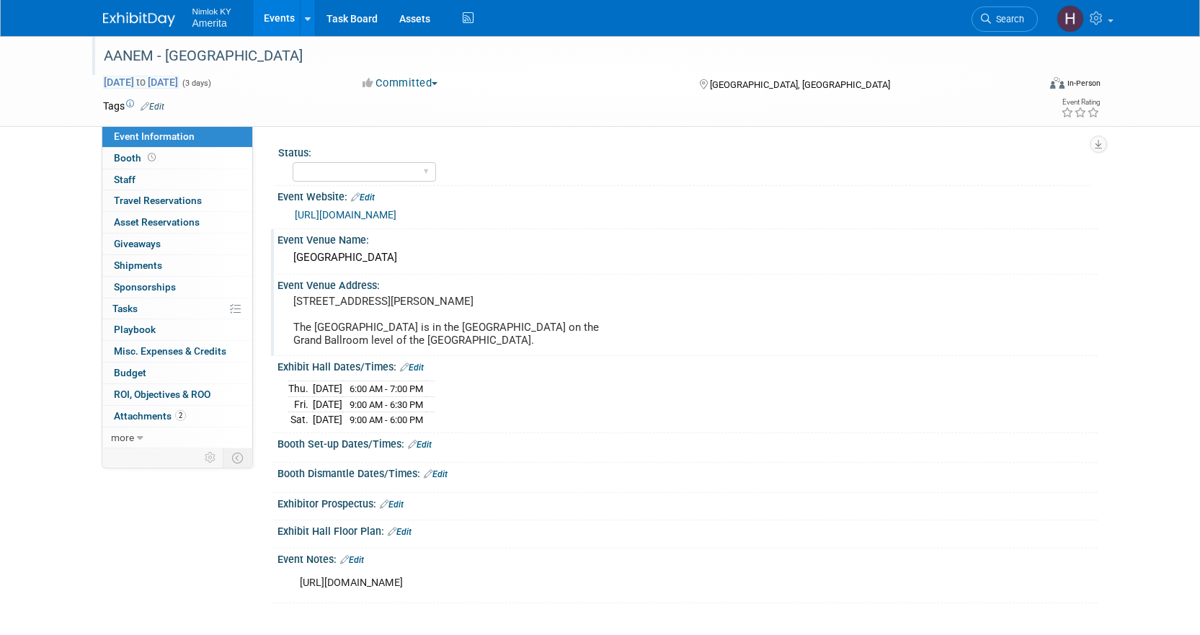
click at [179, 81] on span "Oct 29, 2025 to Oct 31, 2025" at bounding box center [141, 82] width 76 height 13
select select "9"
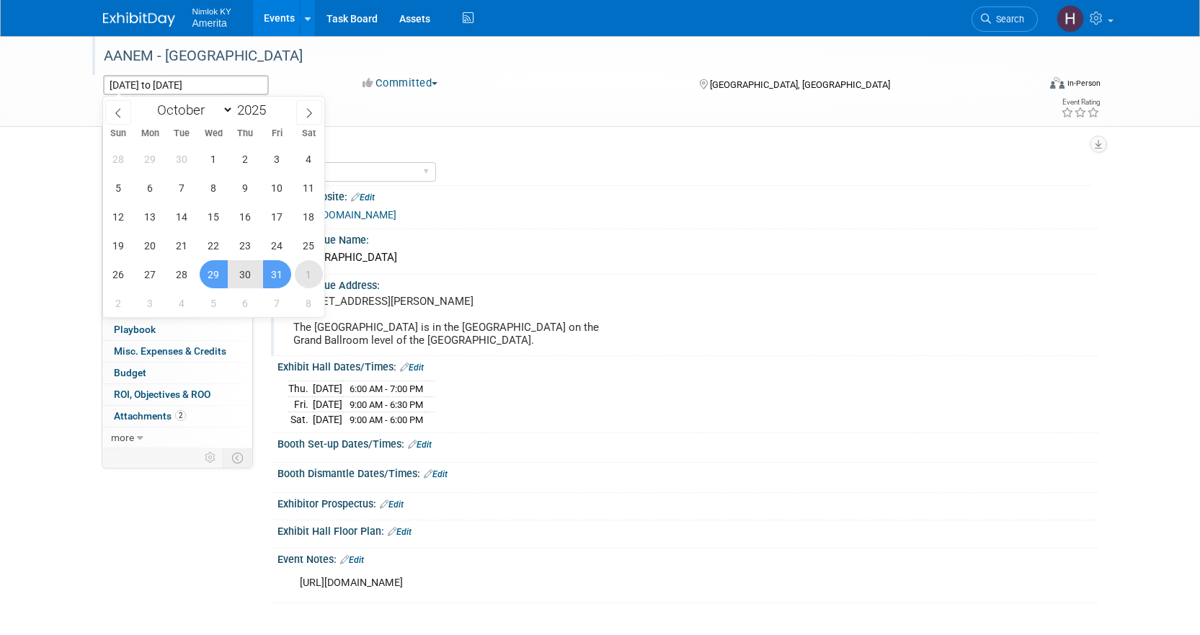
click at [302, 275] on span "1" at bounding box center [309, 274] width 28 height 28
type input "Nov 1, 2025"
click at [213, 278] on span "29" at bounding box center [214, 274] width 28 height 28
